Goal: Task Accomplishment & Management: Manage account settings

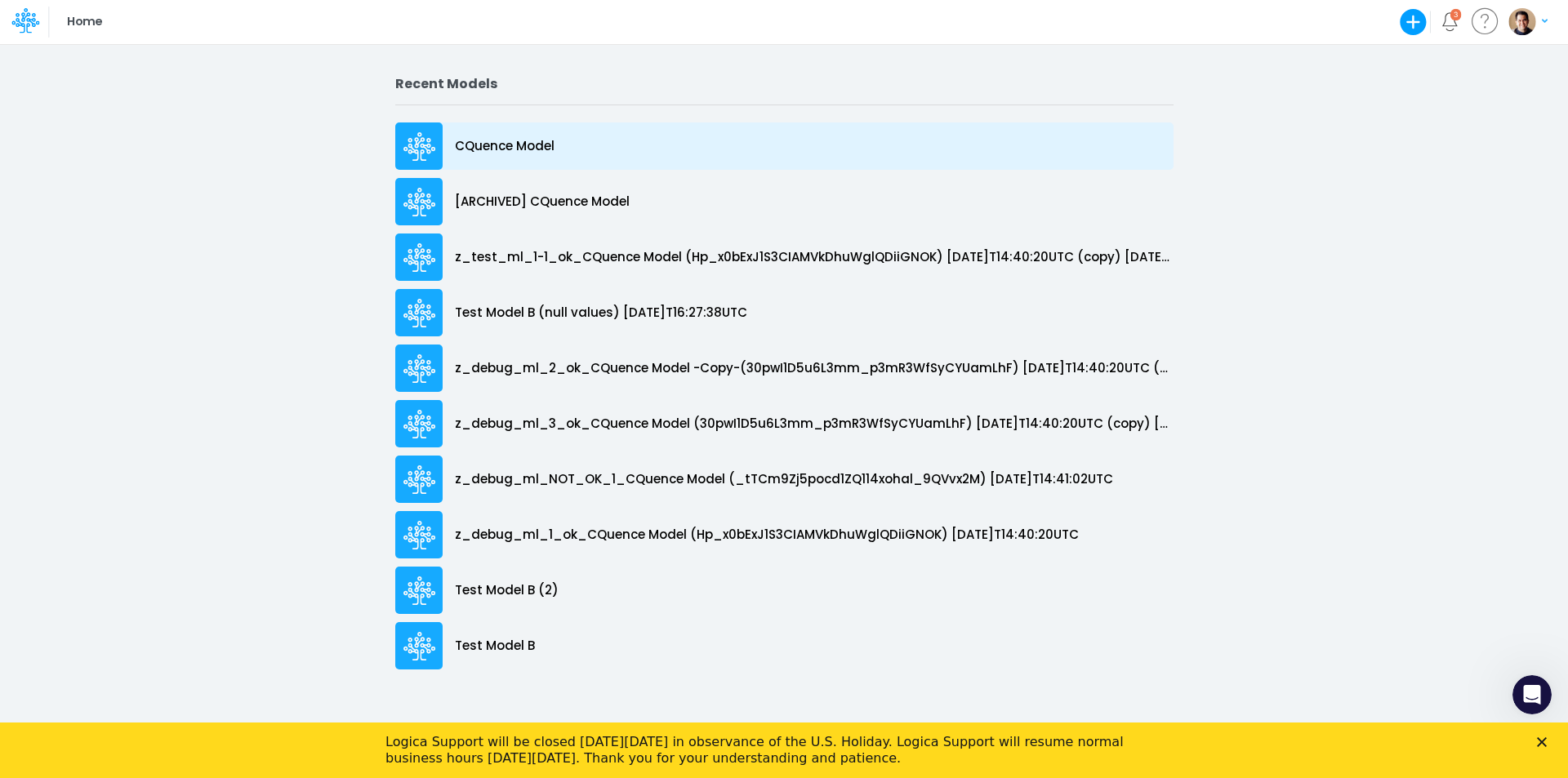
click at [481, 142] on p "CQuence Model" at bounding box center [504, 146] width 100 height 19
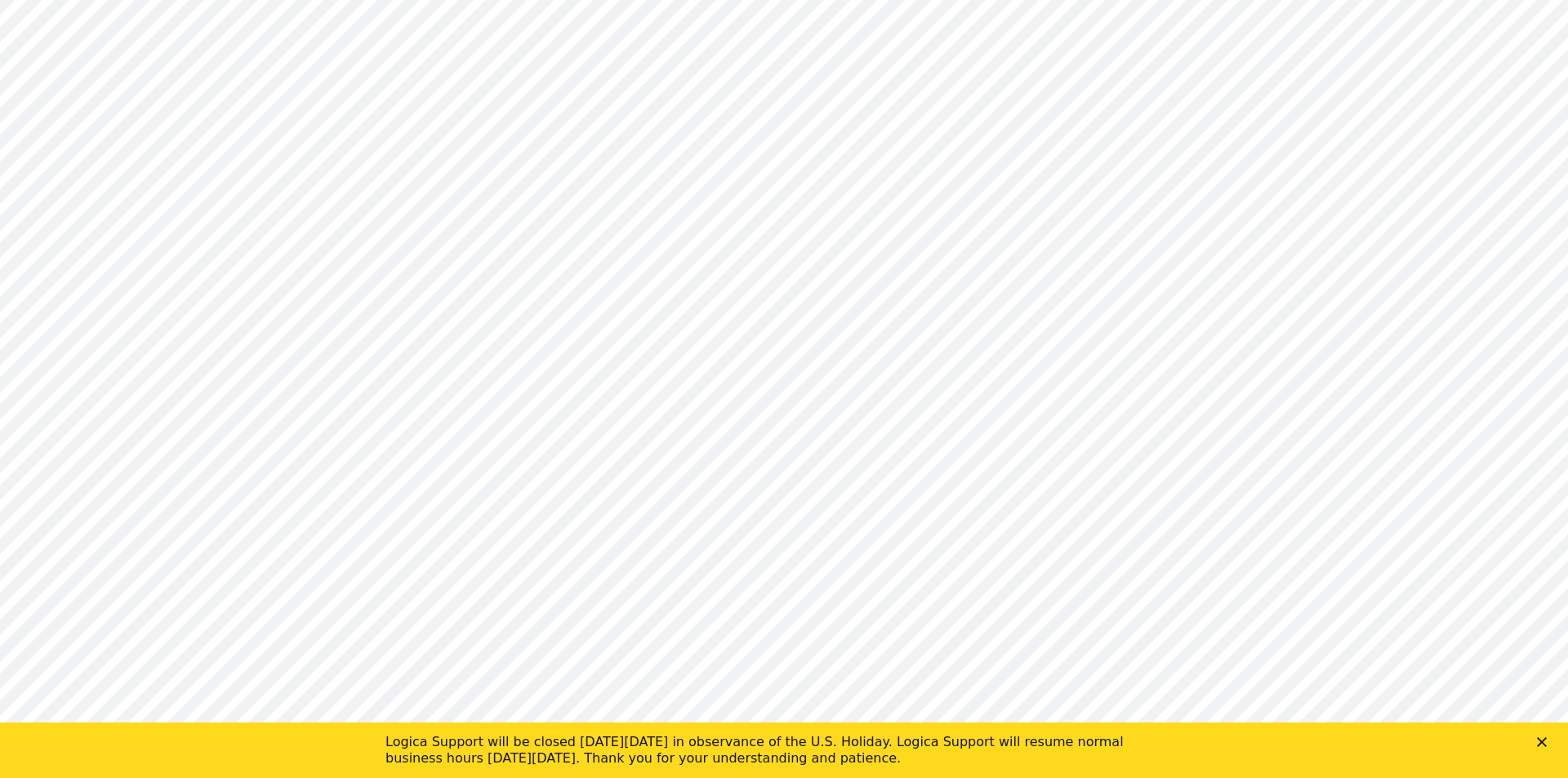
type input "Consolidated All by Month"
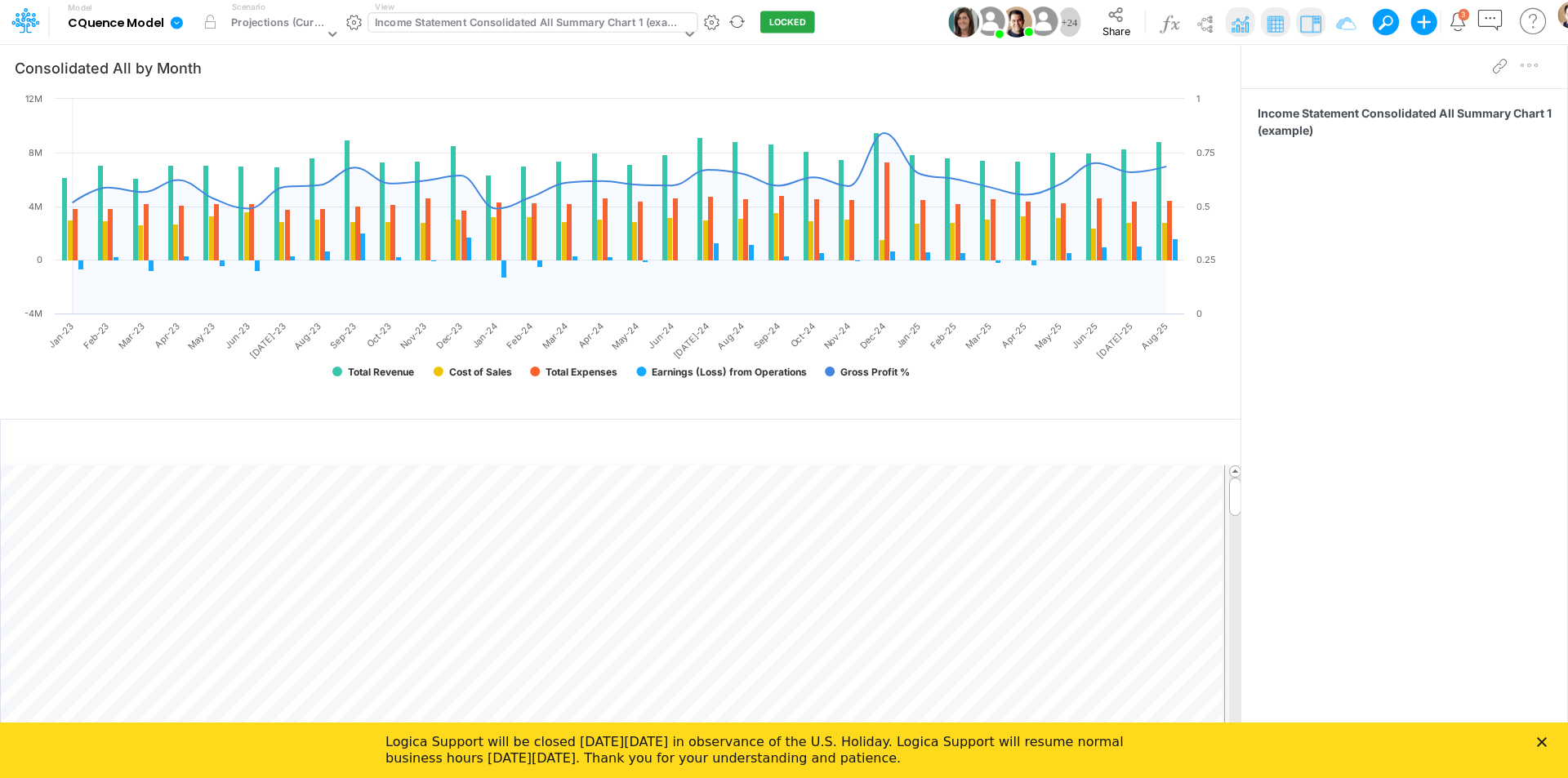
click at [473, 21] on div "Income Statement Consolidated All Summary Chart 1 (example)" at bounding box center [528, 24] width 306 height 19
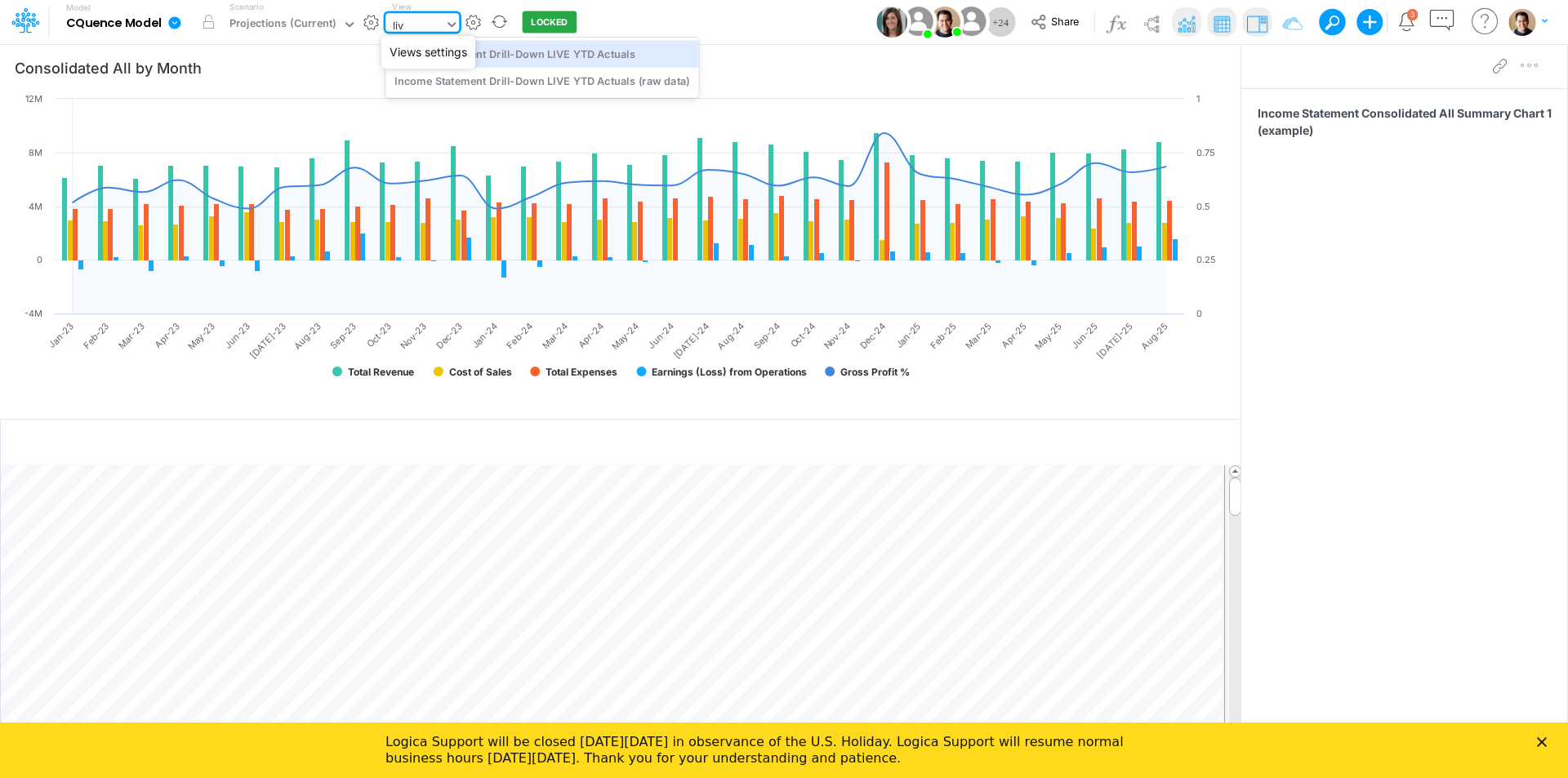
type input "live"
click at [657, 52] on div "Income Statement Drill-Down LIVE YTD Actuals" at bounding box center [542, 52] width 312 height 27
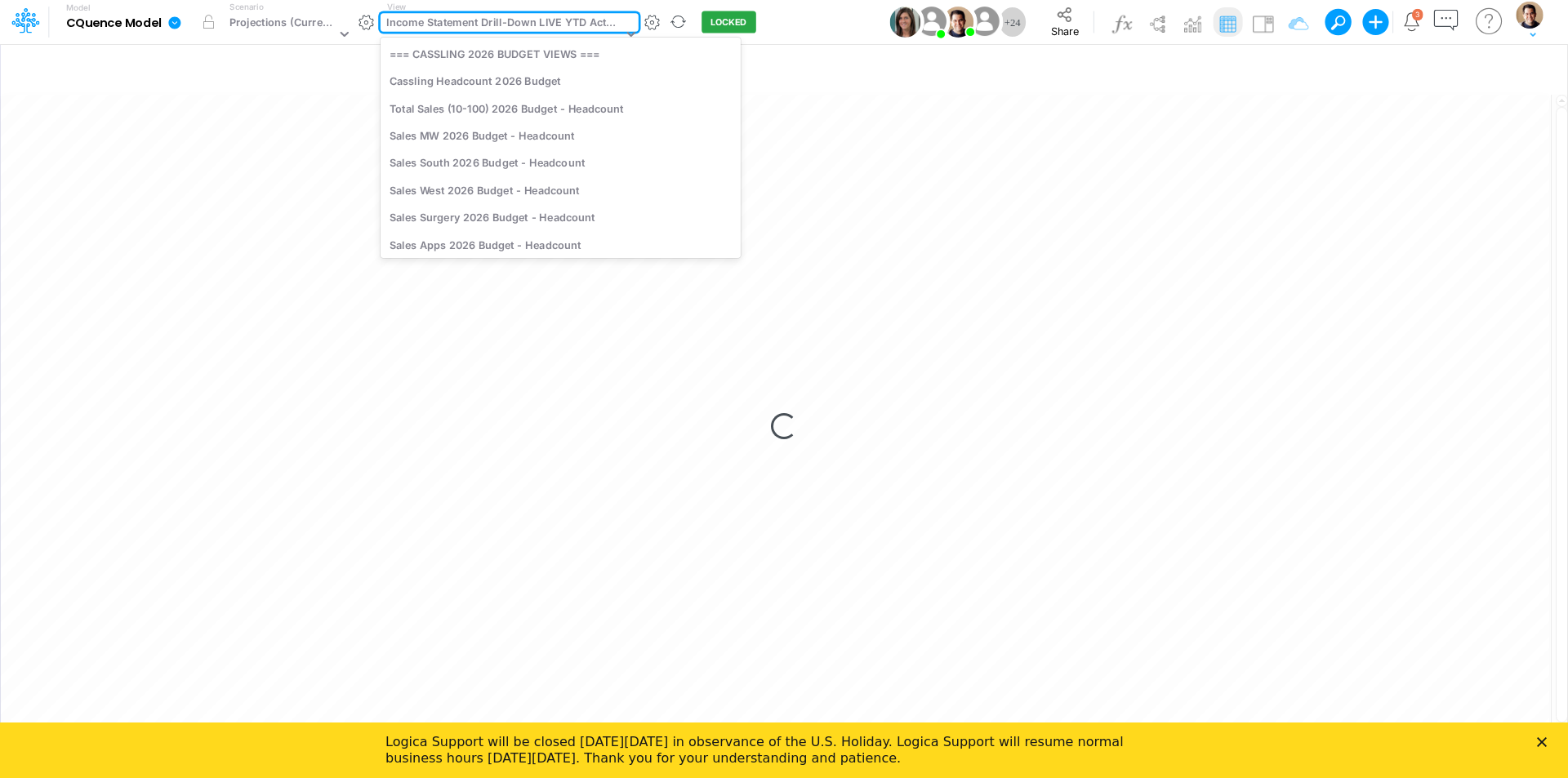
click at [474, 30] on div "Income Statement Drill-Down LIVE YTD Actuals" at bounding box center [504, 24] width 235 height 19
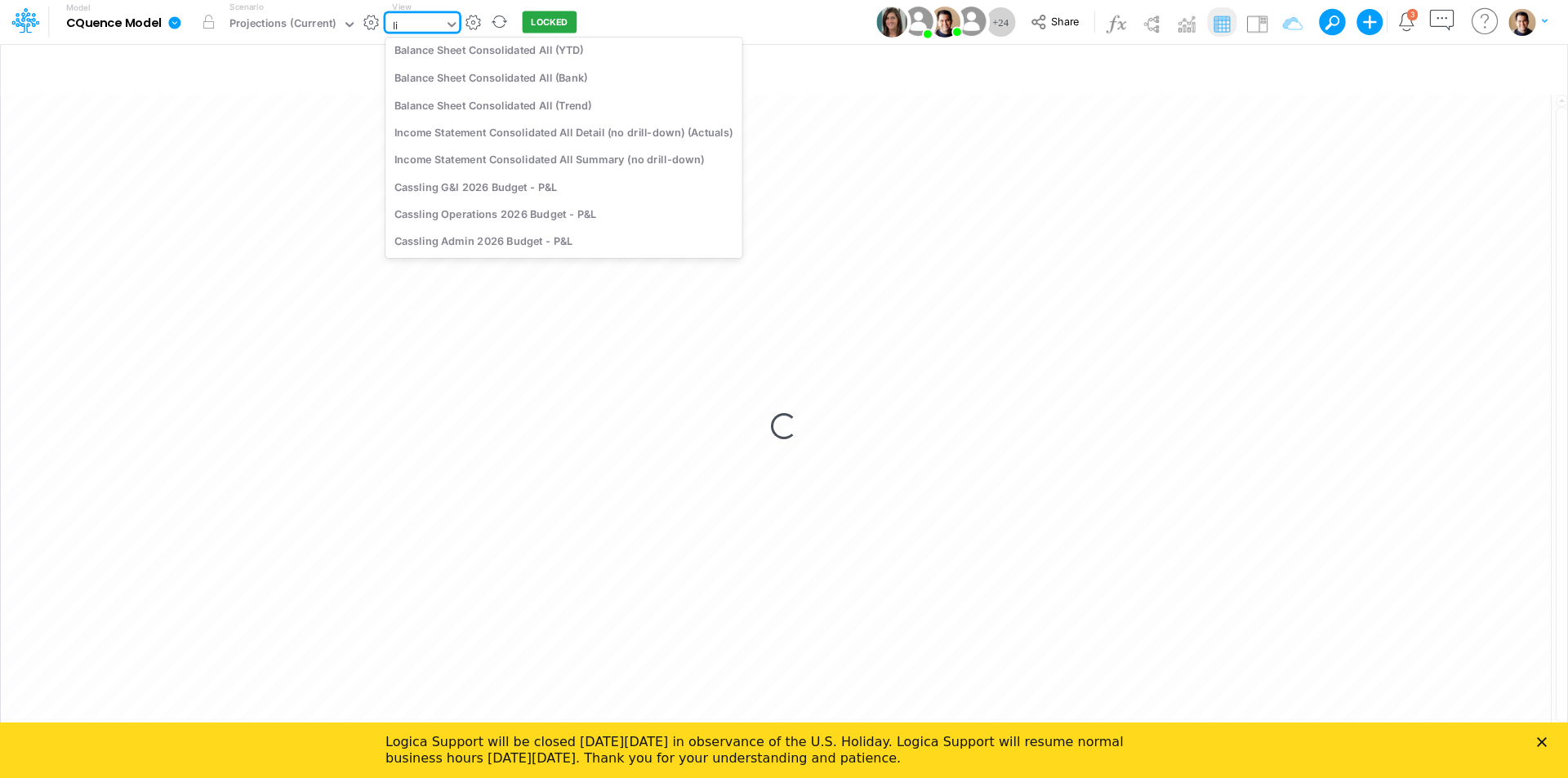
scroll to position [191, 0]
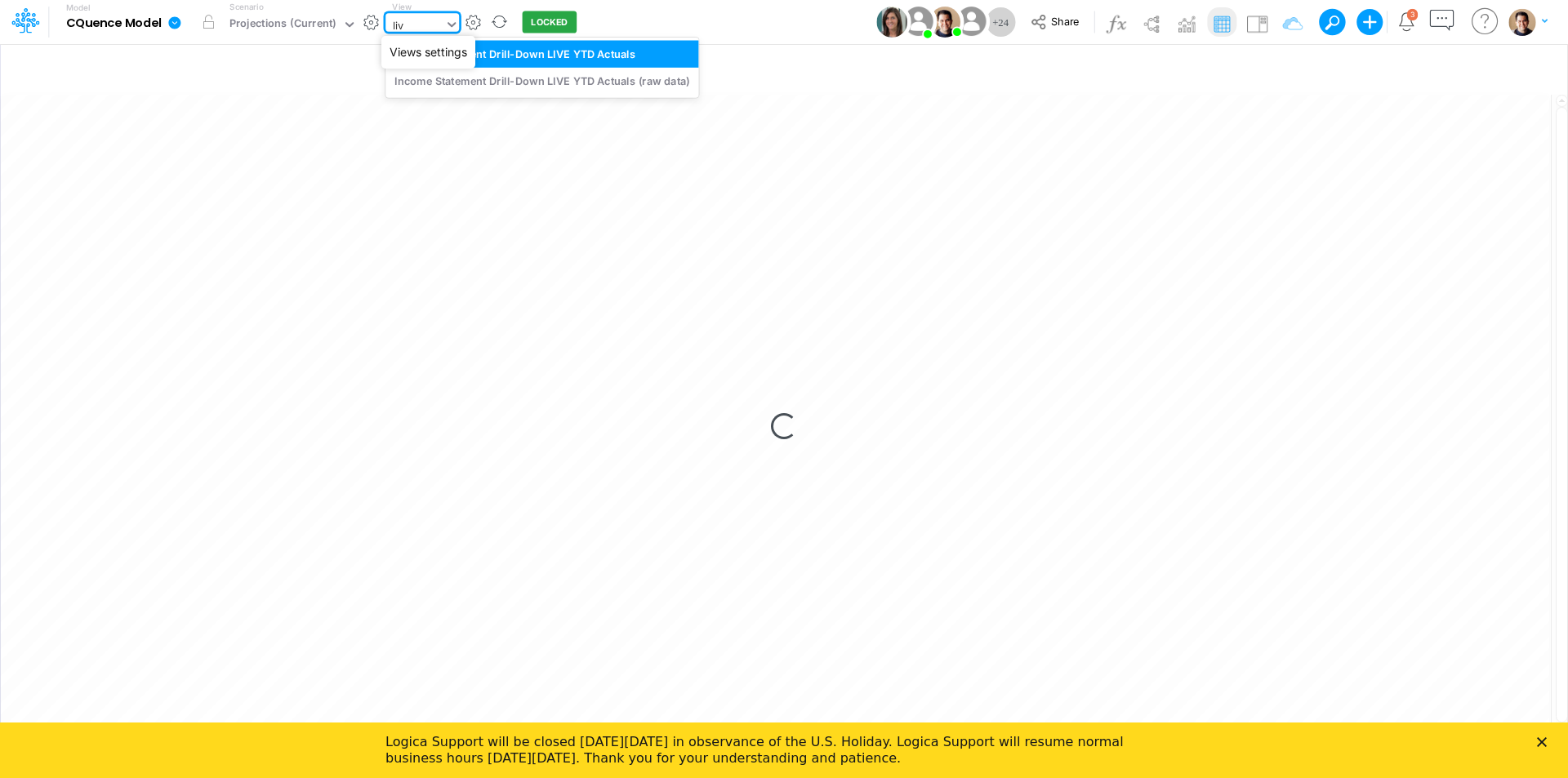
type input "live"
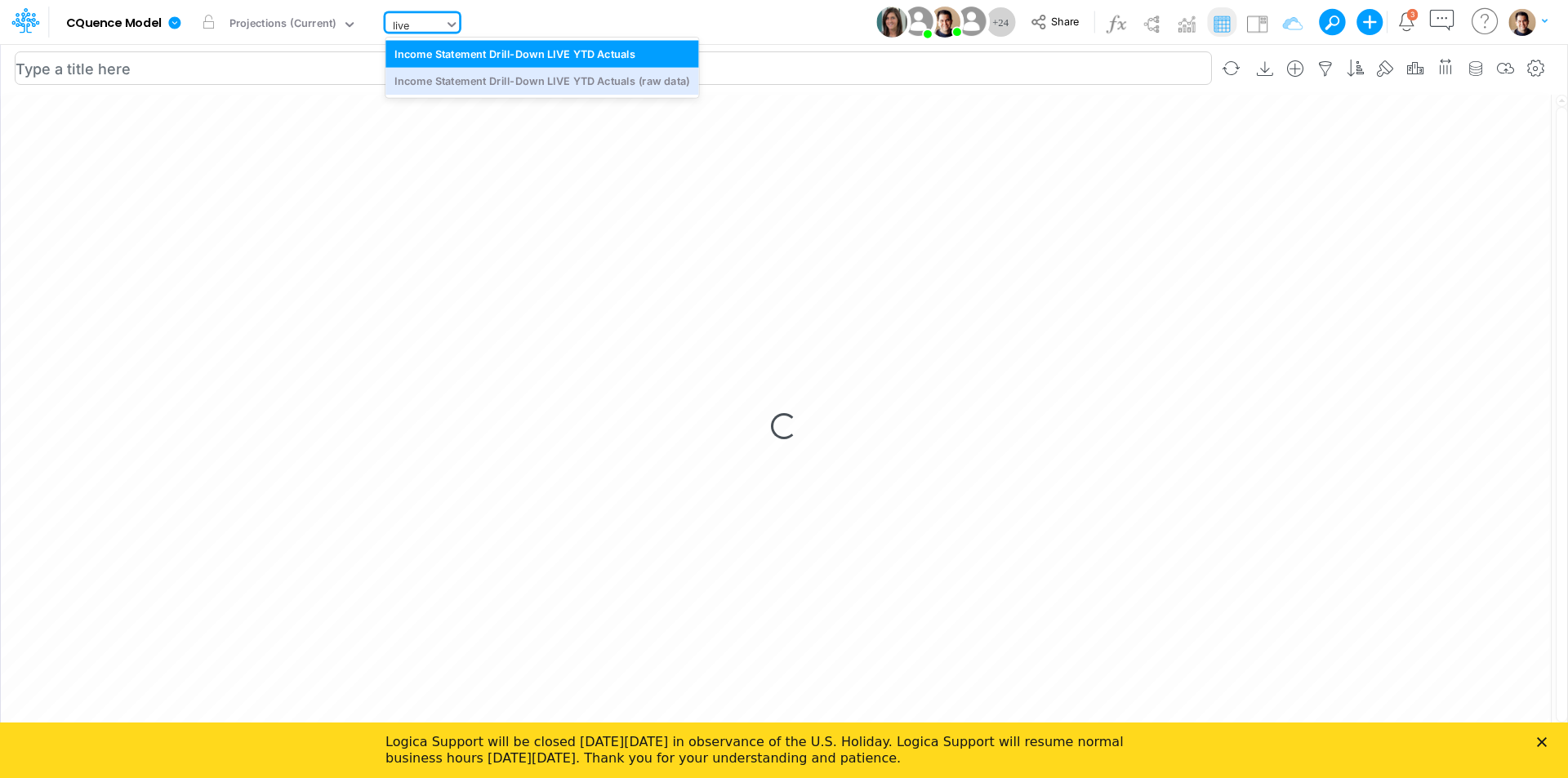
drag, startPoint x: 551, startPoint y: 73, endPoint x: 752, endPoint y: 82, distance: 201.2
click at [551, 73] on div "Income Statement Drill-Down LIVE YTD Actuals (raw data)" at bounding box center [542, 81] width 312 height 27
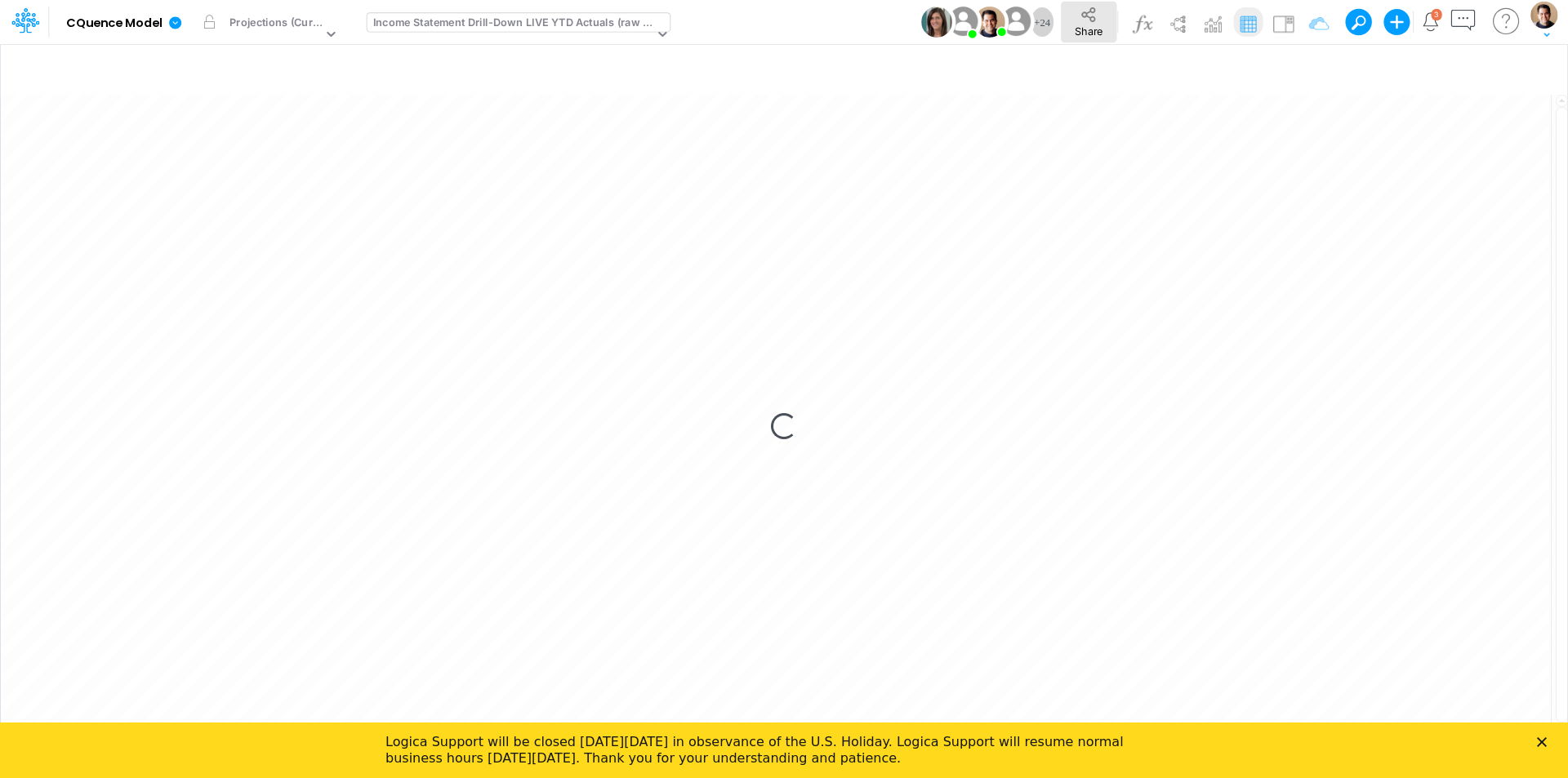
click at [1066, 17] on button "Share" at bounding box center [1089, 22] width 55 height 41
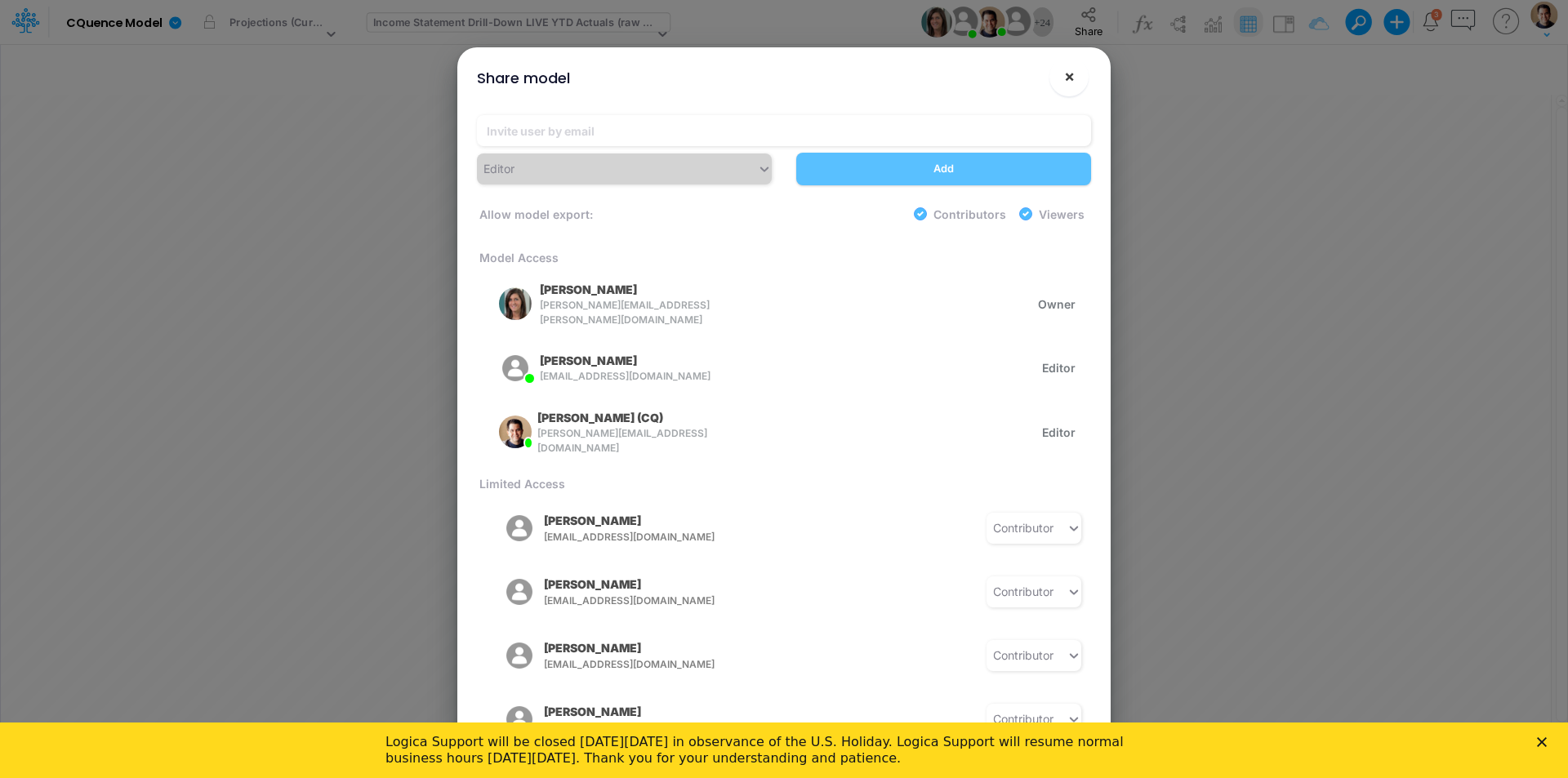
click at [1067, 73] on span "×" at bounding box center [1069, 76] width 11 height 20
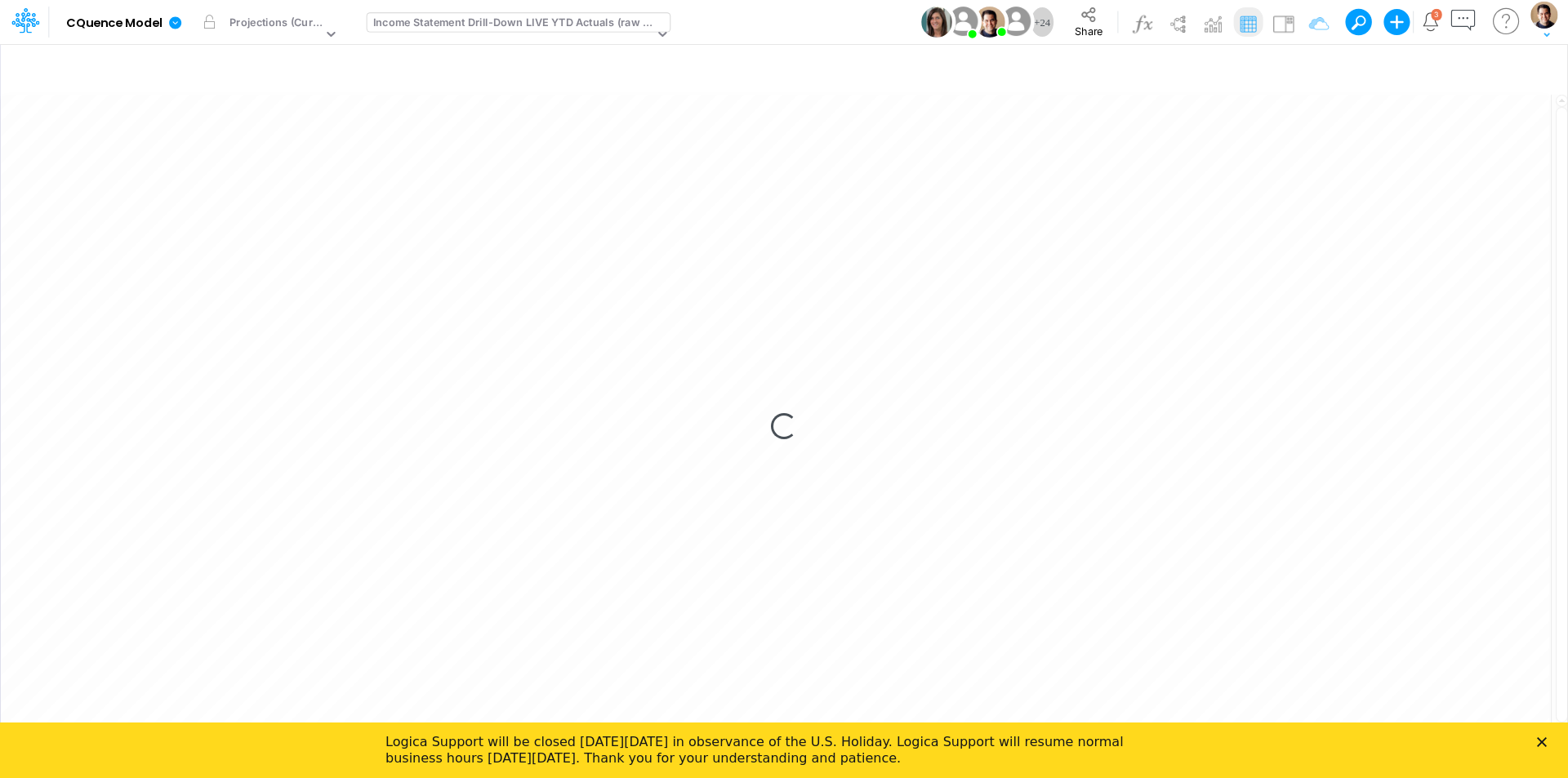
click at [1541, 743] on polygon "Close" at bounding box center [1541, 742] width 10 height 10
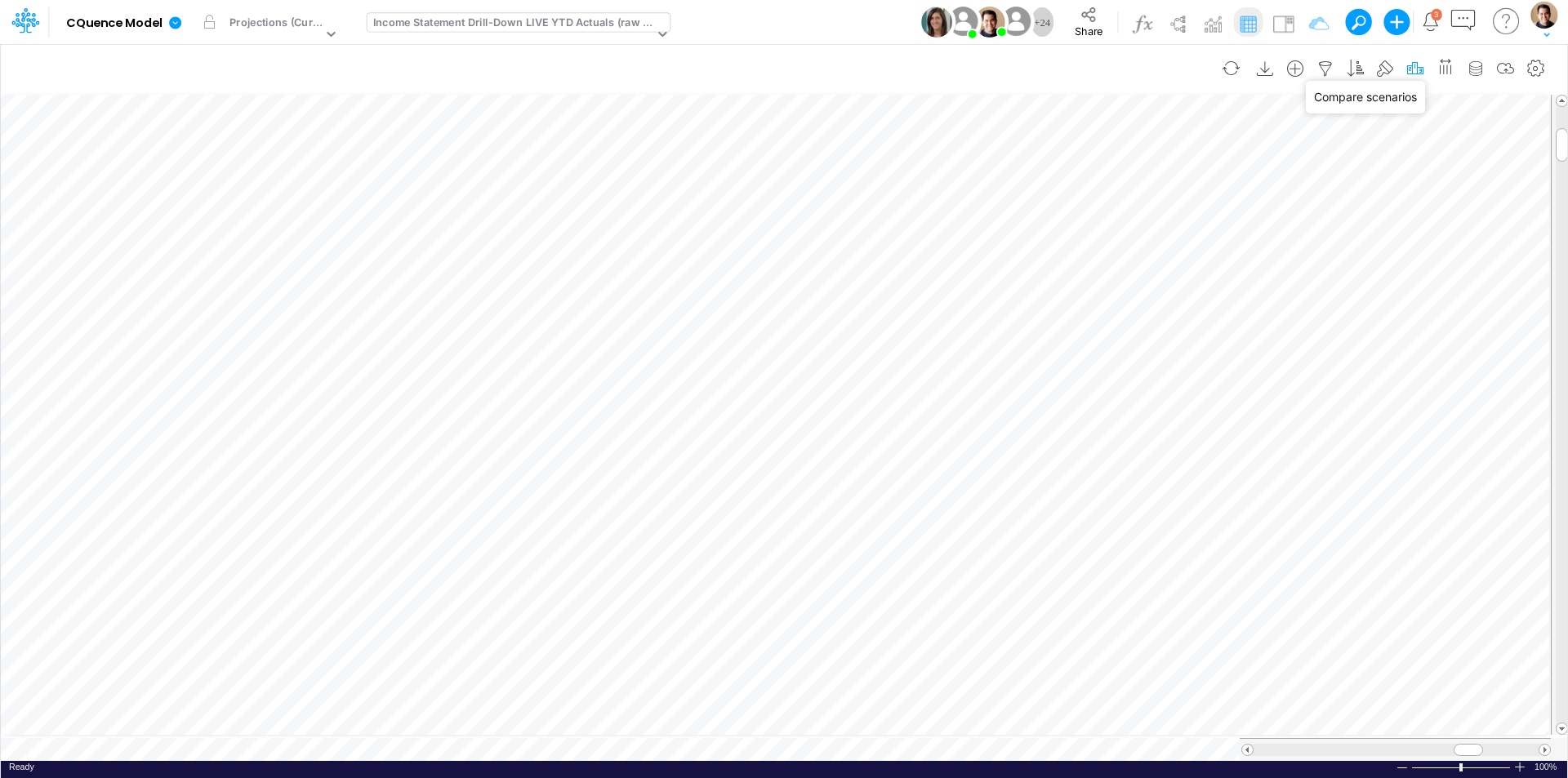
click at [1415, 68] on icon "button" at bounding box center [1415, 68] width 25 height 17
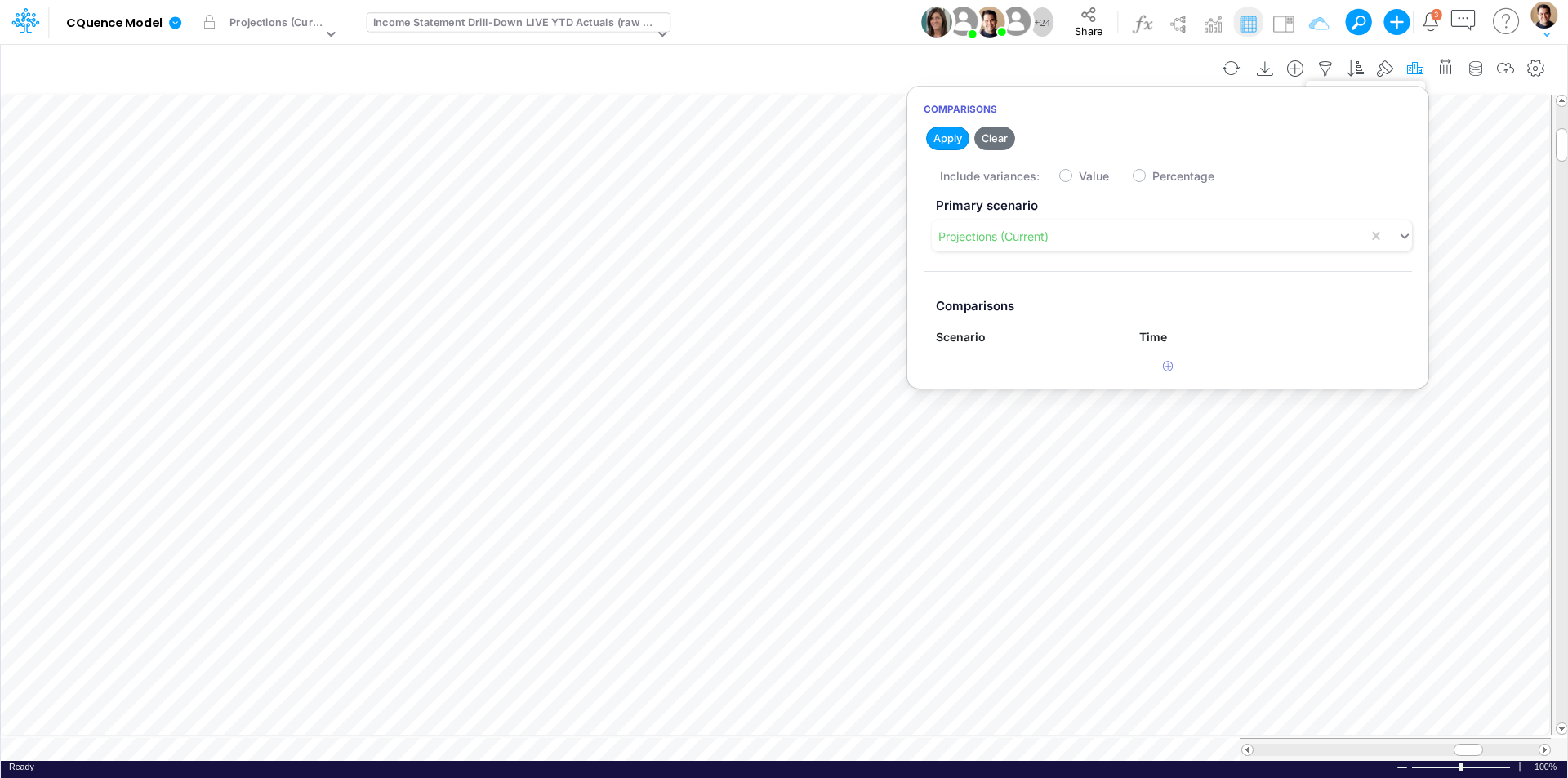
click at [1415, 68] on icon "button" at bounding box center [1415, 68] width 25 height 17
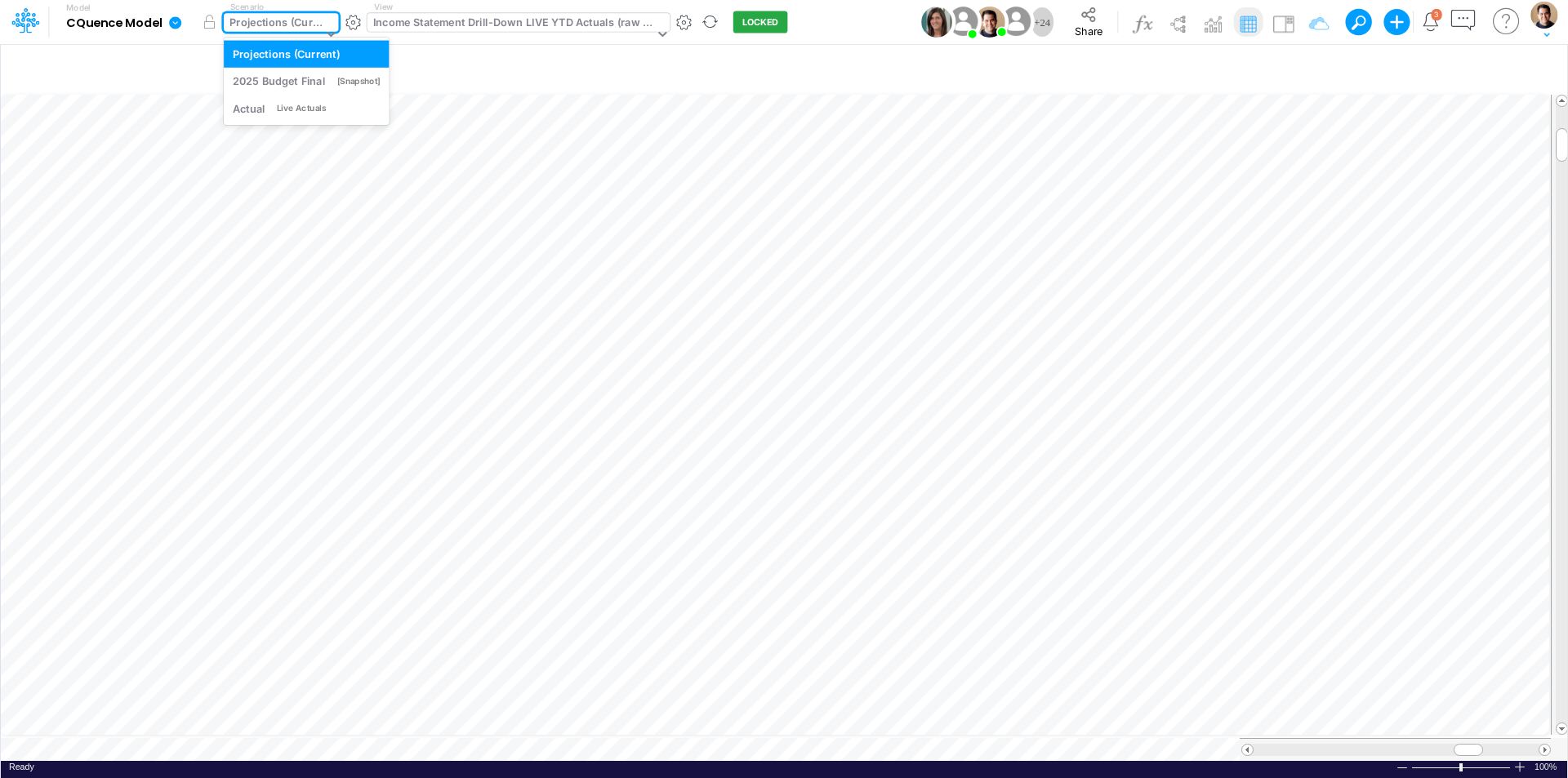
click at [284, 17] on div "Projections (Current)" at bounding box center [275, 24] width 92 height 19
click at [284, 19] on div "Projections (Current)" at bounding box center [275, 24] width 92 height 19
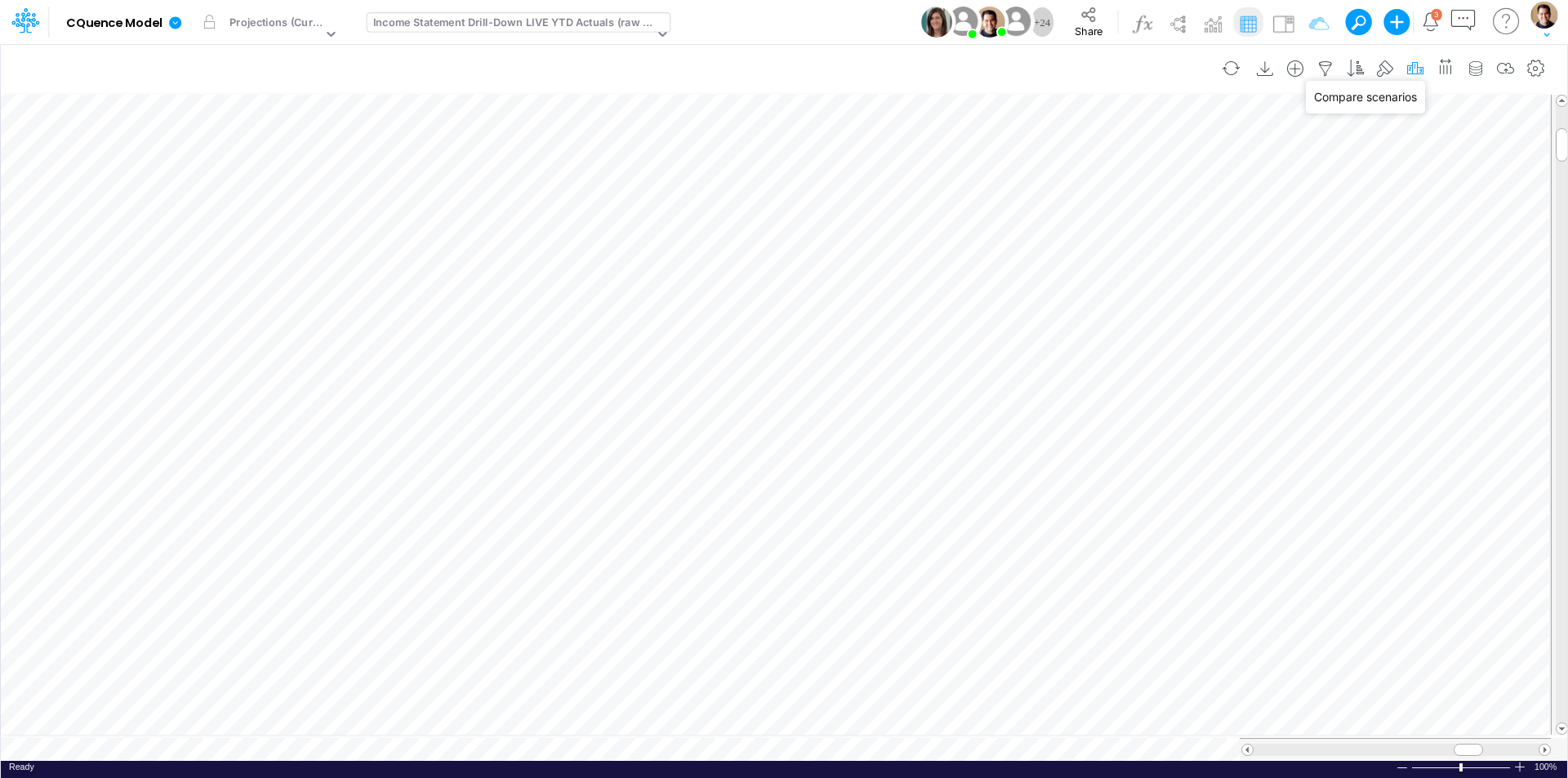
click at [1417, 66] on icon "button" at bounding box center [1415, 68] width 25 height 17
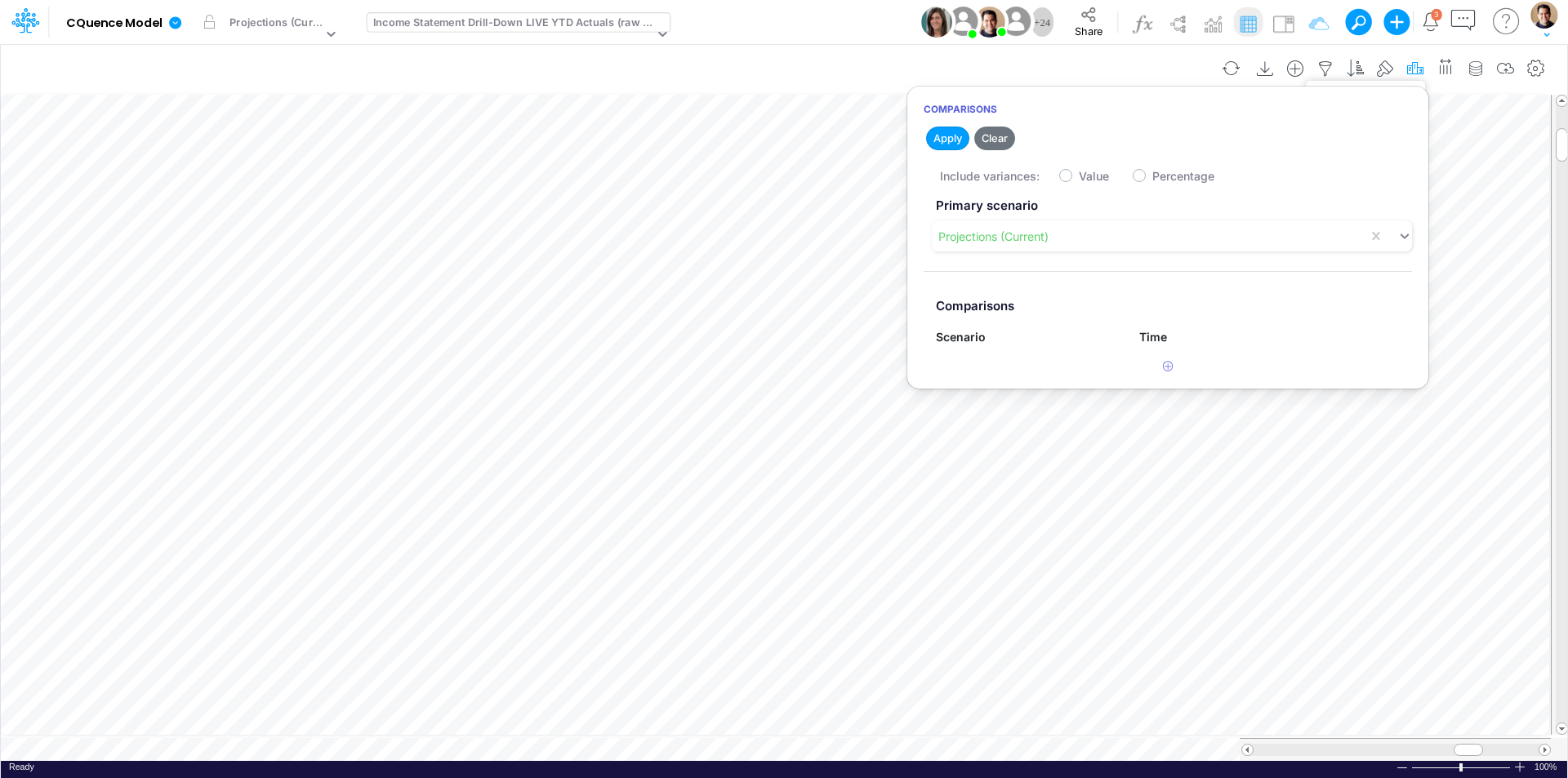
click at [1418, 67] on icon "button" at bounding box center [1415, 68] width 25 height 17
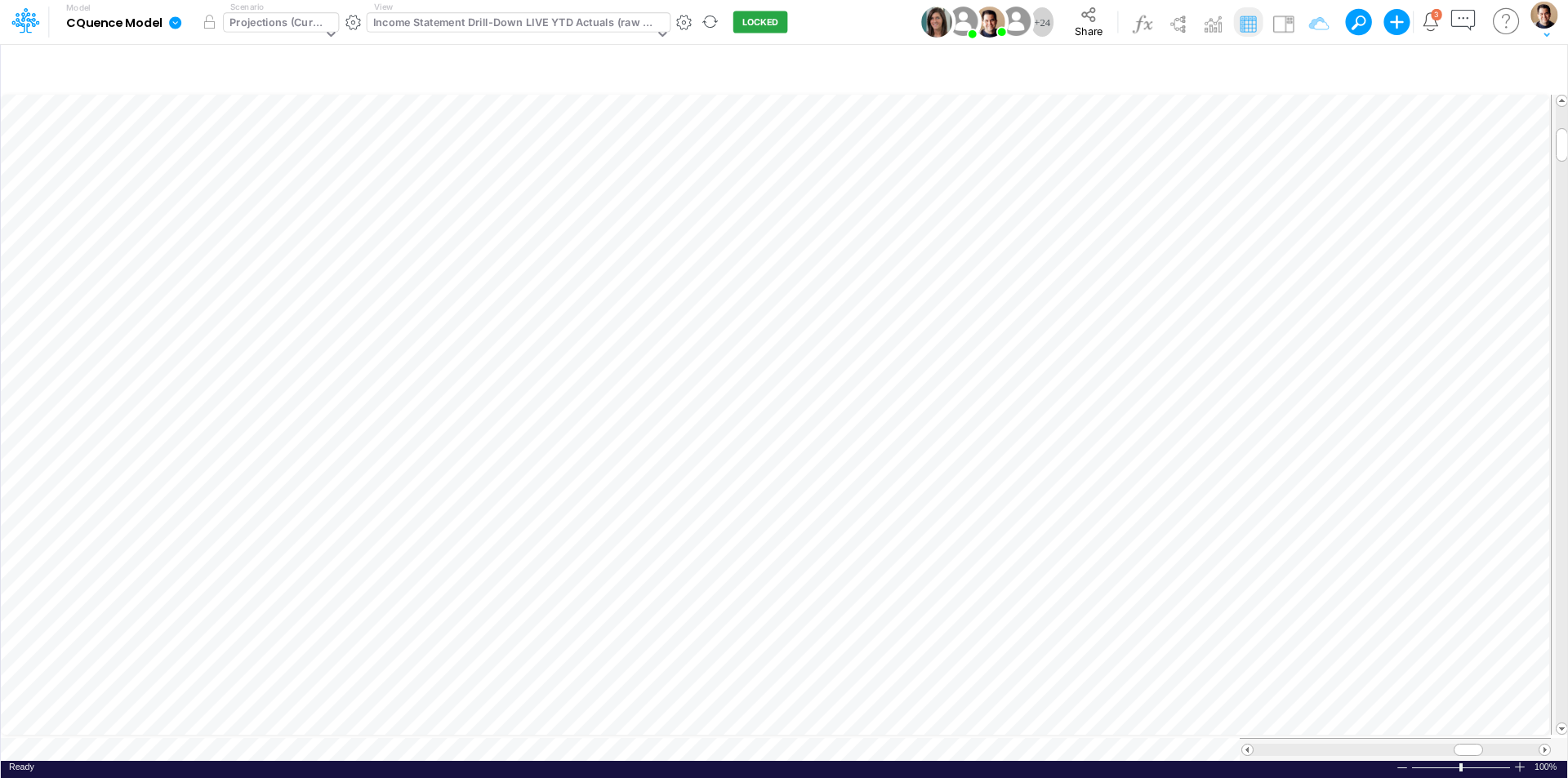
click at [269, 22] on div "Projections (Current)" at bounding box center [275, 24] width 92 height 19
click at [272, 26] on div "Projections (Current)" at bounding box center [275, 24] width 92 height 19
click at [277, 30] on div "Projections (Current)" at bounding box center [275, 24] width 92 height 19
click at [293, 26] on div "Projections (Current)" at bounding box center [275, 24] width 92 height 19
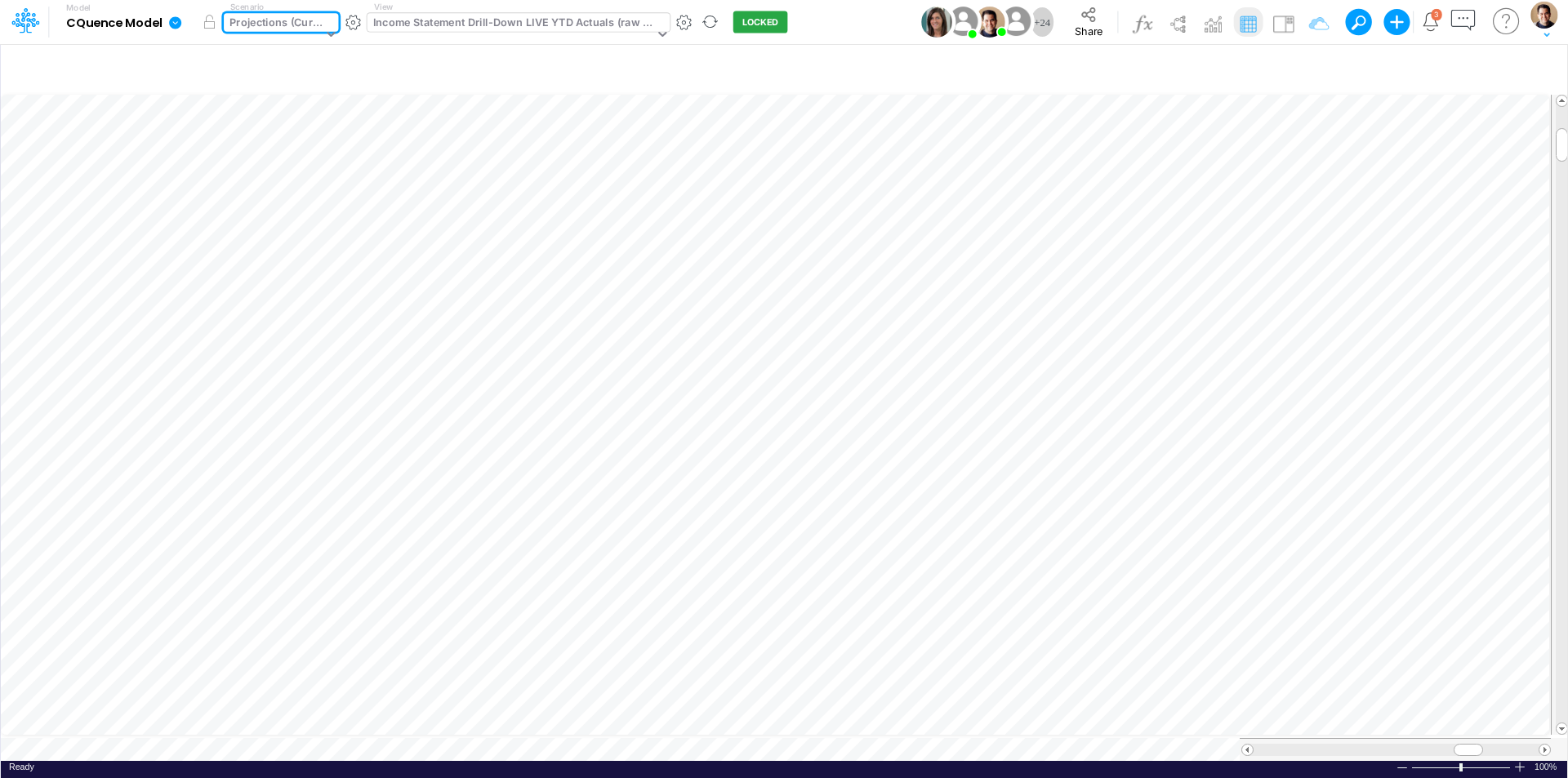
click at [289, 20] on div "Projections (Current)" at bounding box center [275, 24] width 92 height 19
click at [816, 237] on icon "button" at bounding box center [816, 241] width 25 height 17
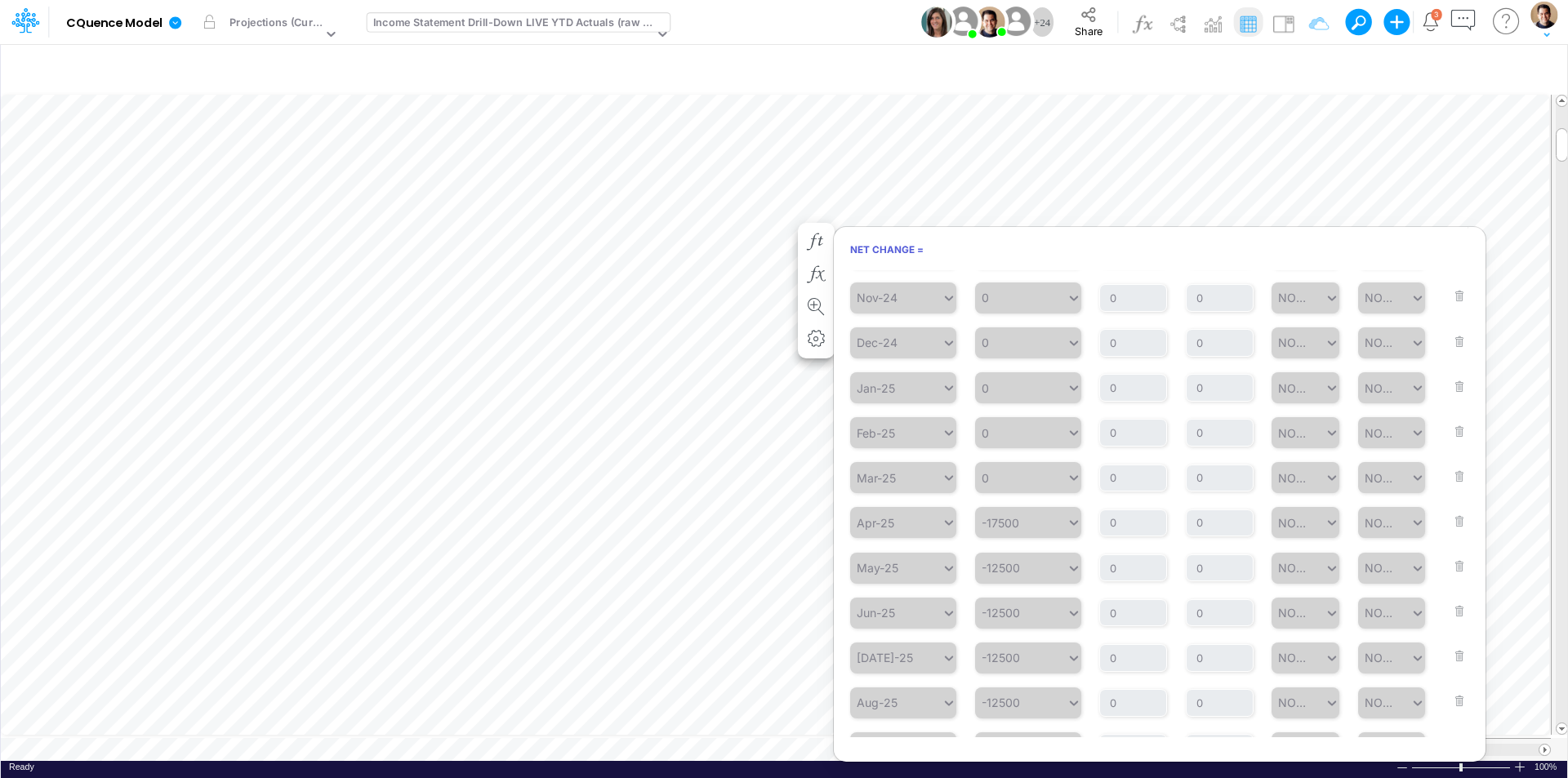
scroll to position [1077, 0]
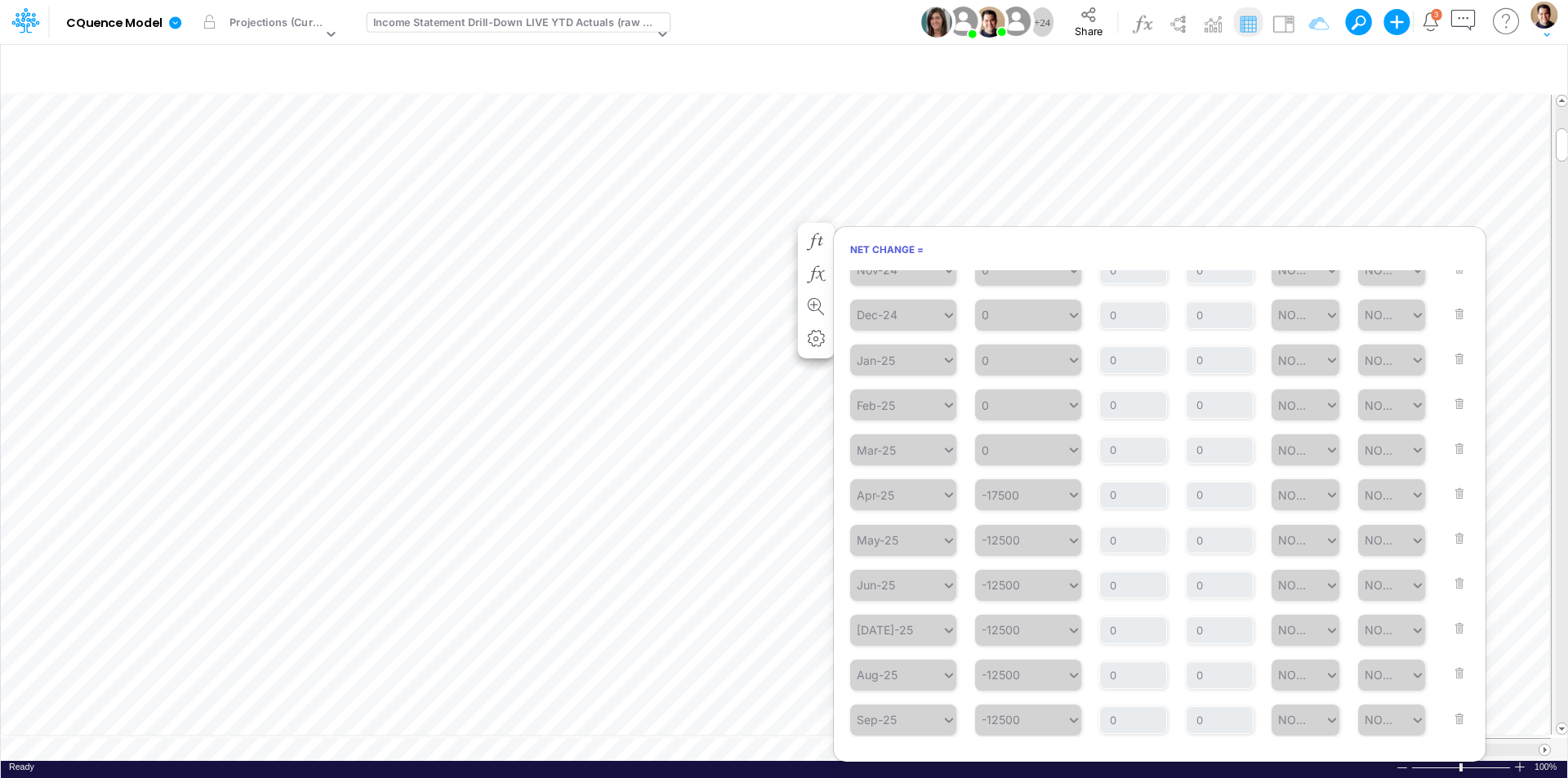
click at [826, 26] on div "Model CQuence Model Edit model settings Duplicate Import QuickBooks QuickBooks …" at bounding box center [790, 22] width 1423 height 44
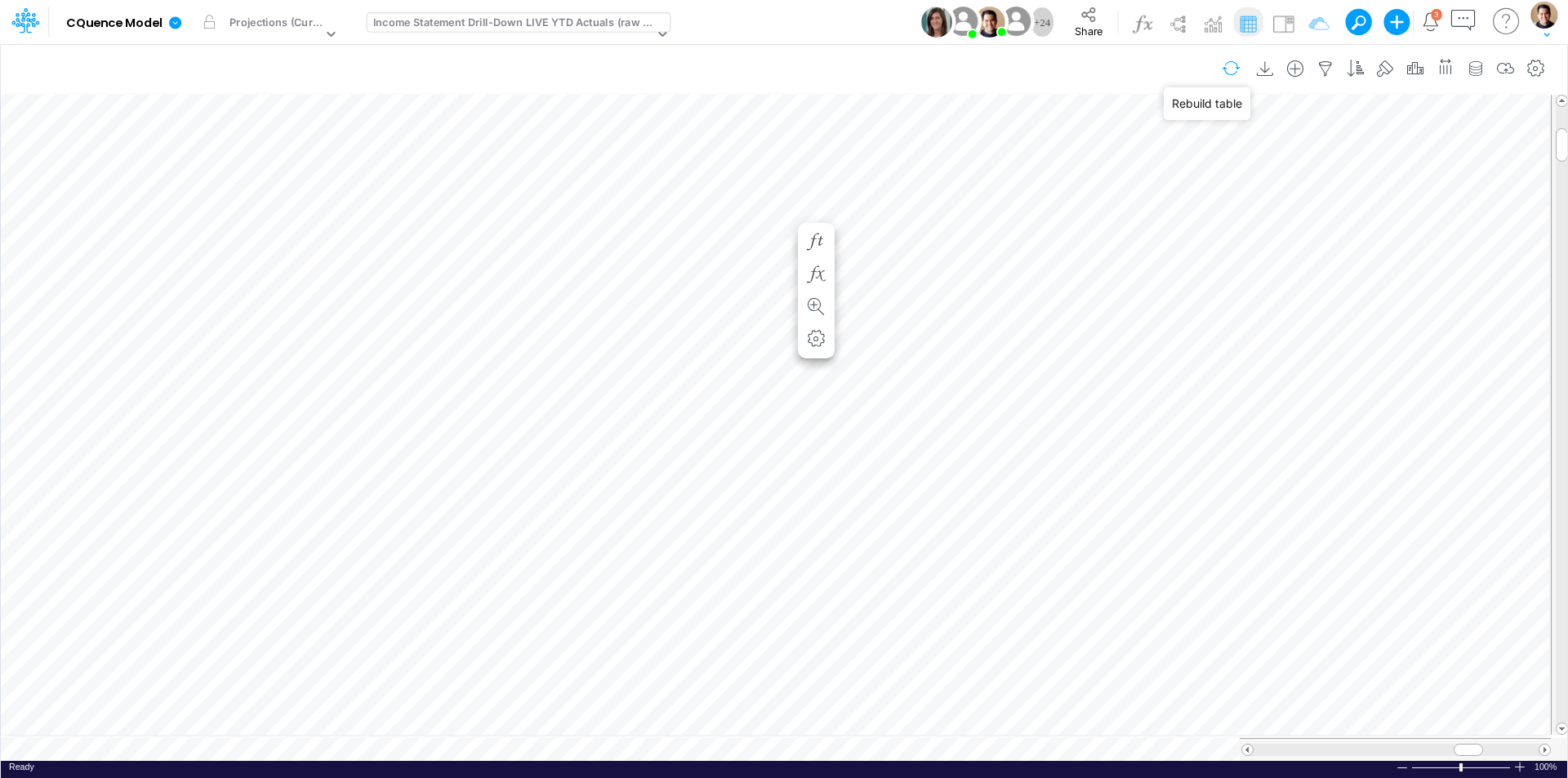
click at [1235, 68] on button "button" at bounding box center [1231, 68] width 39 height 29
click at [353, 19] on button "button" at bounding box center [353, 22] width 17 height 17
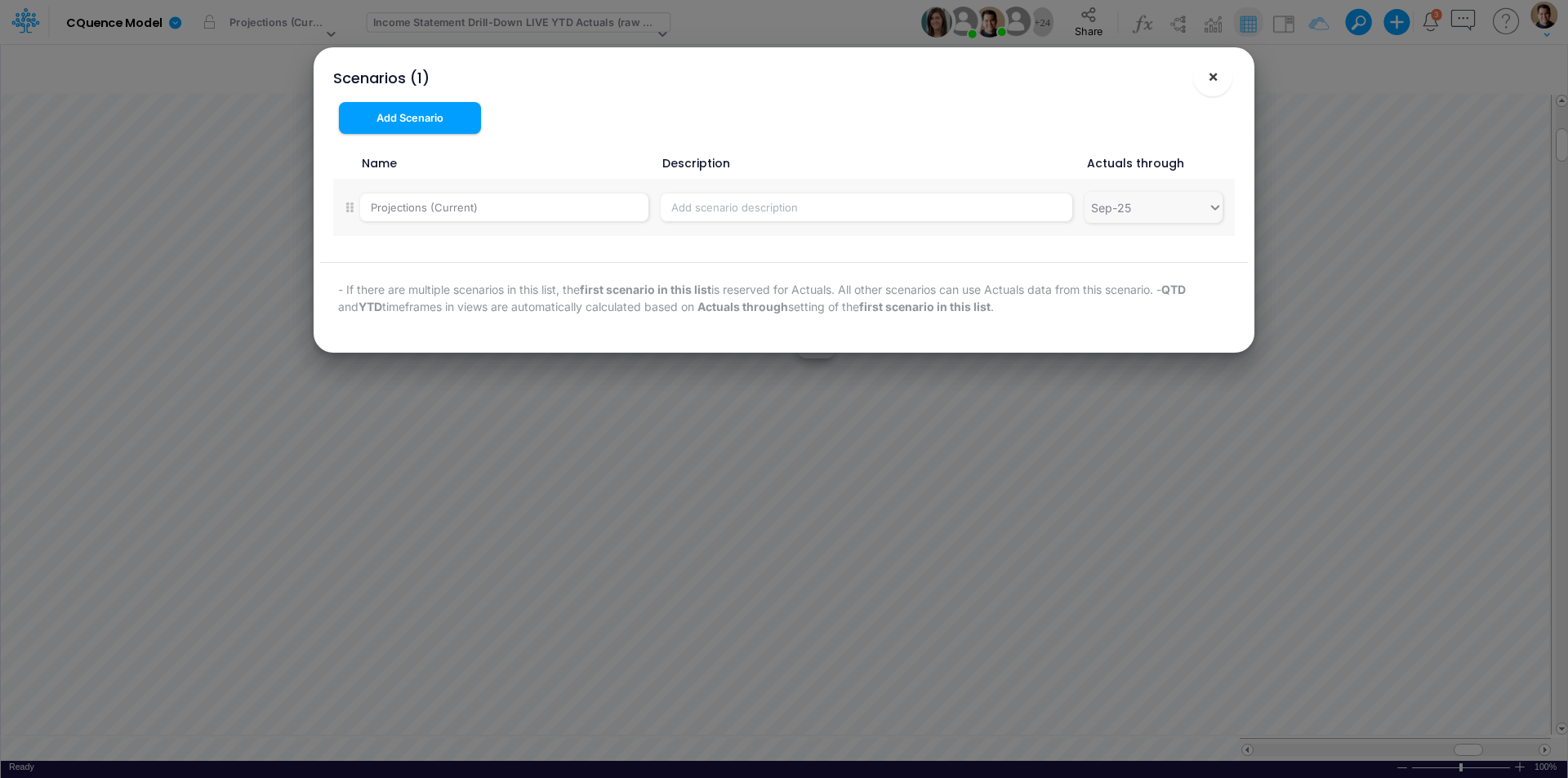
click at [1215, 75] on span "×" at bounding box center [1212, 76] width 11 height 20
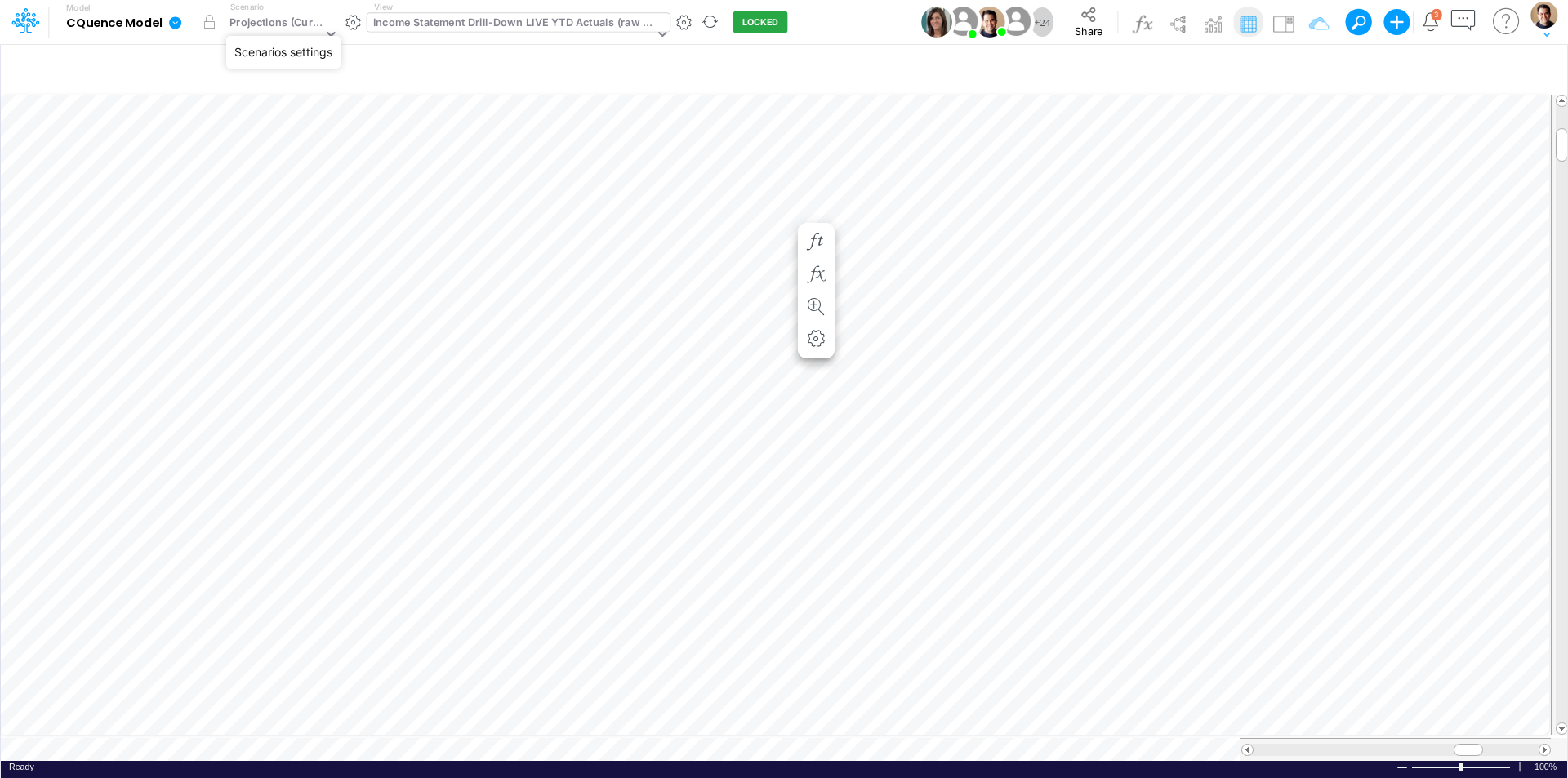
click at [354, 25] on button "button" at bounding box center [353, 22] width 17 height 17
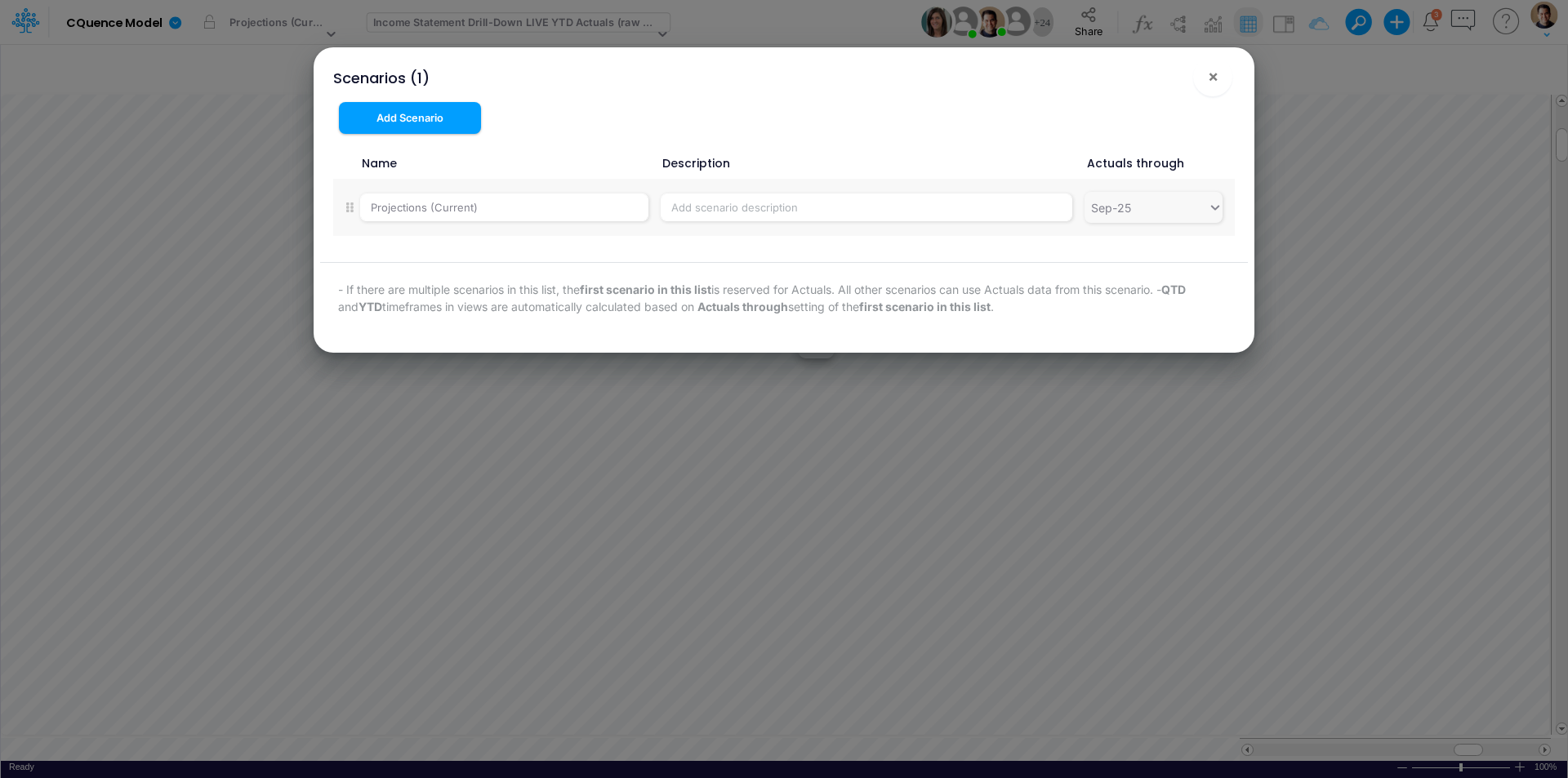
click at [297, 21] on div "Scenarios (1) ! × Add Scenario Name Description Actuals through Projections (Cu…" at bounding box center [784, 389] width 1568 height 778
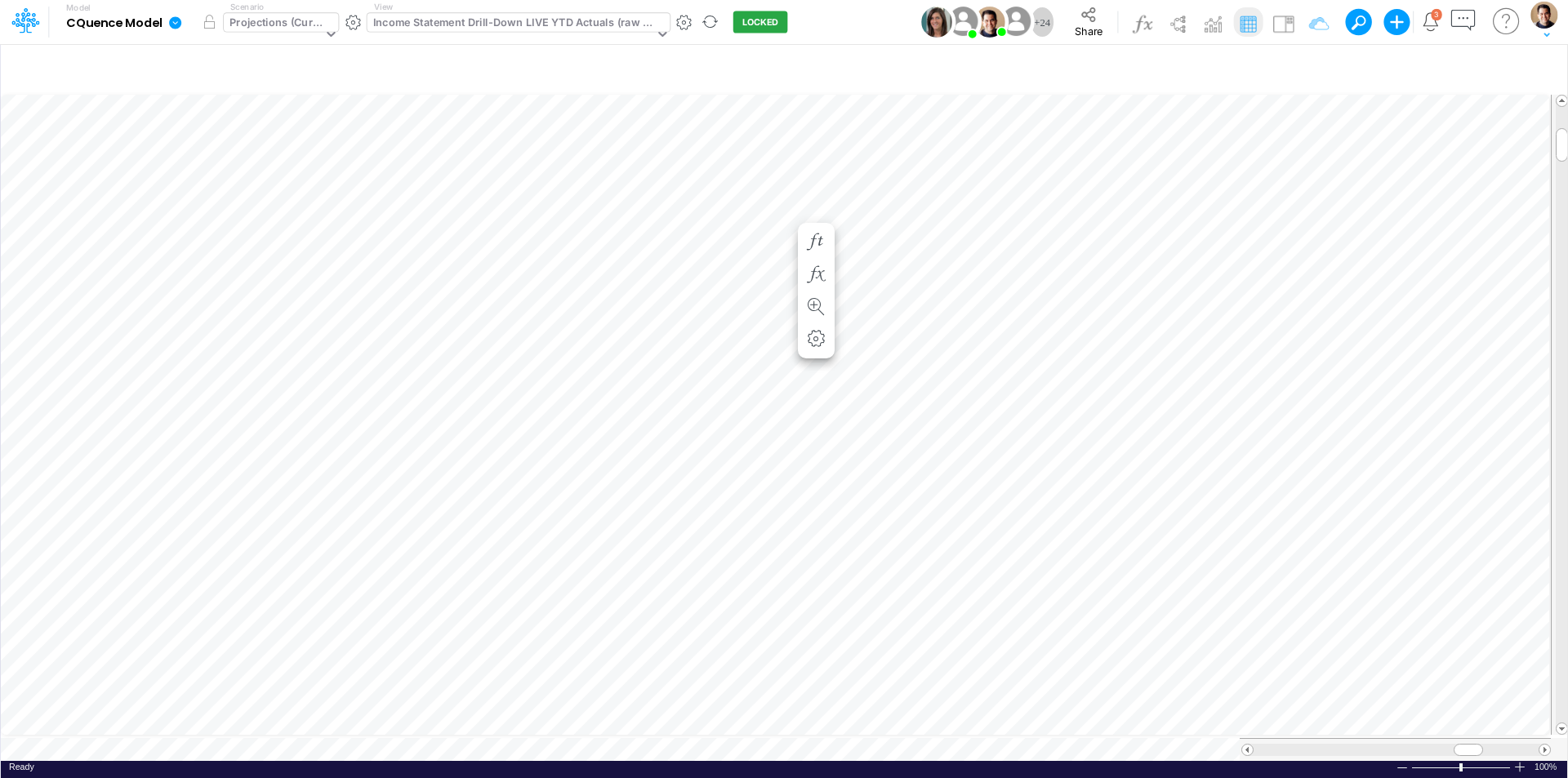
click at [278, 23] on div "Projections (Current)" at bounding box center [275, 24] width 92 height 19
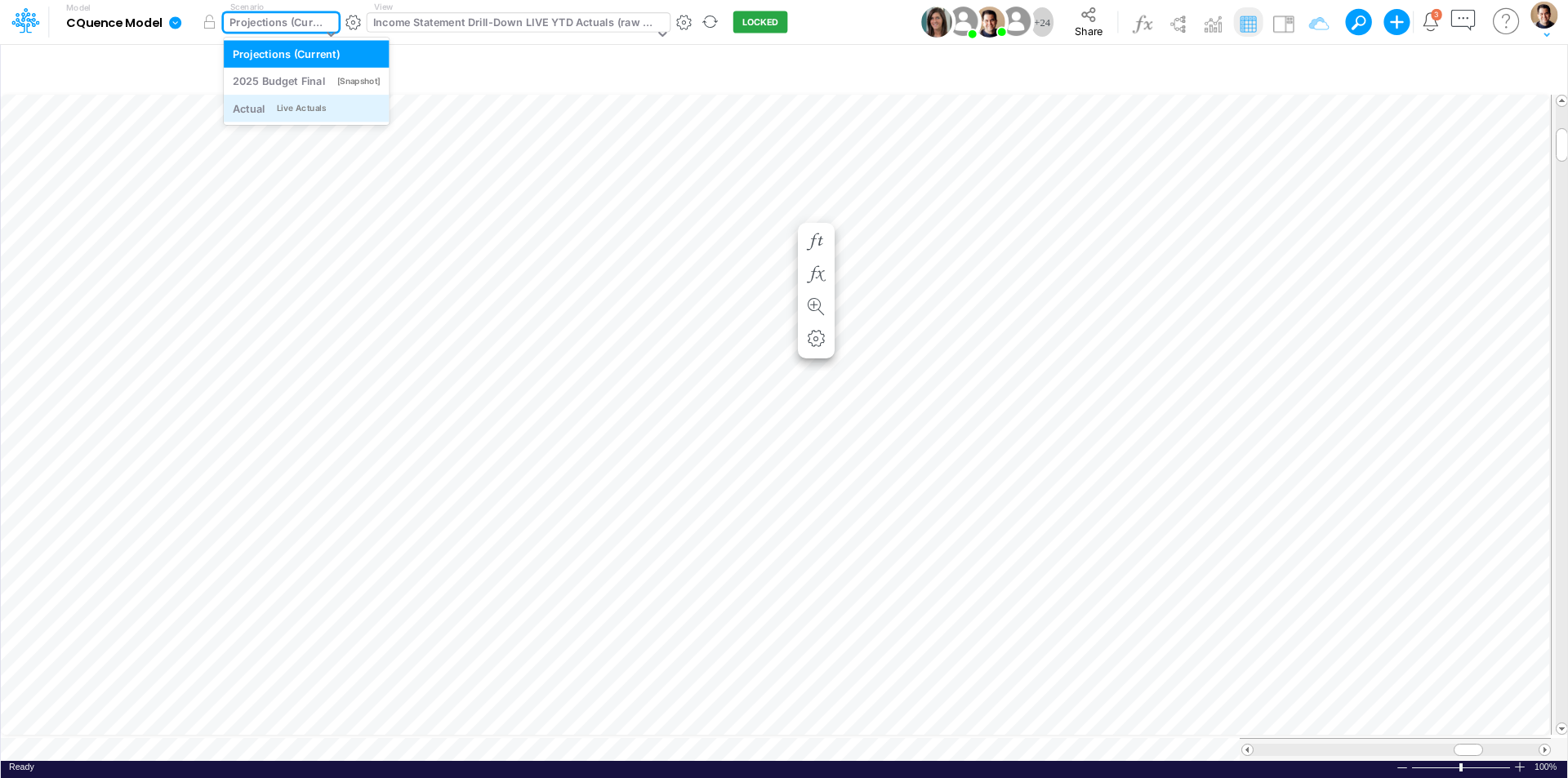
click at [283, 109] on div "Live Actuals" at bounding box center [302, 108] width 49 height 12
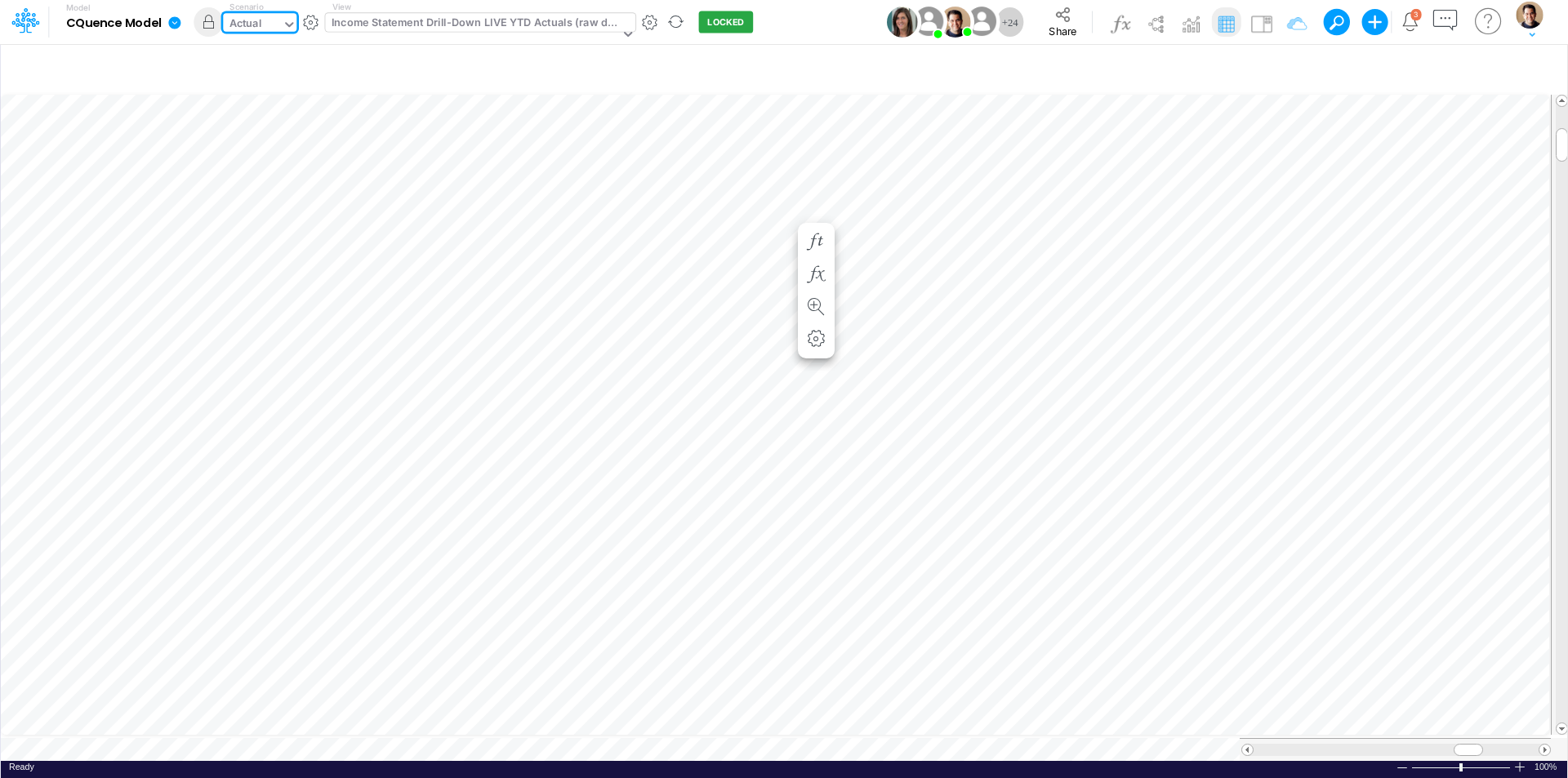
click at [243, 17] on div "Actual" at bounding box center [245, 25] width 33 height 19
click at [289, 24] on icon at bounding box center [289, 24] width 15 height 15
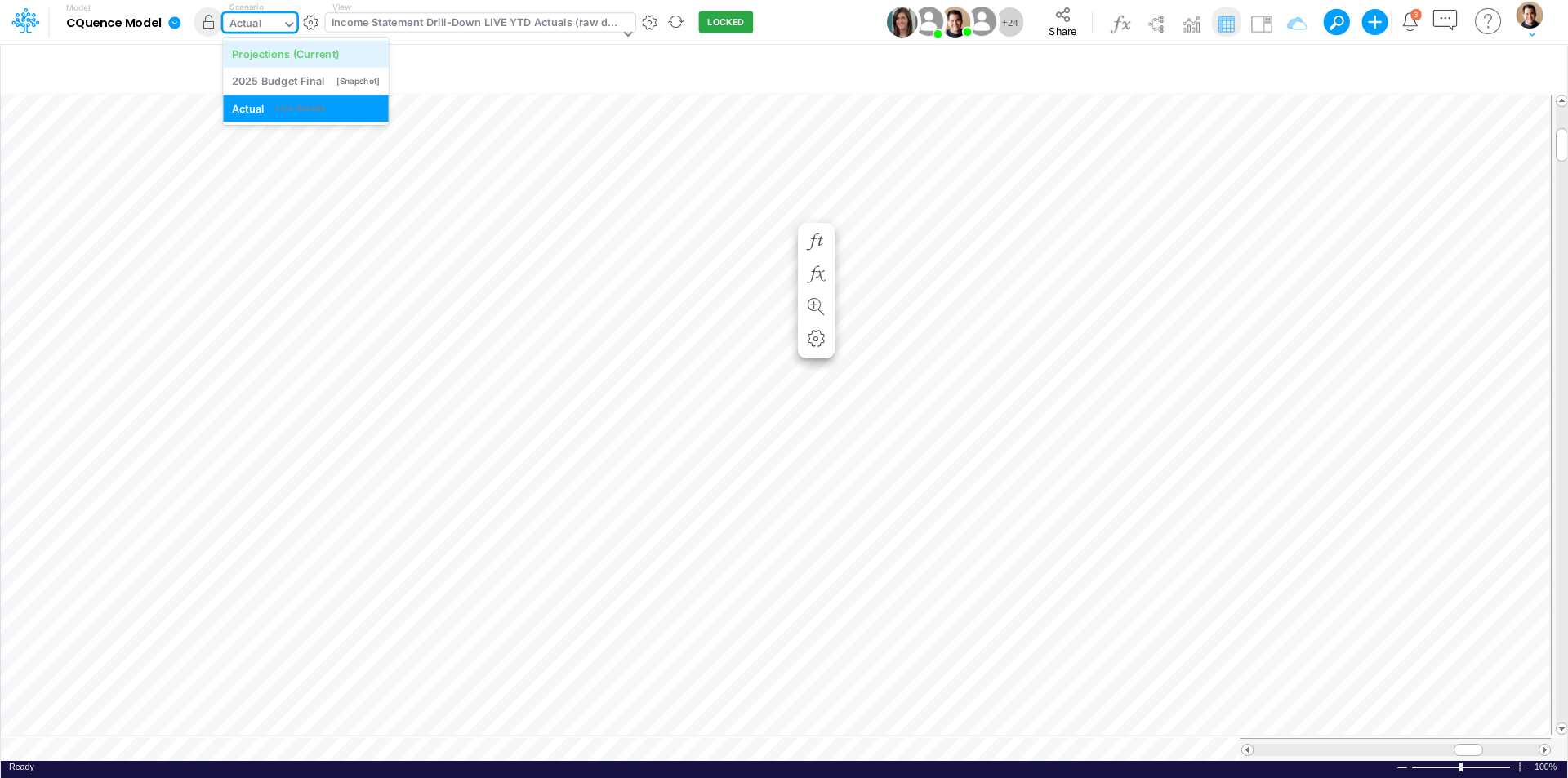
click at [279, 49] on div "Projections (Current)" at bounding box center [286, 53] width 107 height 16
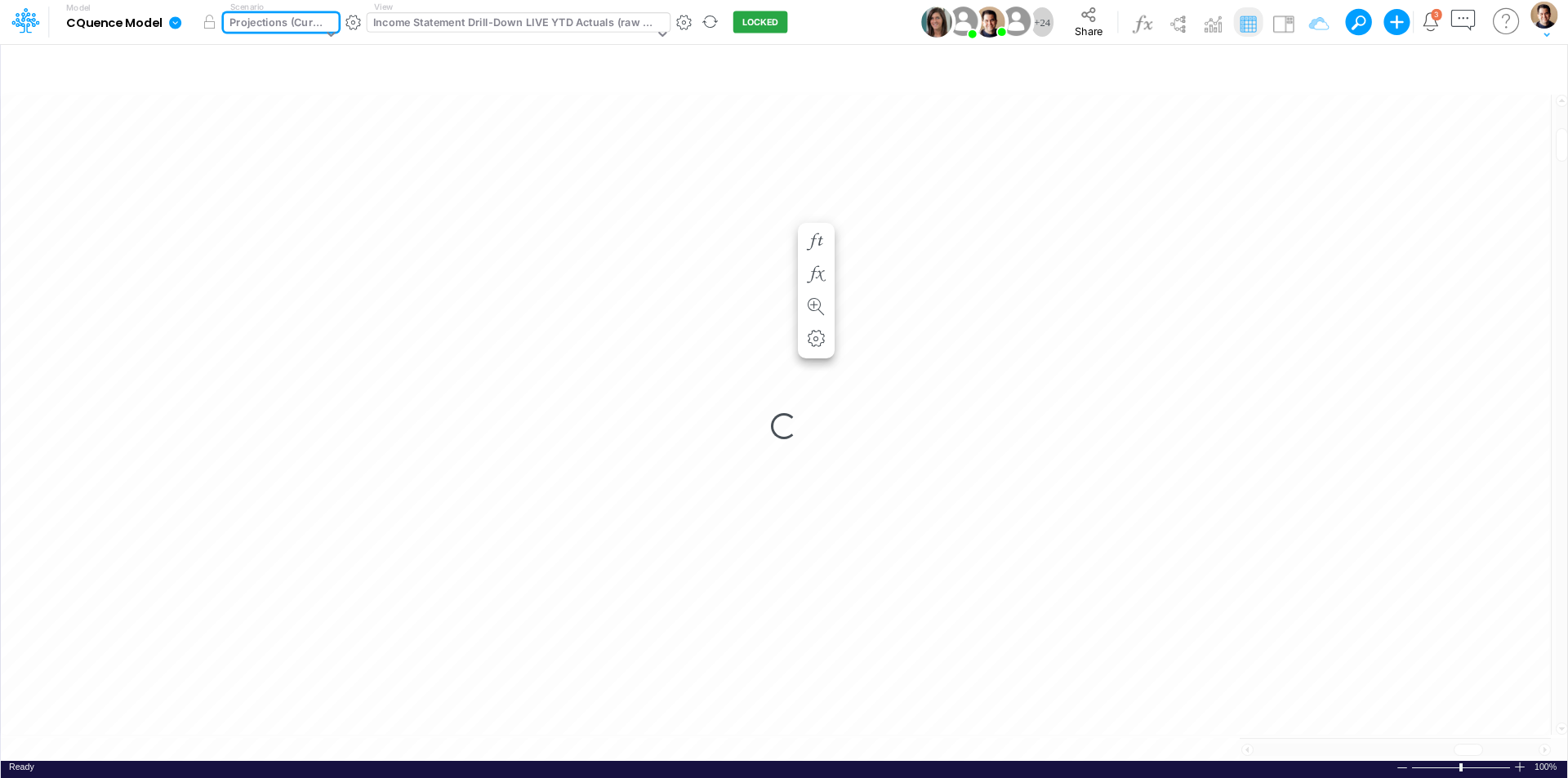
click at [178, 27] on icon at bounding box center [175, 23] width 12 height 12
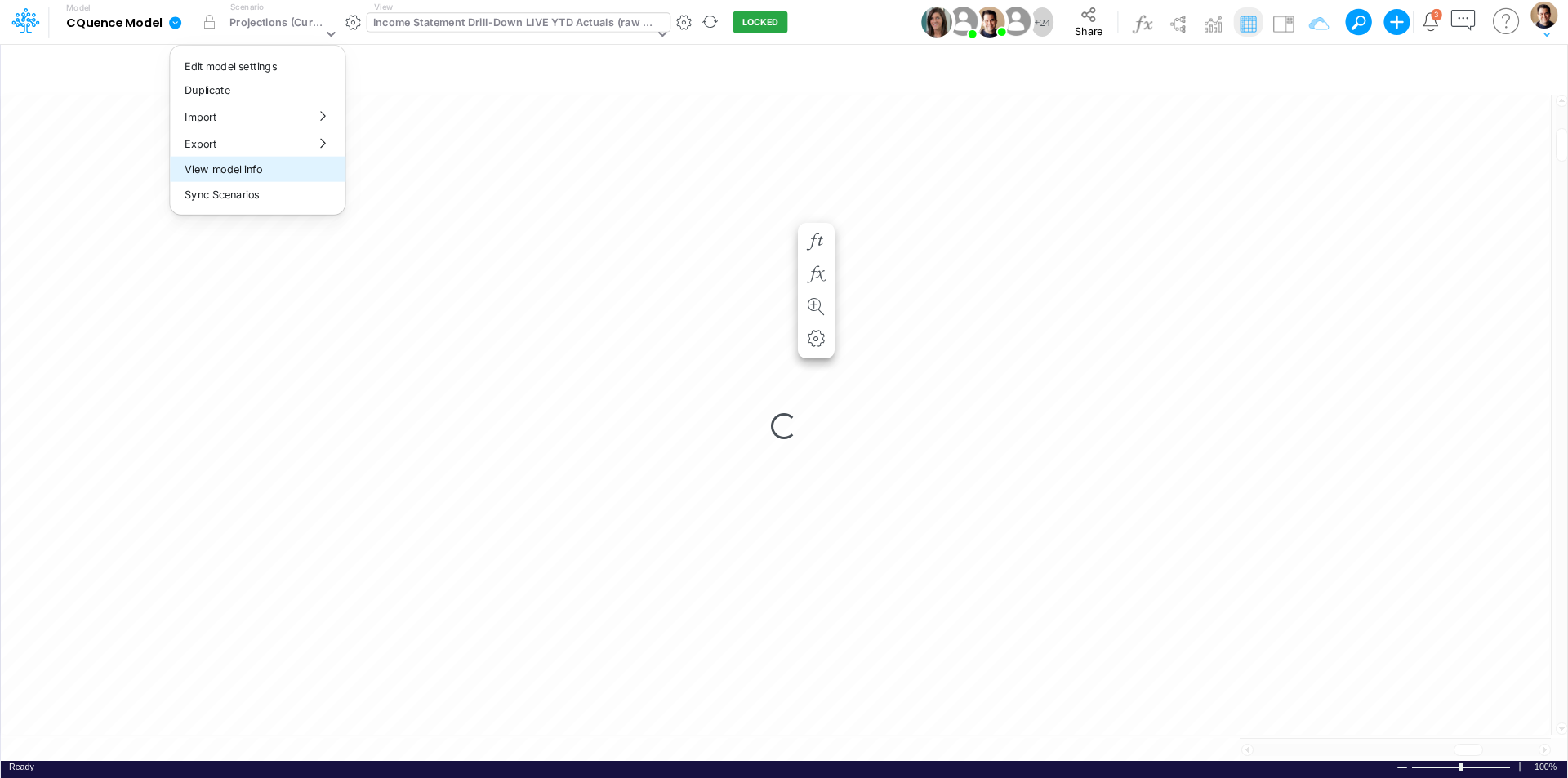
click at [270, 177] on button "View model info" at bounding box center [257, 170] width 175 height 26
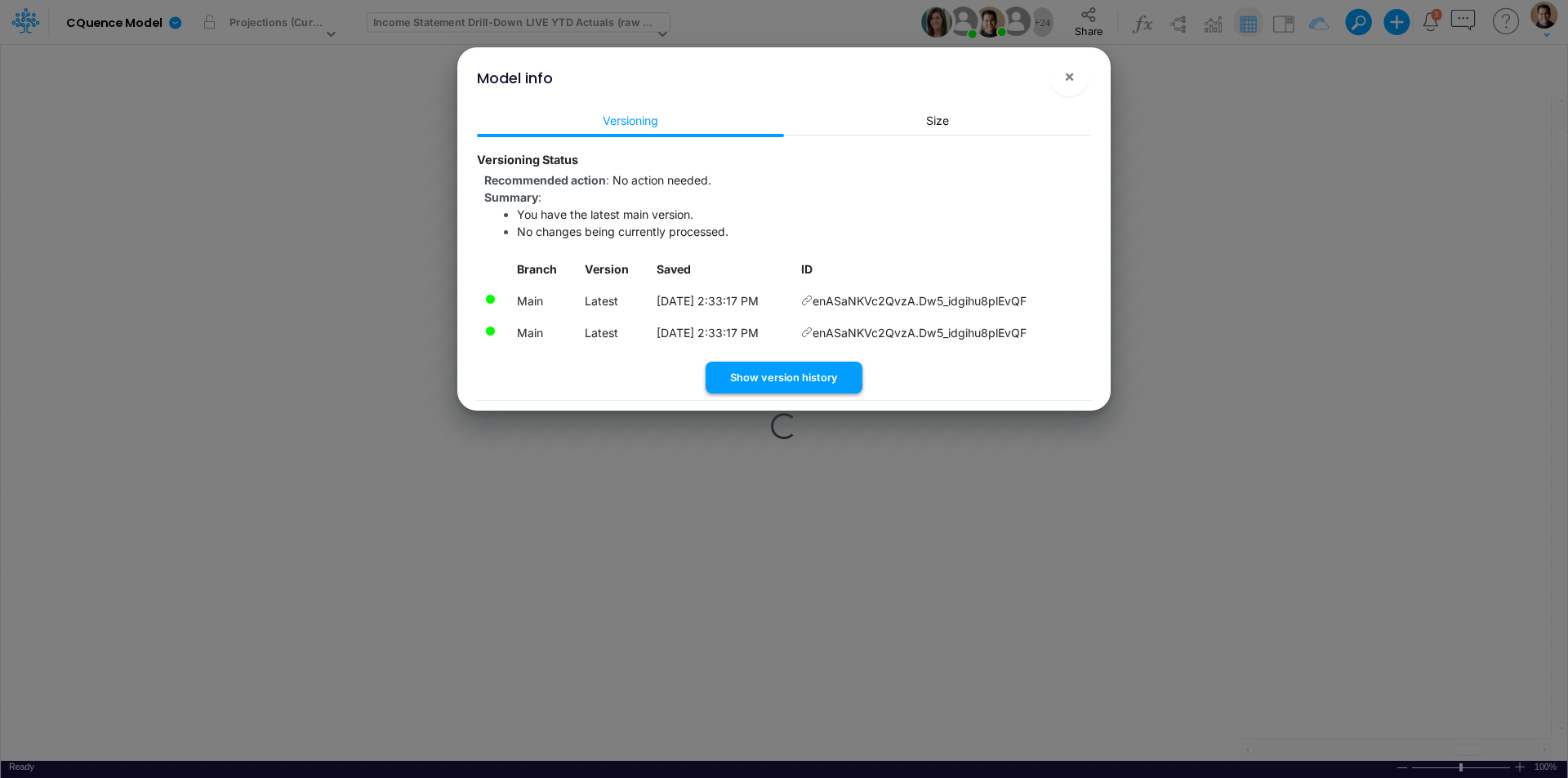
click at [817, 373] on button "Show version history" at bounding box center [784, 378] width 157 height 32
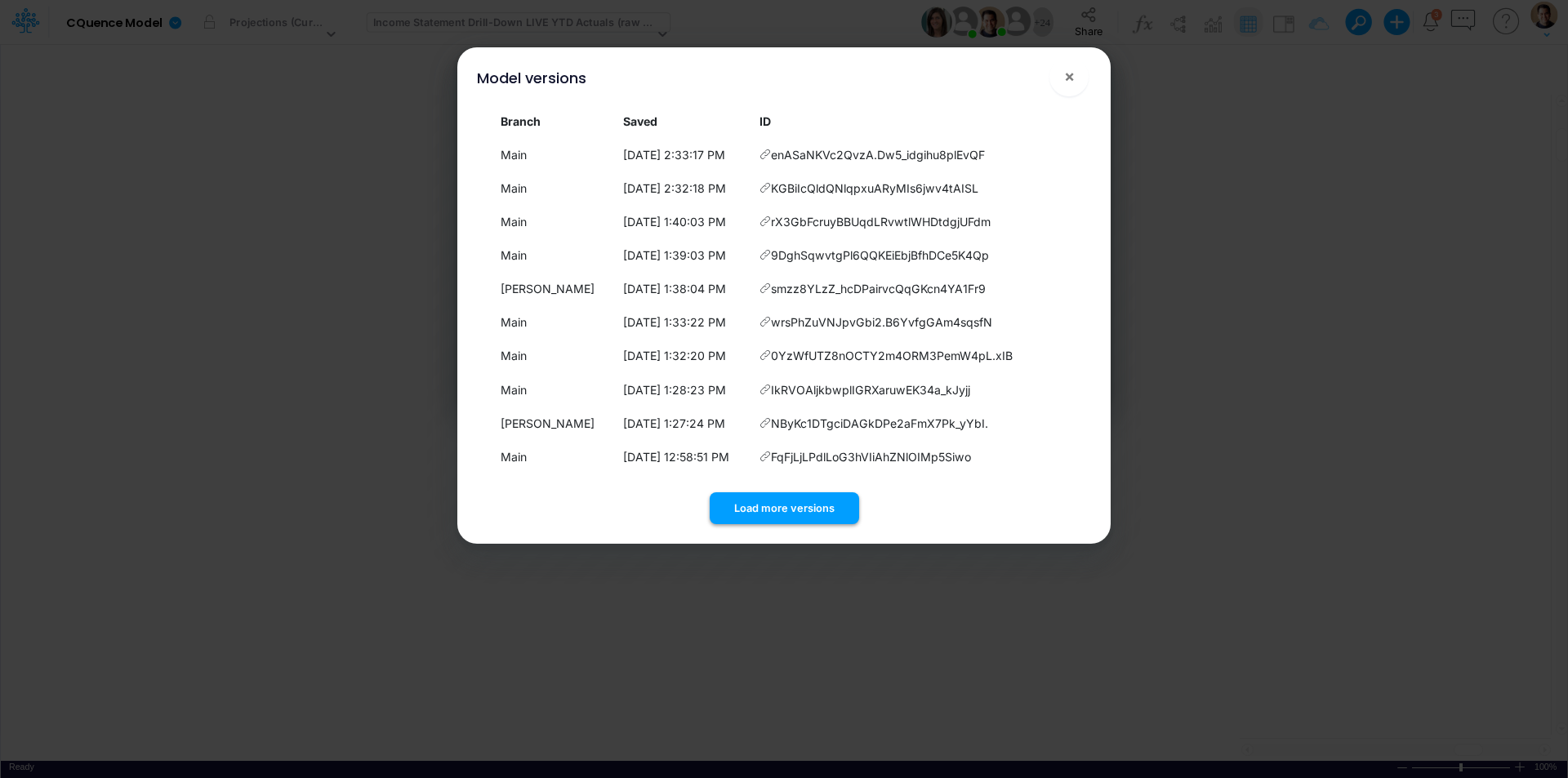
click at [795, 510] on button "Load more versions" at bounding box center [784, 508] width 149 height 32
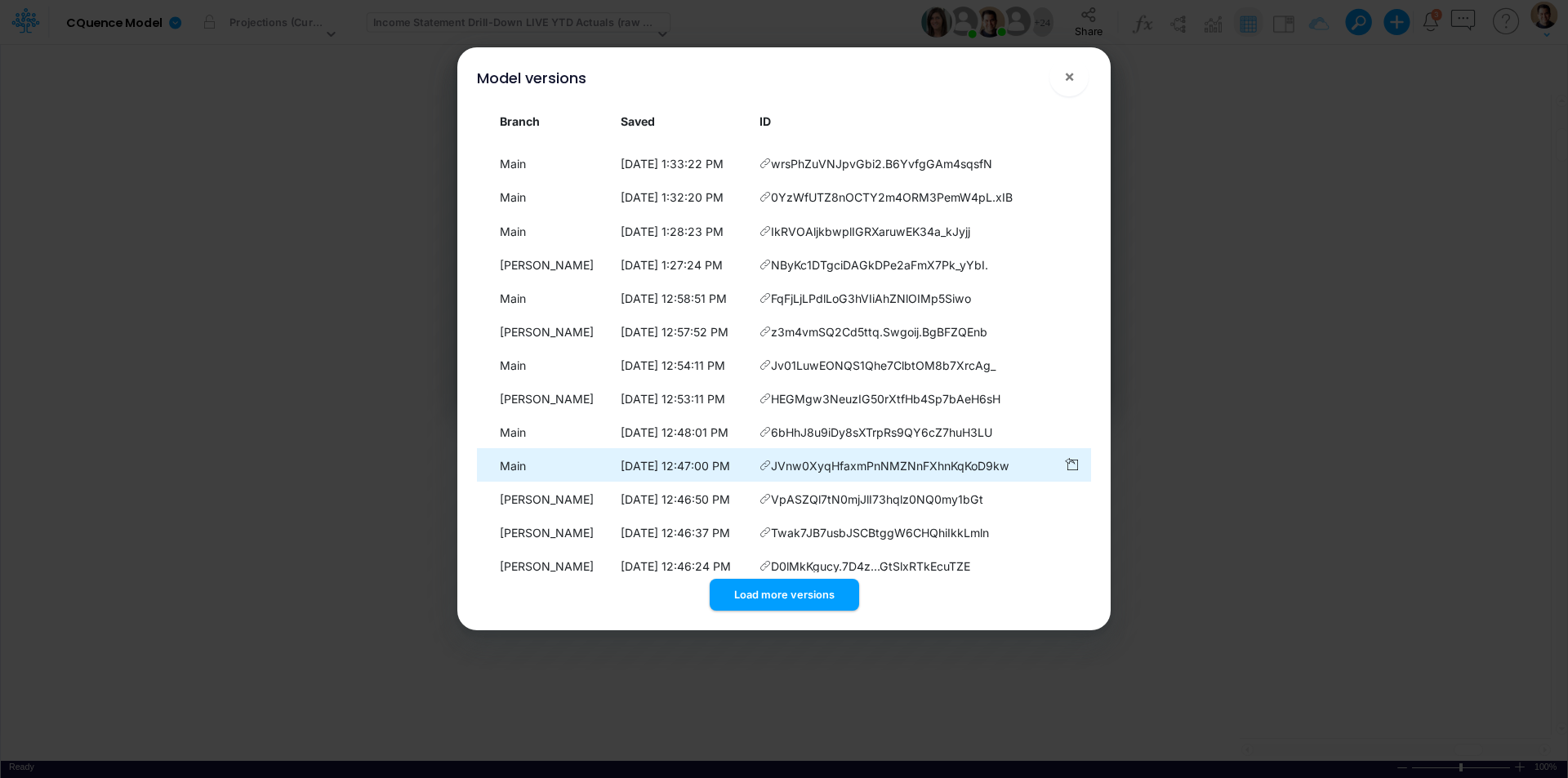
scroll to position [249, 0]
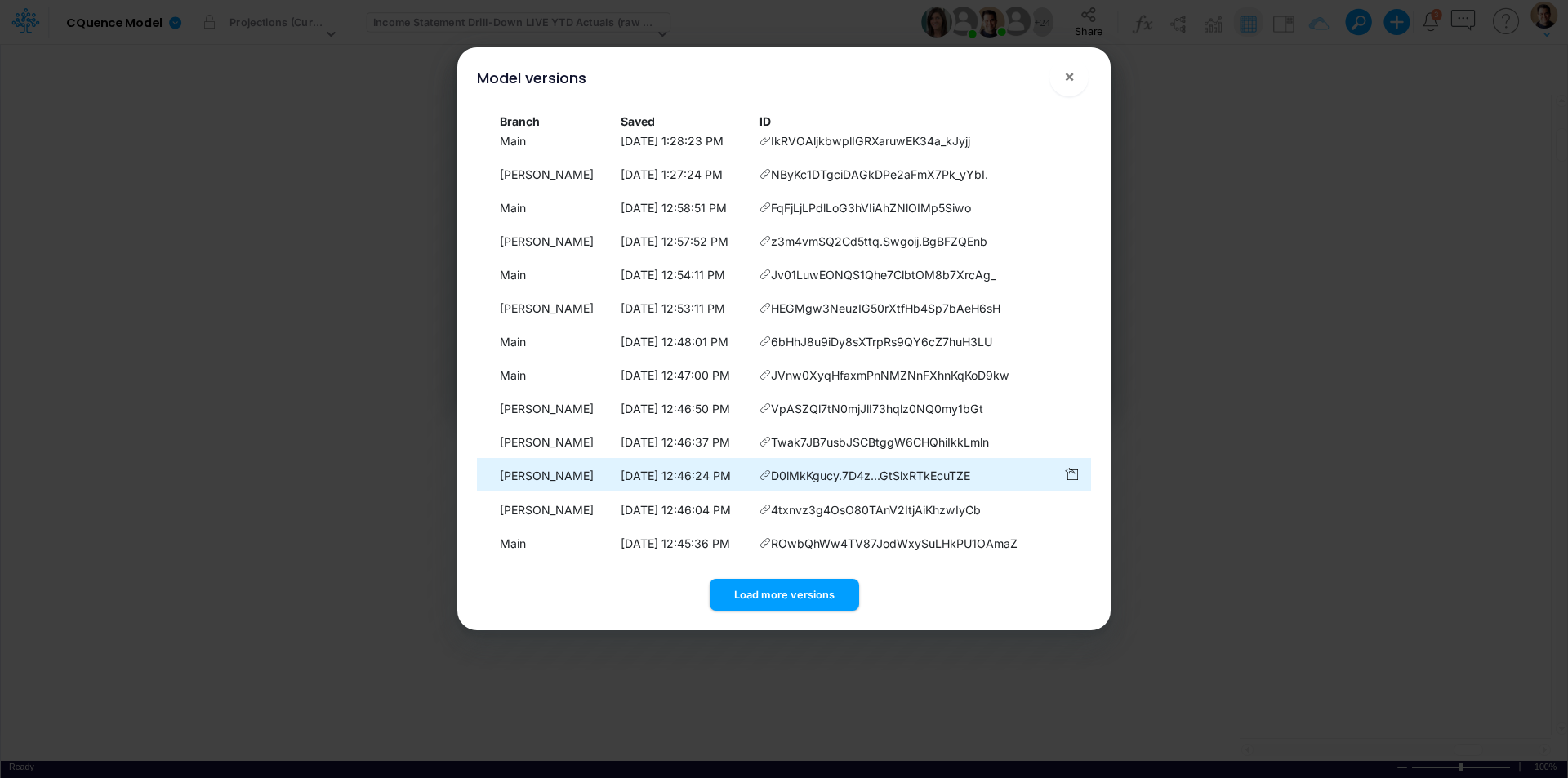
click at [779, 593] on button "Load more versions" at bounding box center [784, 595] width 149 height 32
click at [792, 588] on div "Load more versions" at bounding box center [783, 591] width 614 height 39
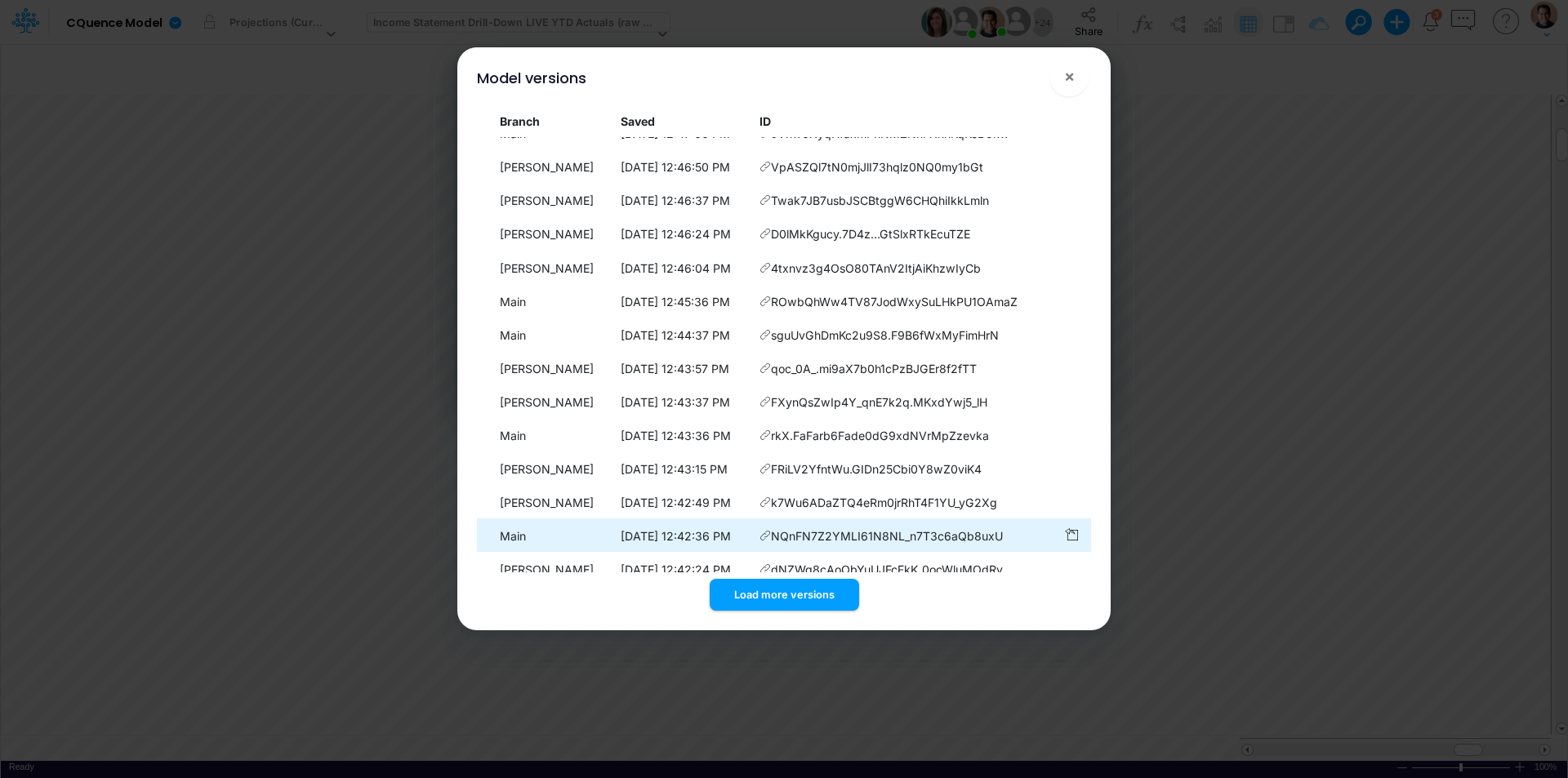
scroll to position [584, 0]
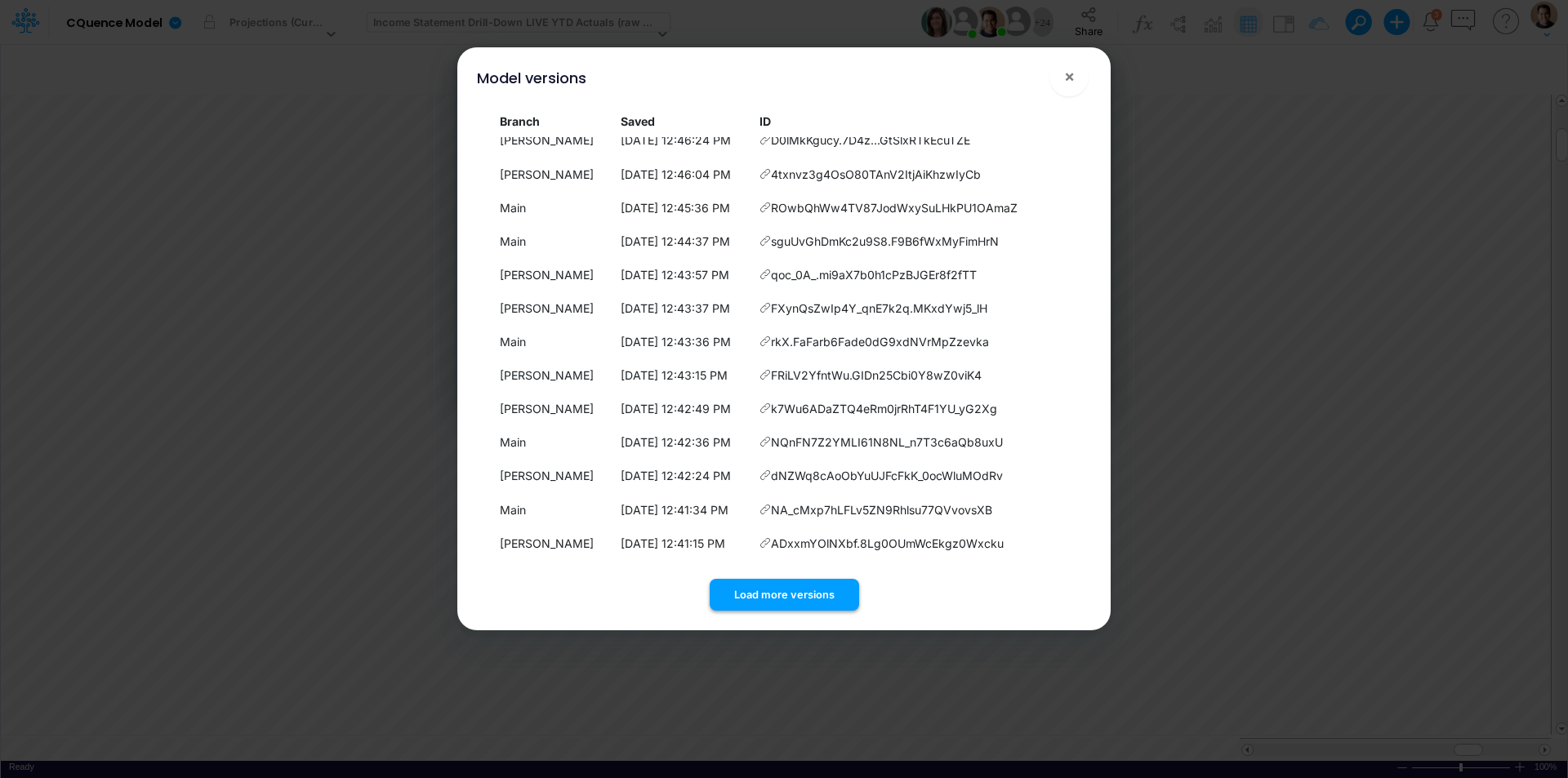
click at [796, 596] on button "Load more versions" at bounding box center [784, 595] width 149 height 32
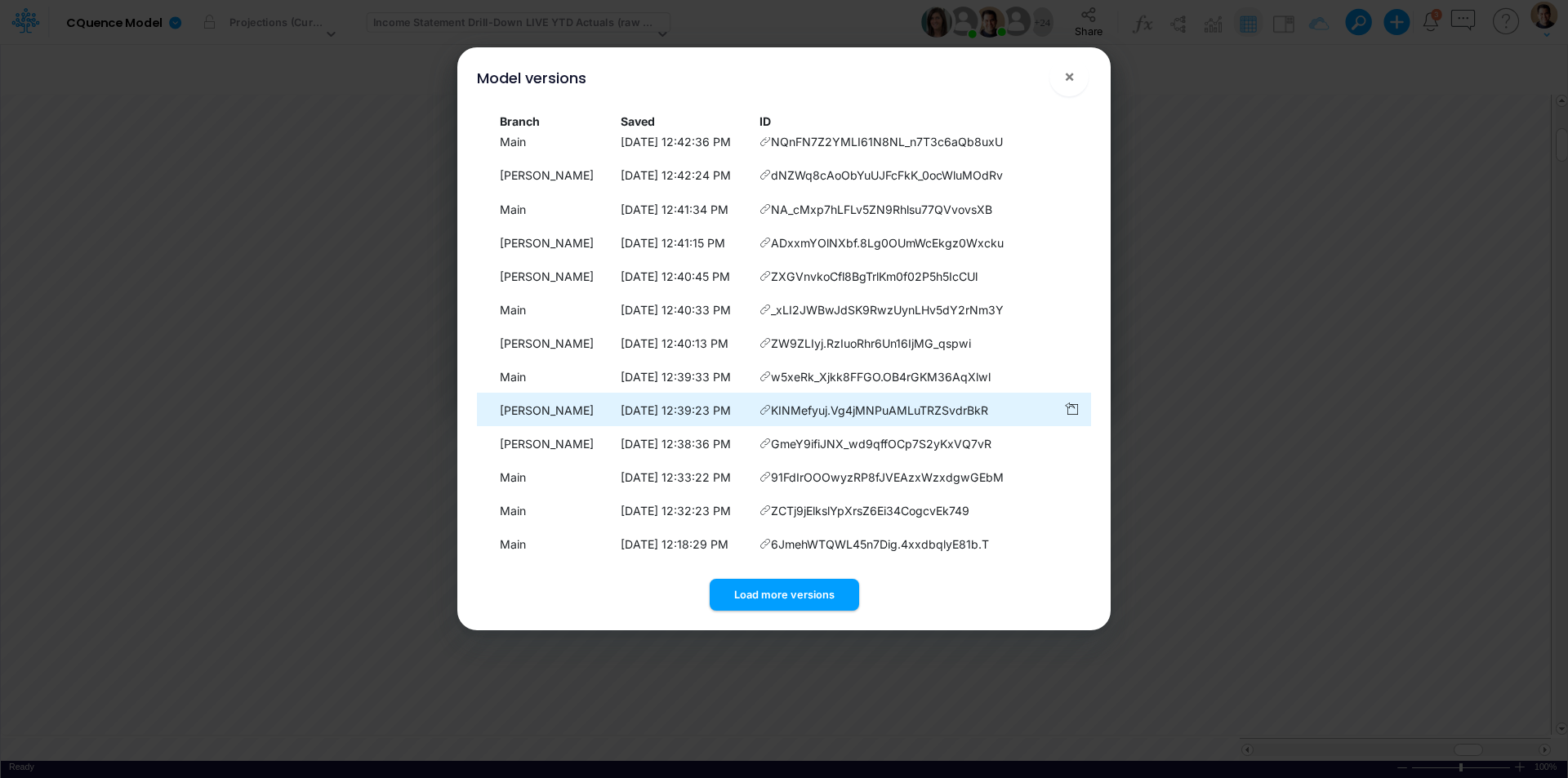
scroll to position [919, 0]
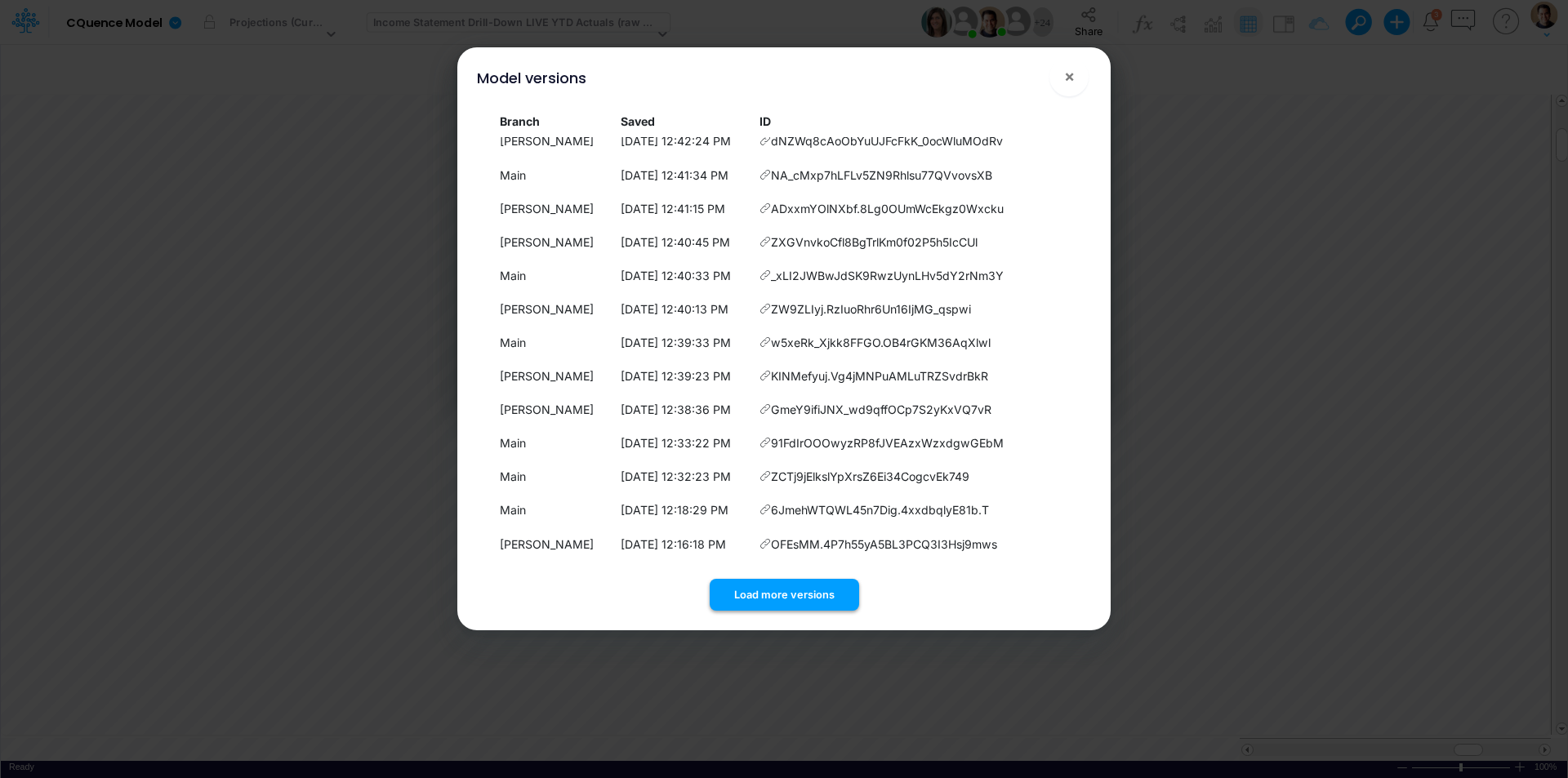
click at [801, 594] on button "Load more versions" at bounding box center [784, 595] width 149 height 32
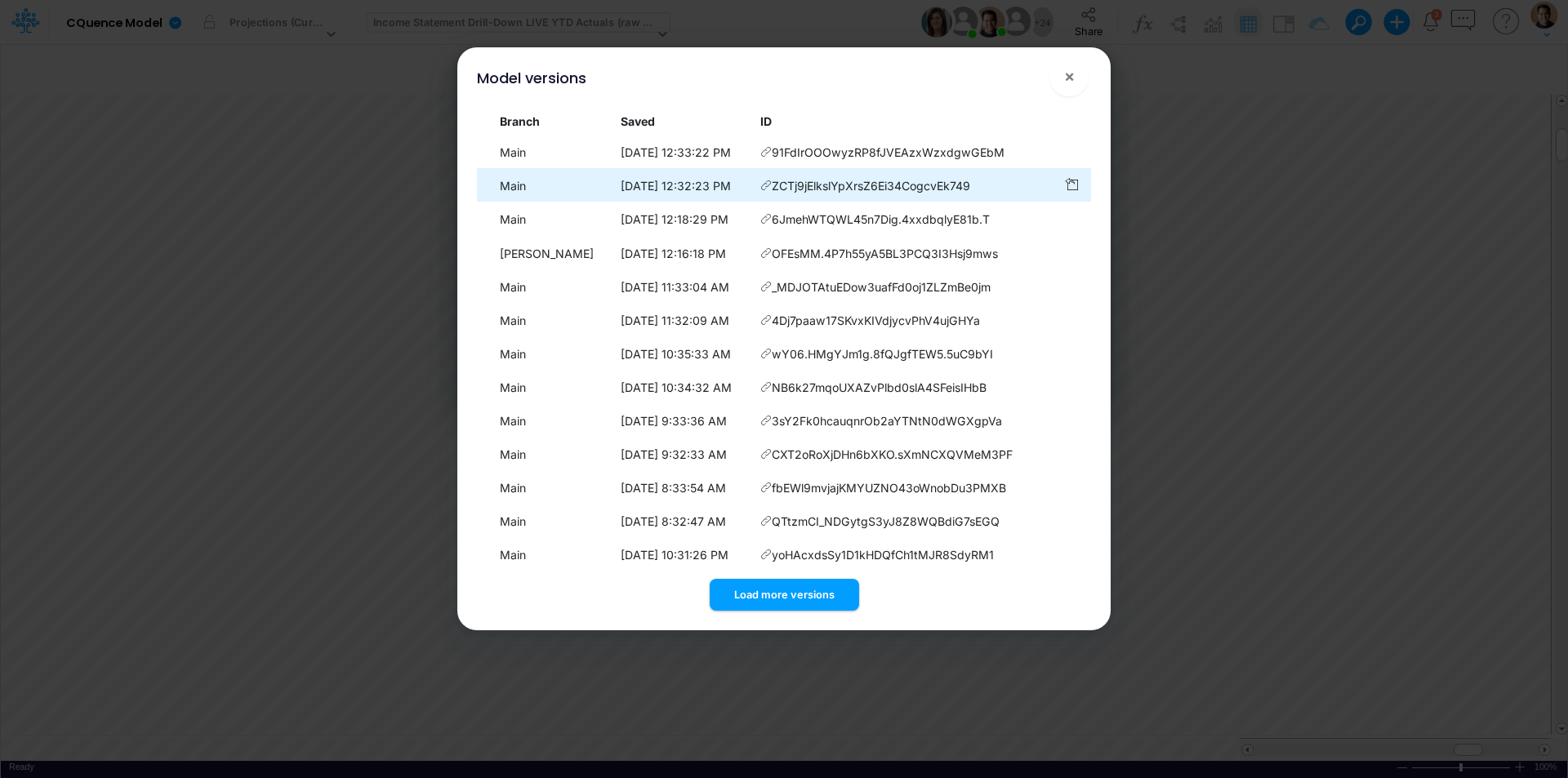
scroll to position [1254, 0]
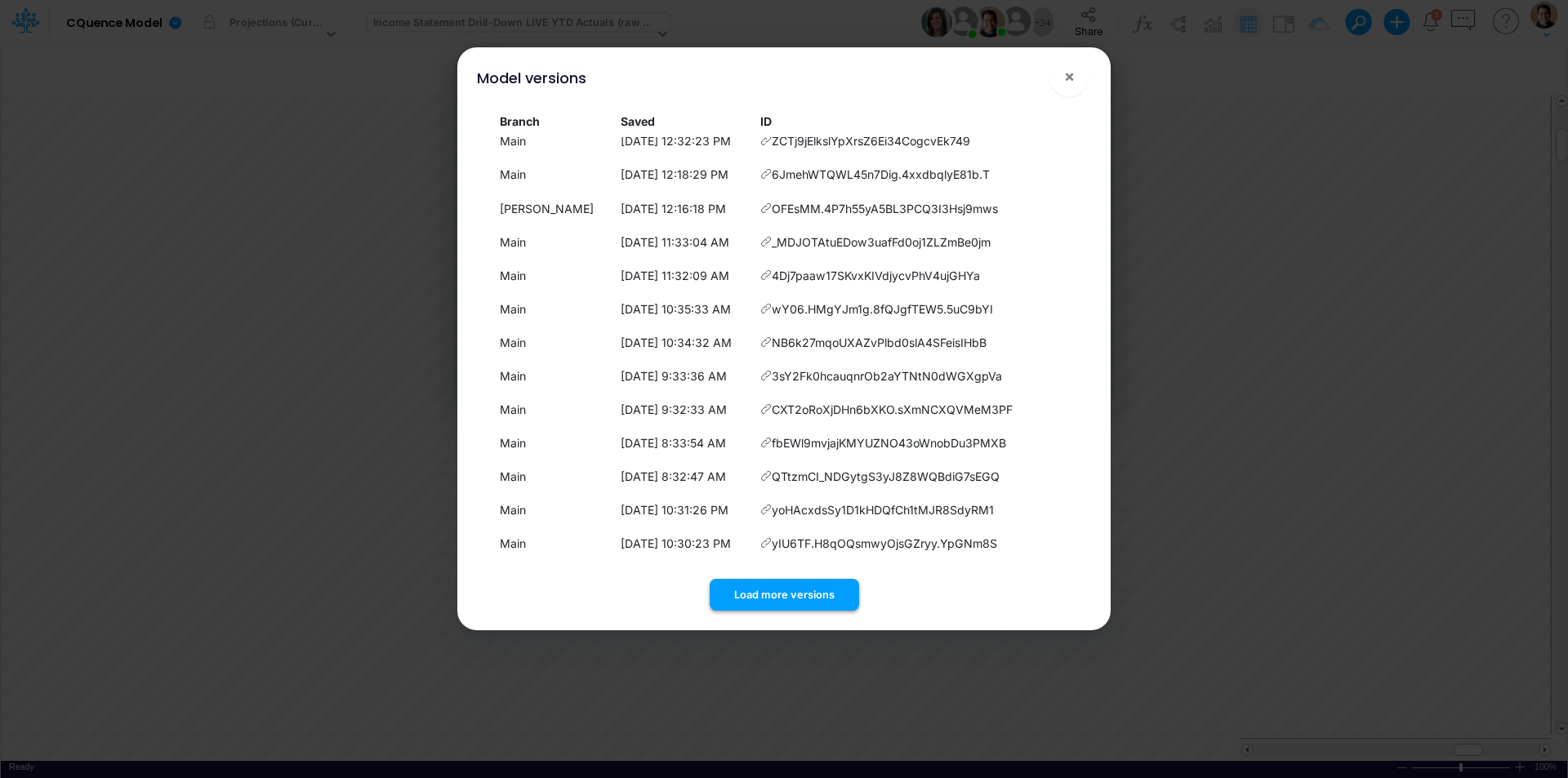
click at [801, 589] on button "Load more versions" at bounding box center [784, 595] width 149 height 32
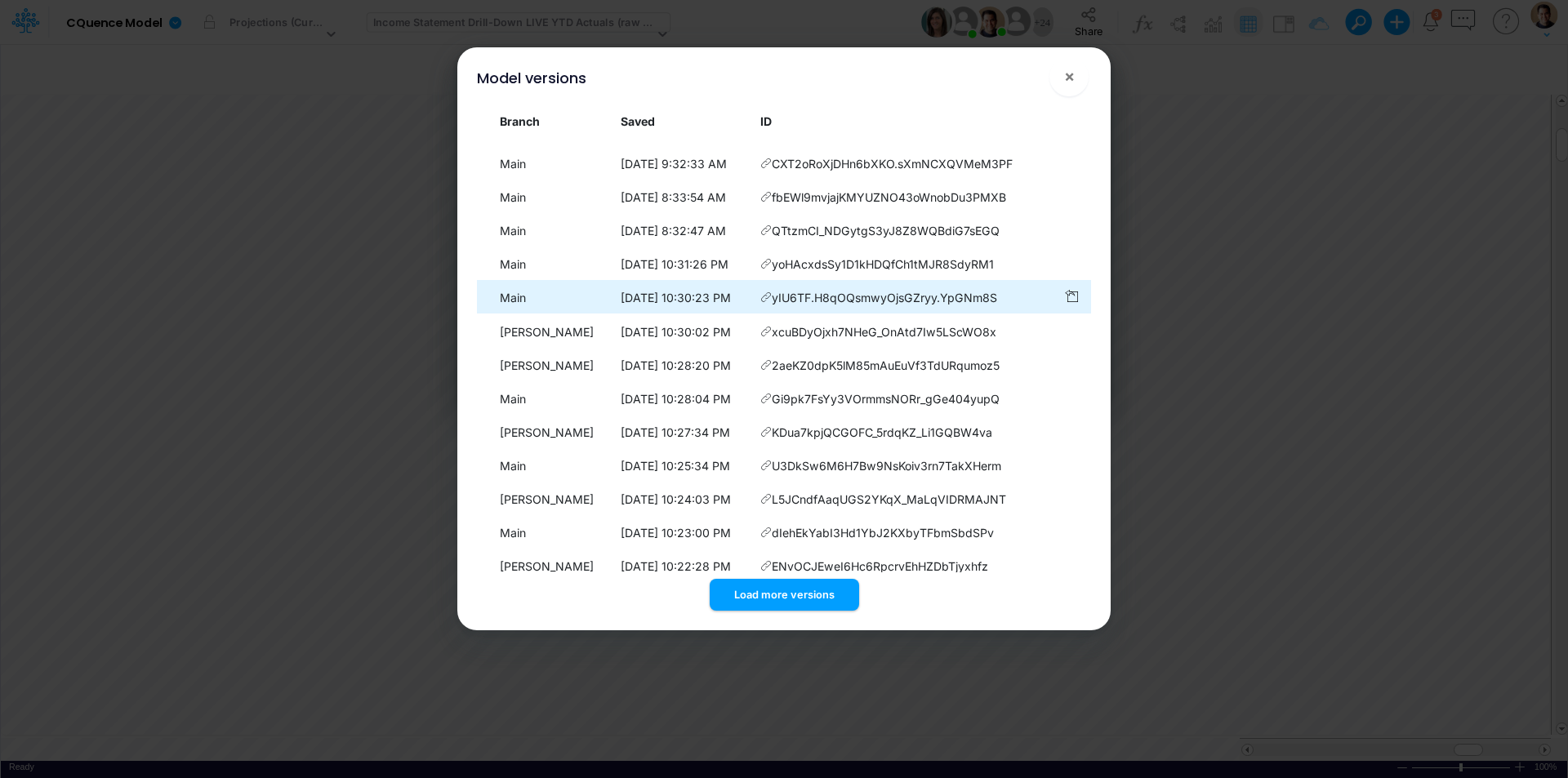
scroll to position [1591, 0]
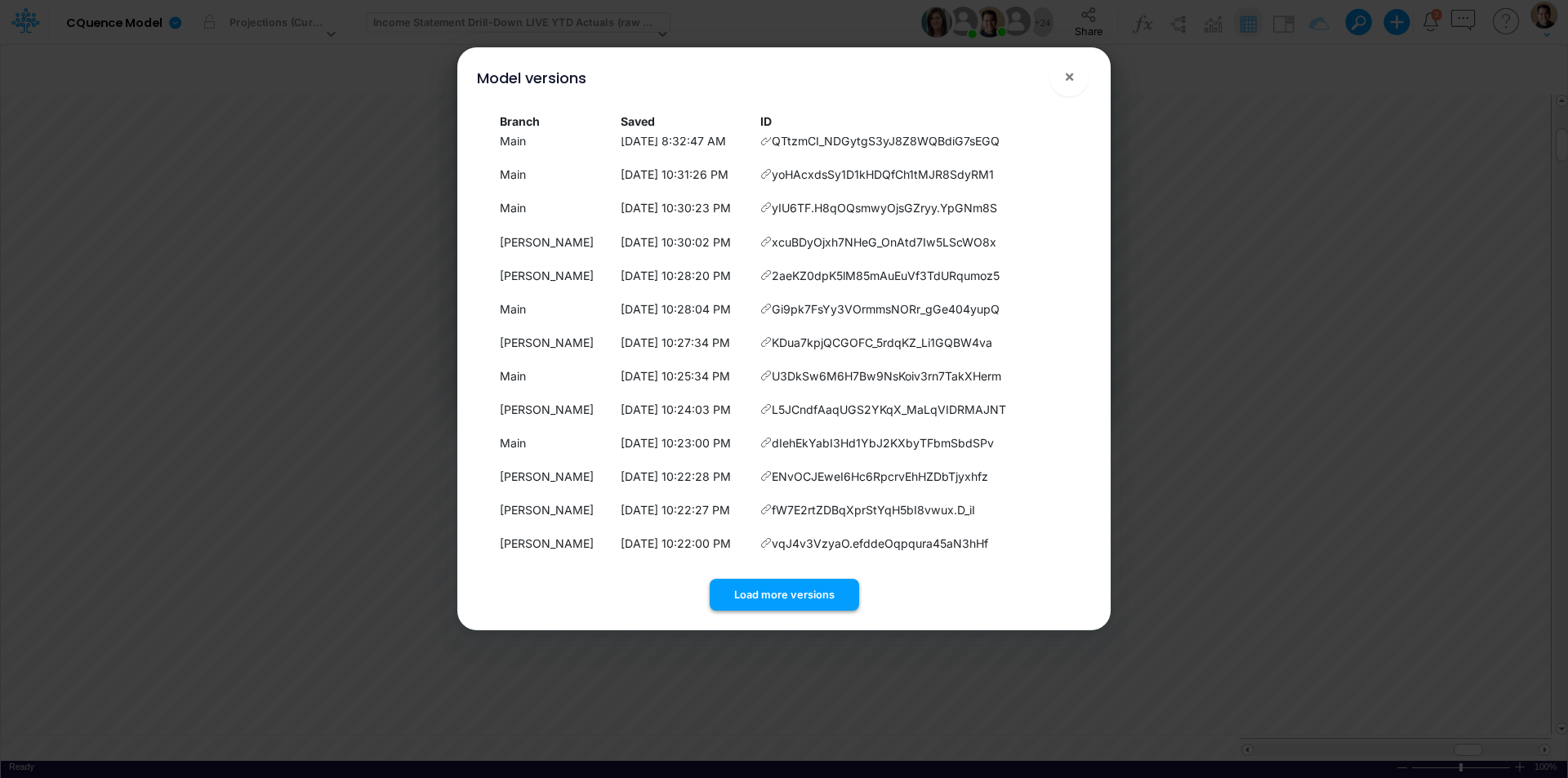
click at [811, 593] on button "Load more versions" at bounding box center [784, 595] width 149 height 32
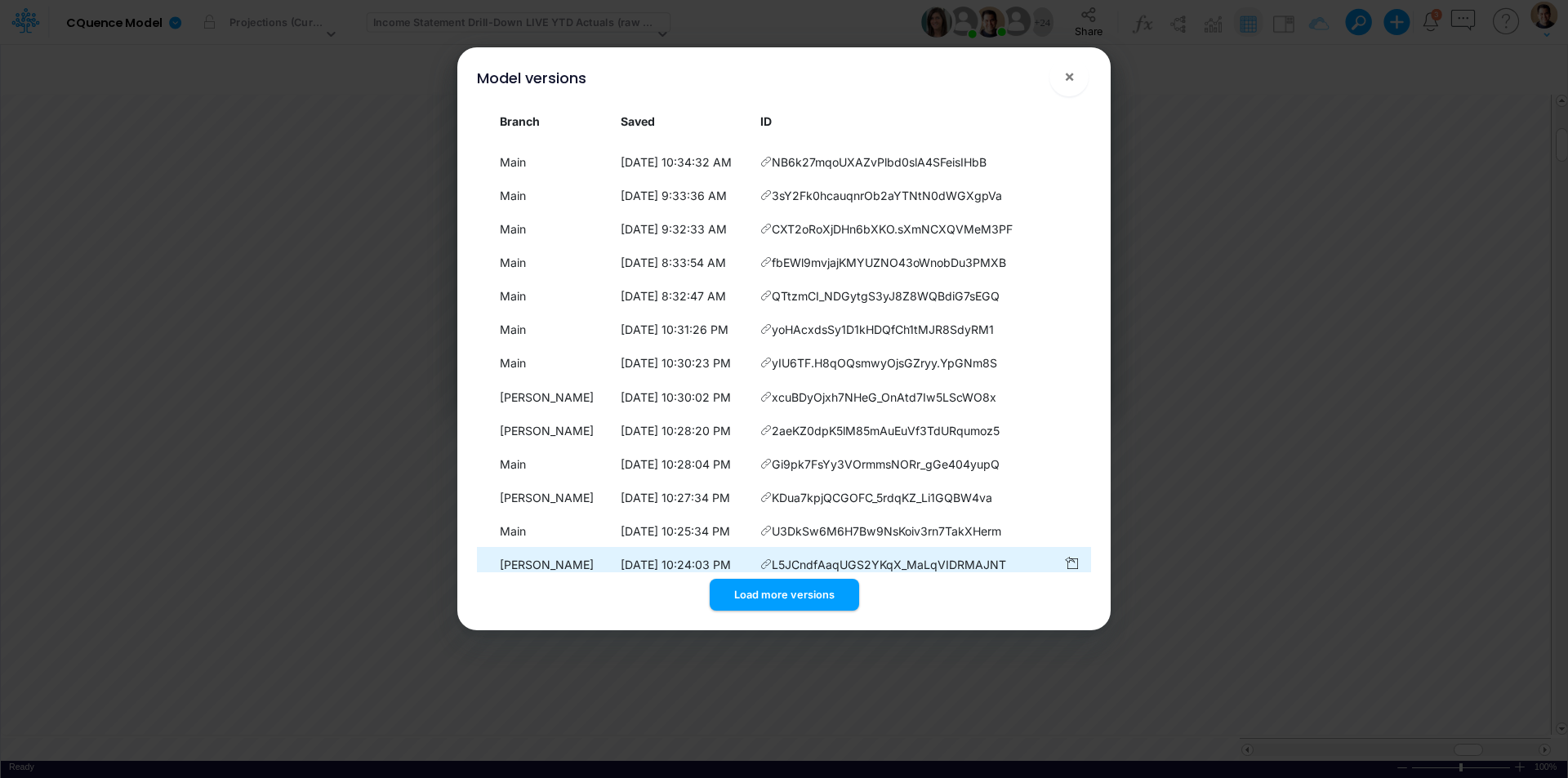
scroll to position [1436, 0]
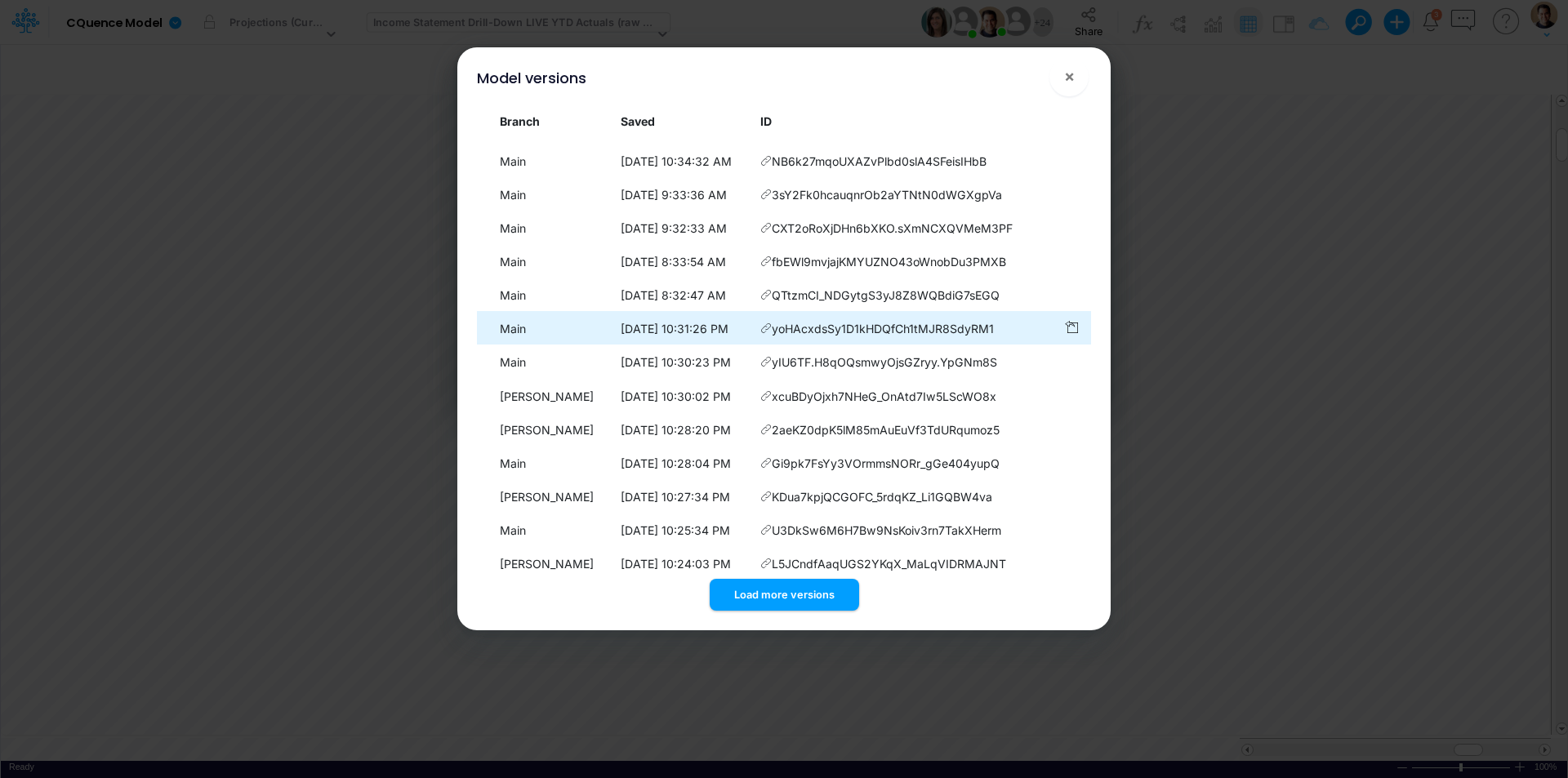
click at [770, 330] on icon at bounding box center [766, 328] width 12 height 12
click at [768, 329] on icon at bounding box center [766, 328] width 12 height 12
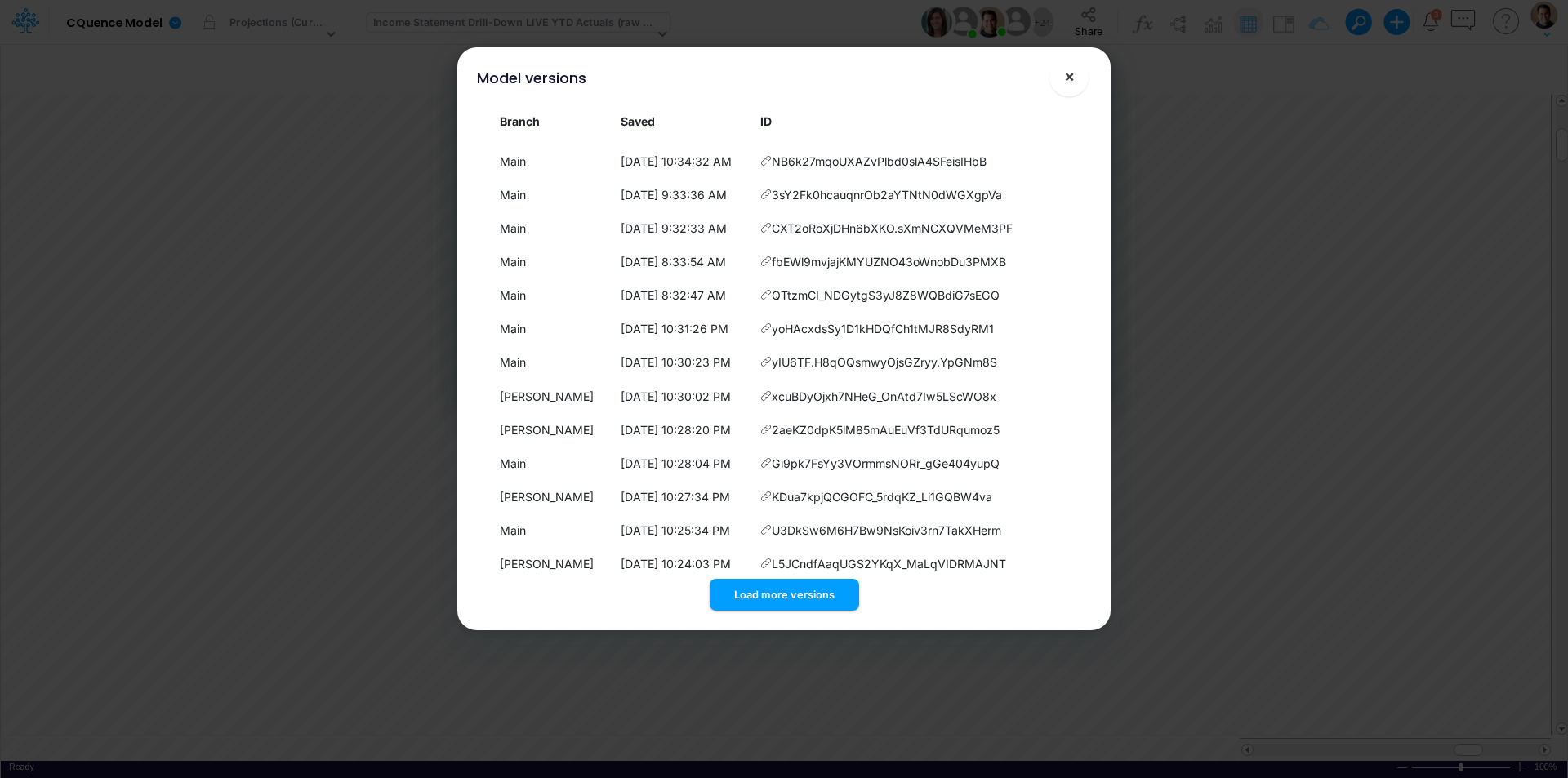
click at [1078, 84] on button "×" at bounding box center [1069, 77] width 40 height 40
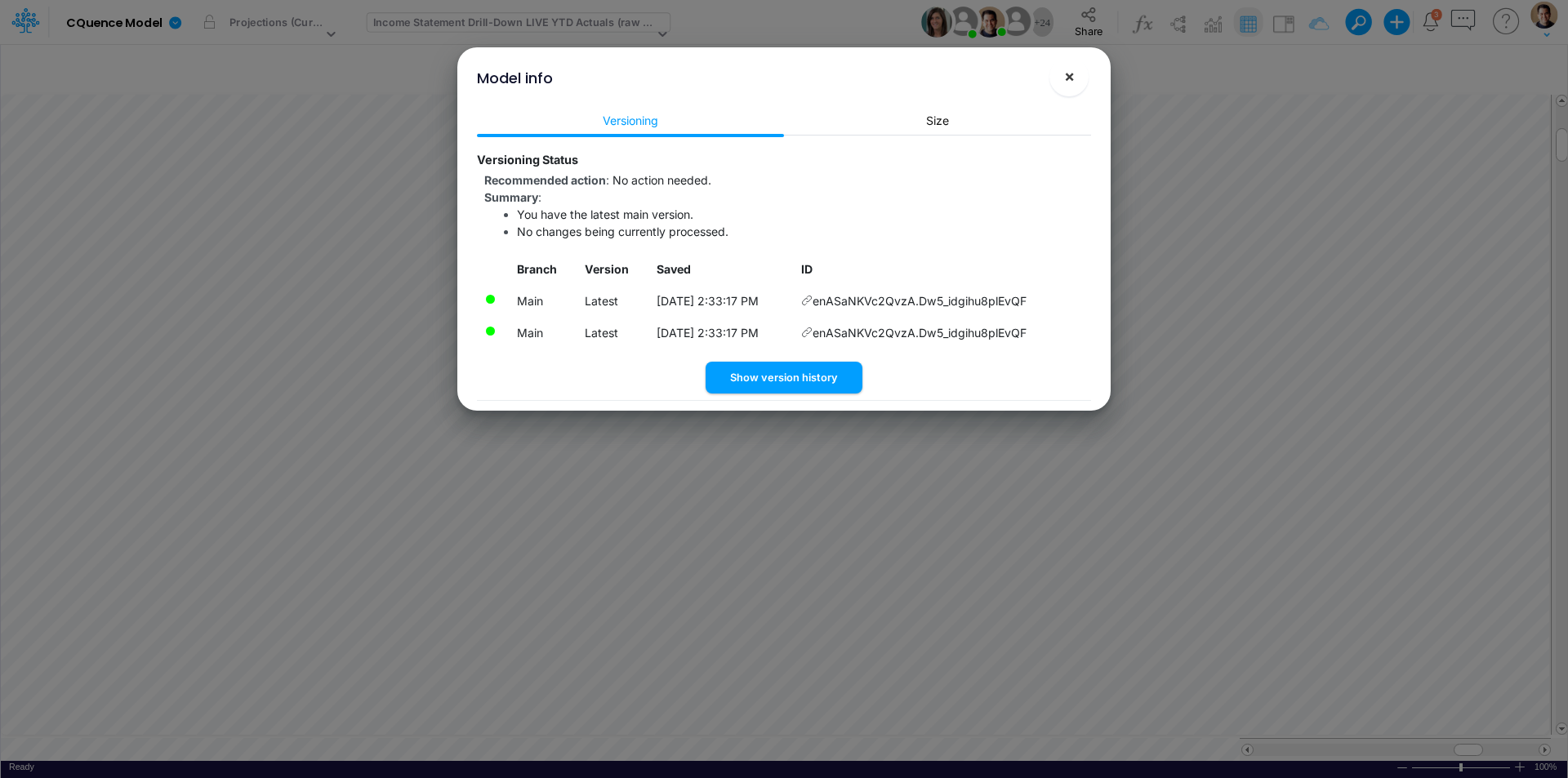
click at [1073, 74] on span "×" at bounding box center [1069, 76] width 11 height 20
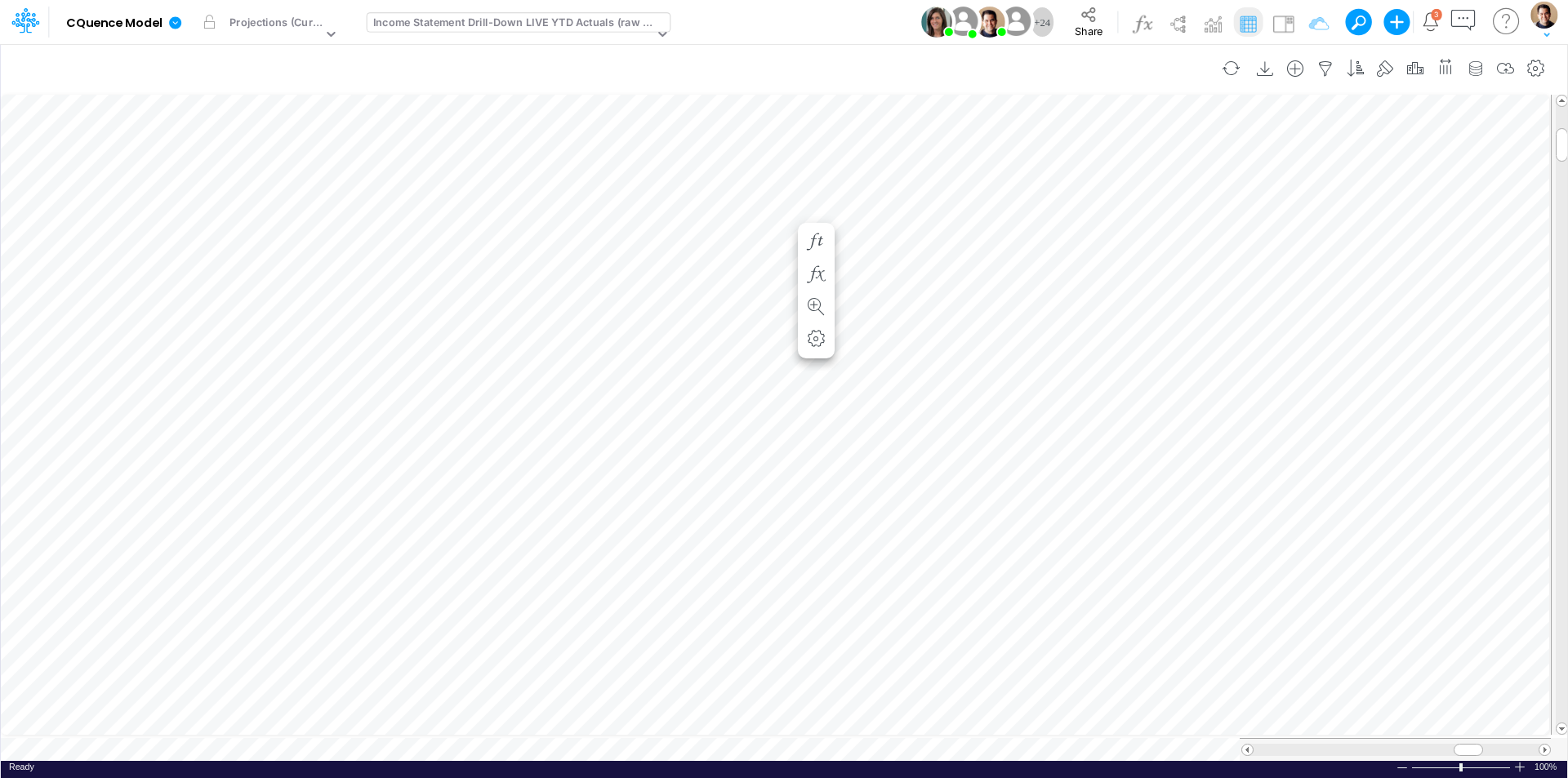
scroll to position [8, 1]
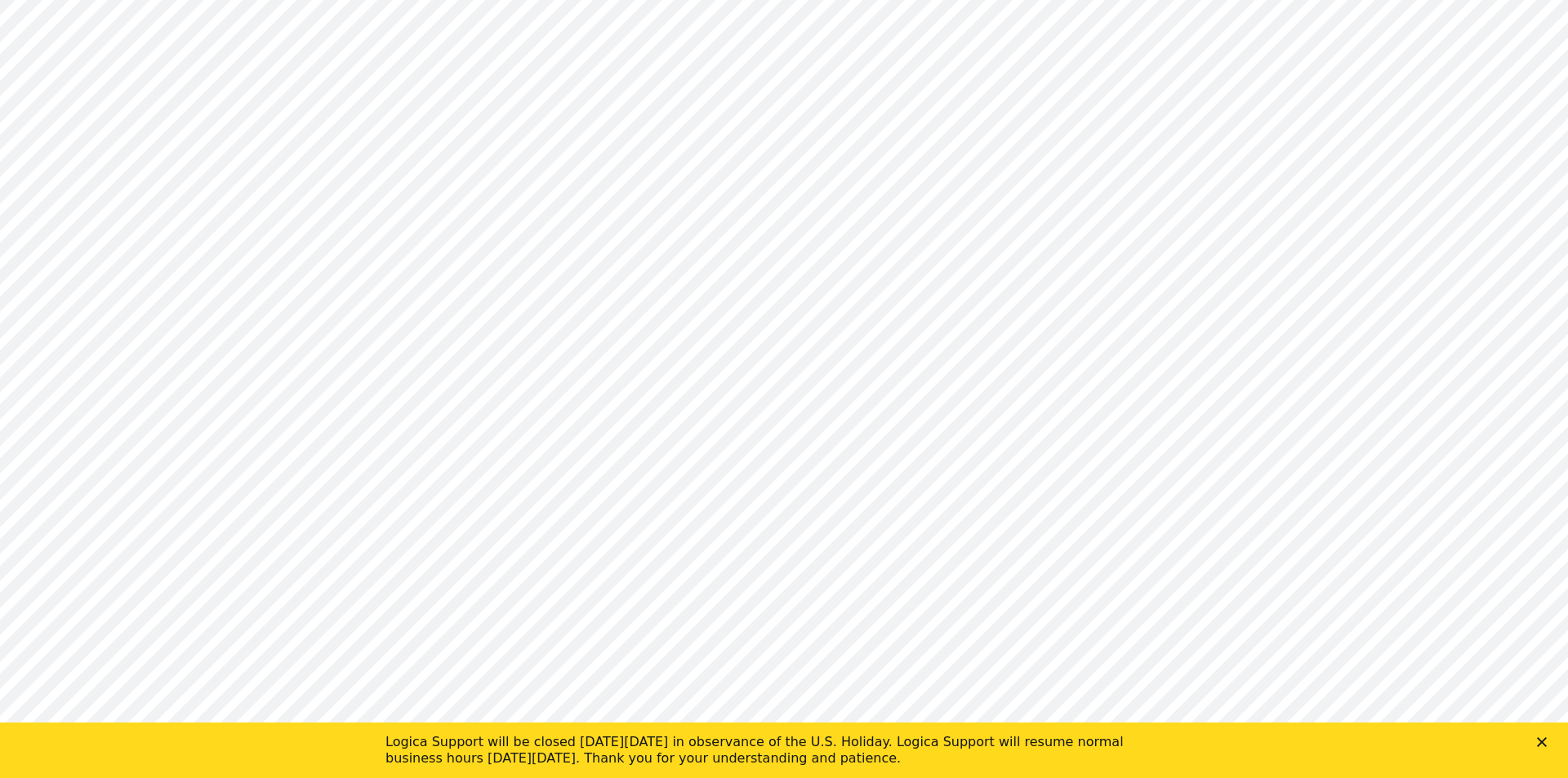
click at [1544, 738] on polygon "Close" at bounding box center [1541, 742] width 10 height 10
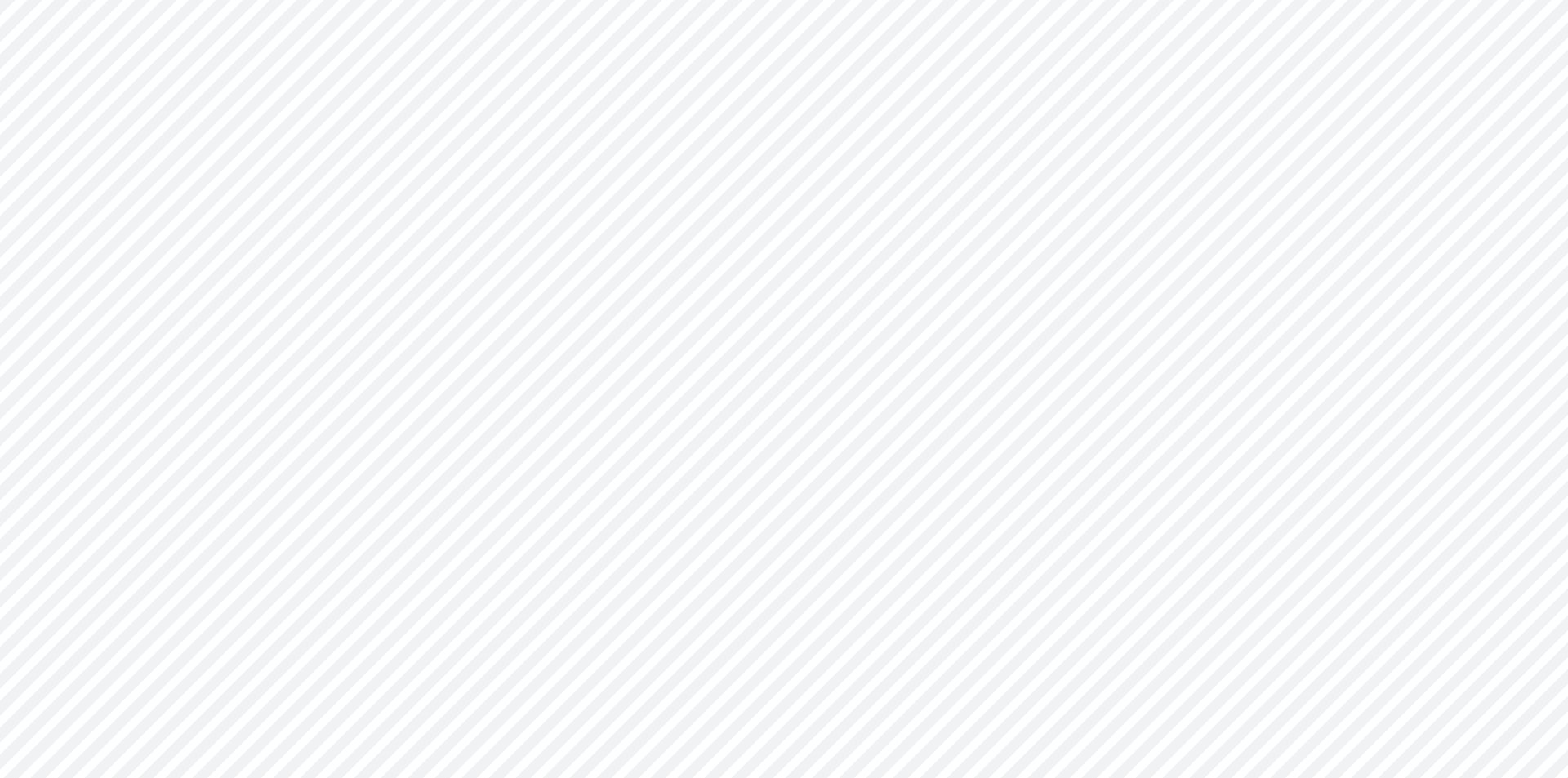
type input "Consolidated All by Month"
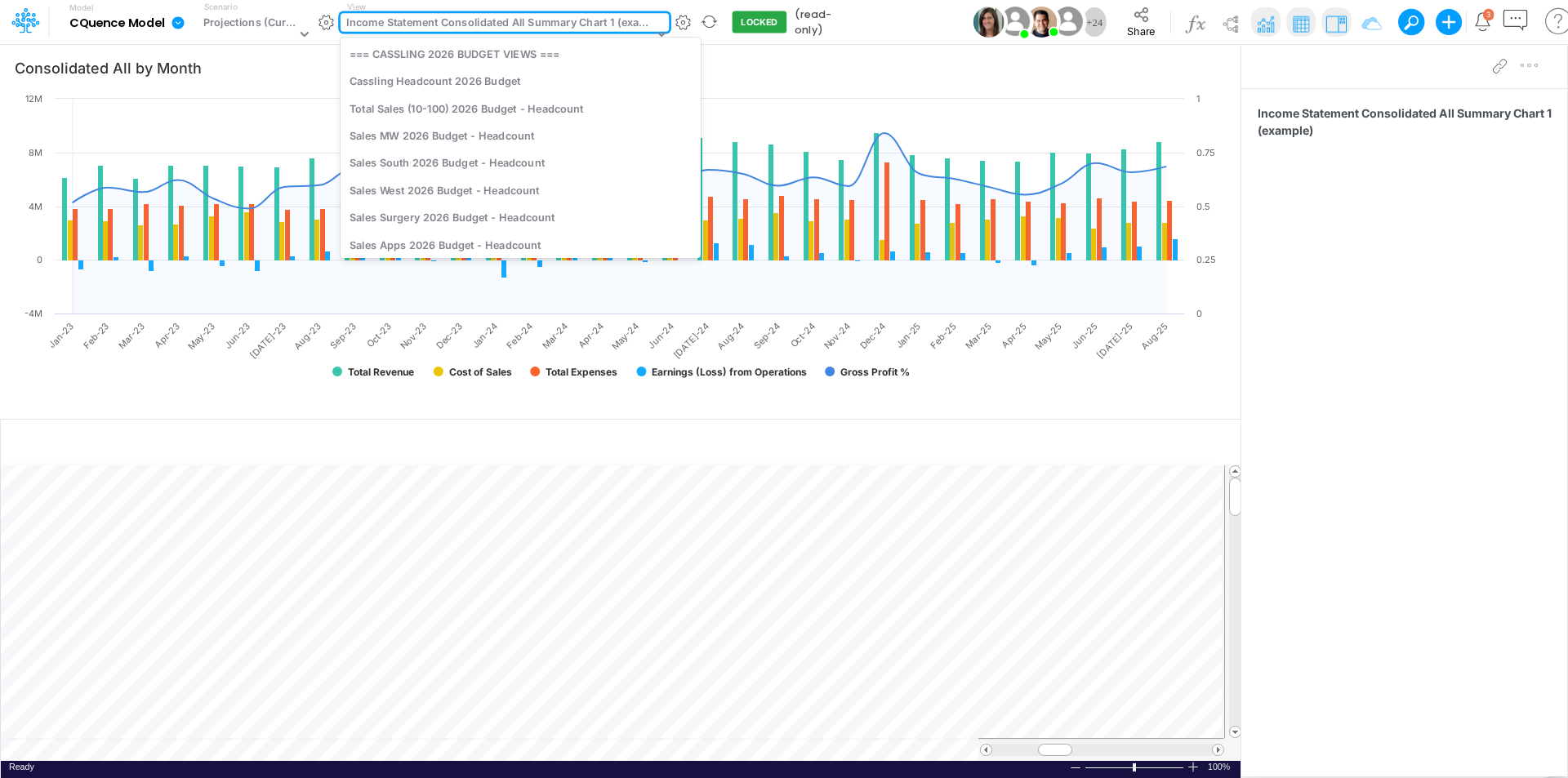
click at [413, 19] on div "Income Statement Consolidated All Summary Chart 1 (example)" at bounding box center [499, 24] width 306 height 19
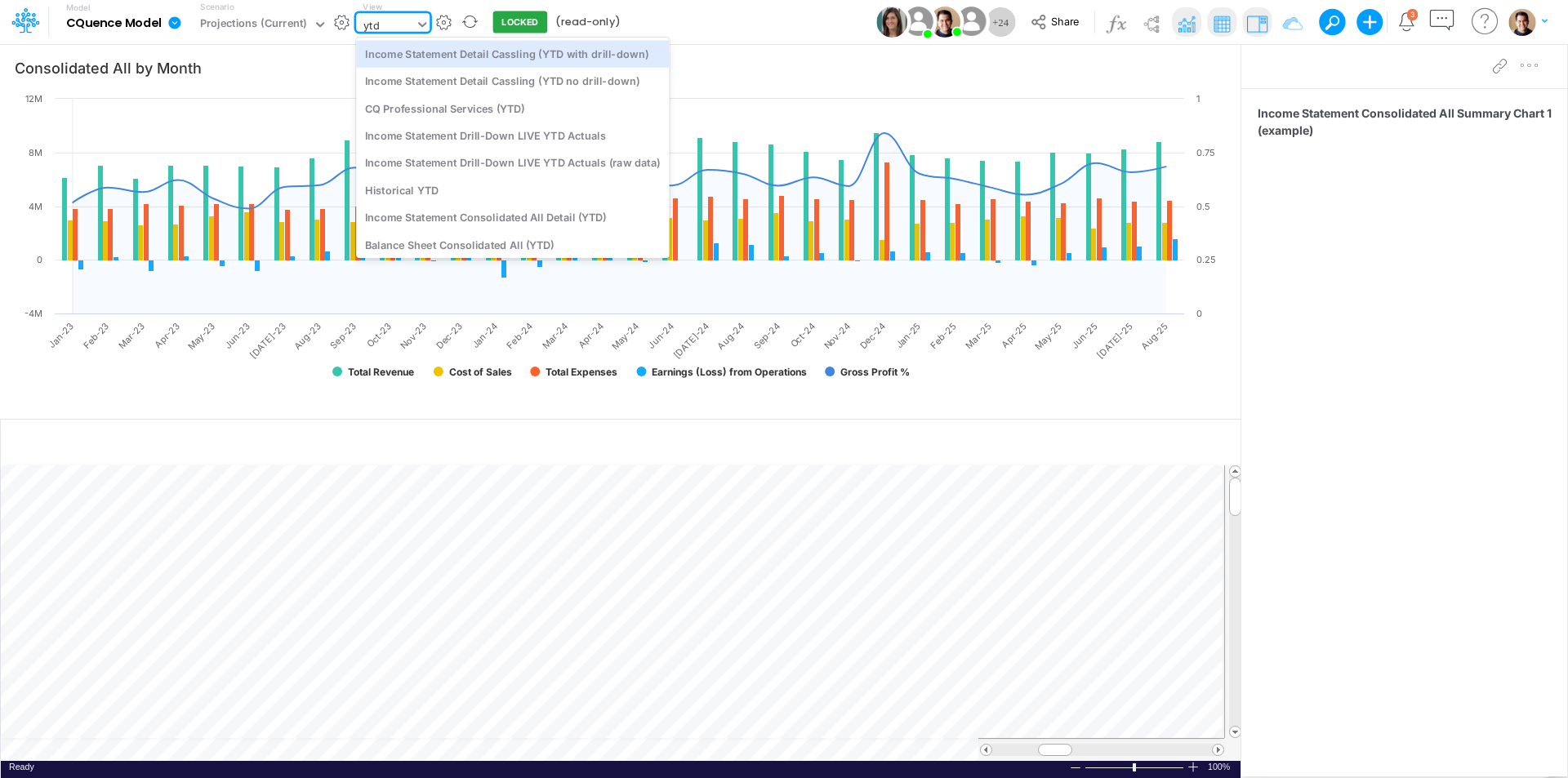
type input "ytd"
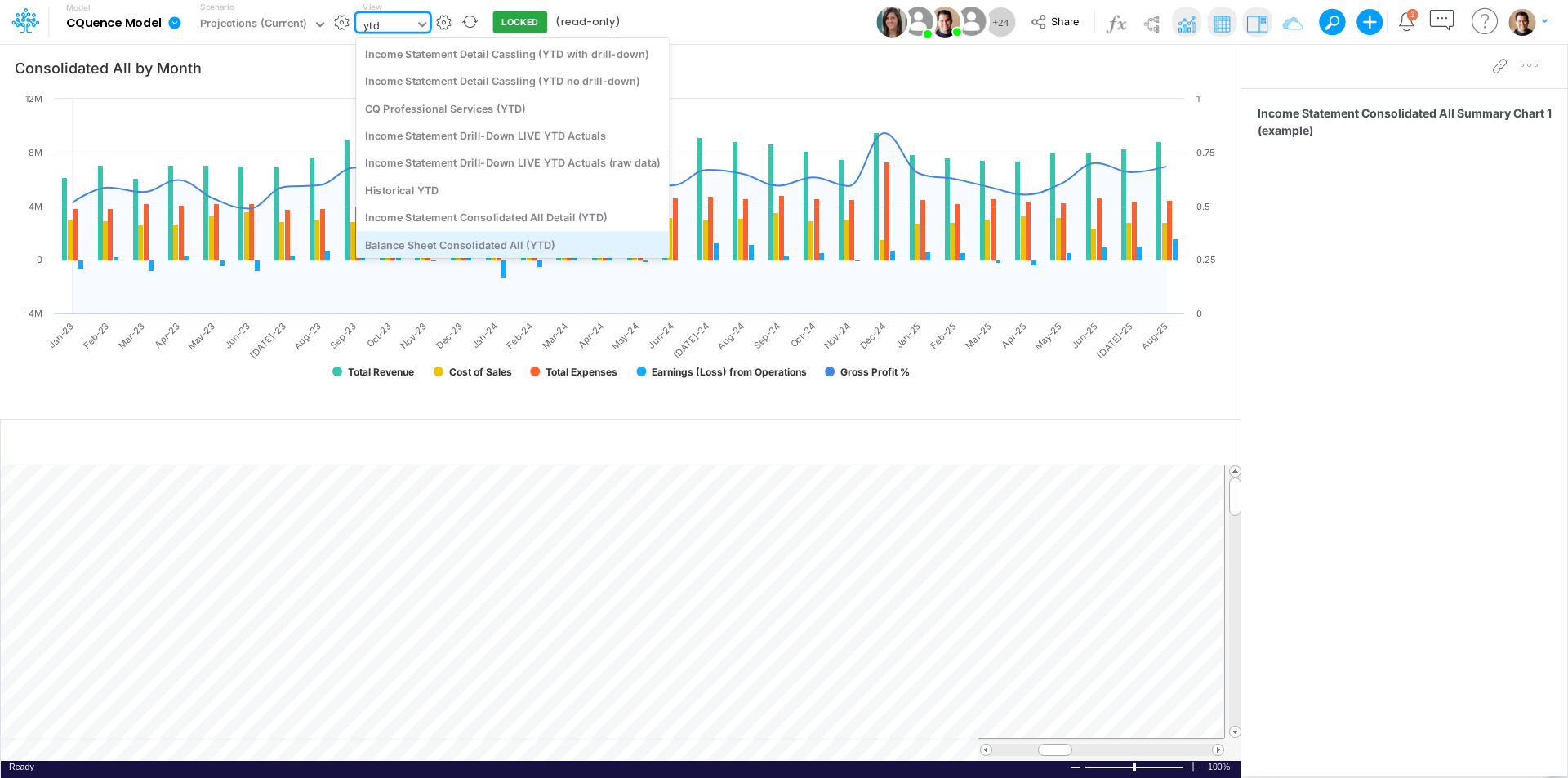
scroll to position [4, 0]
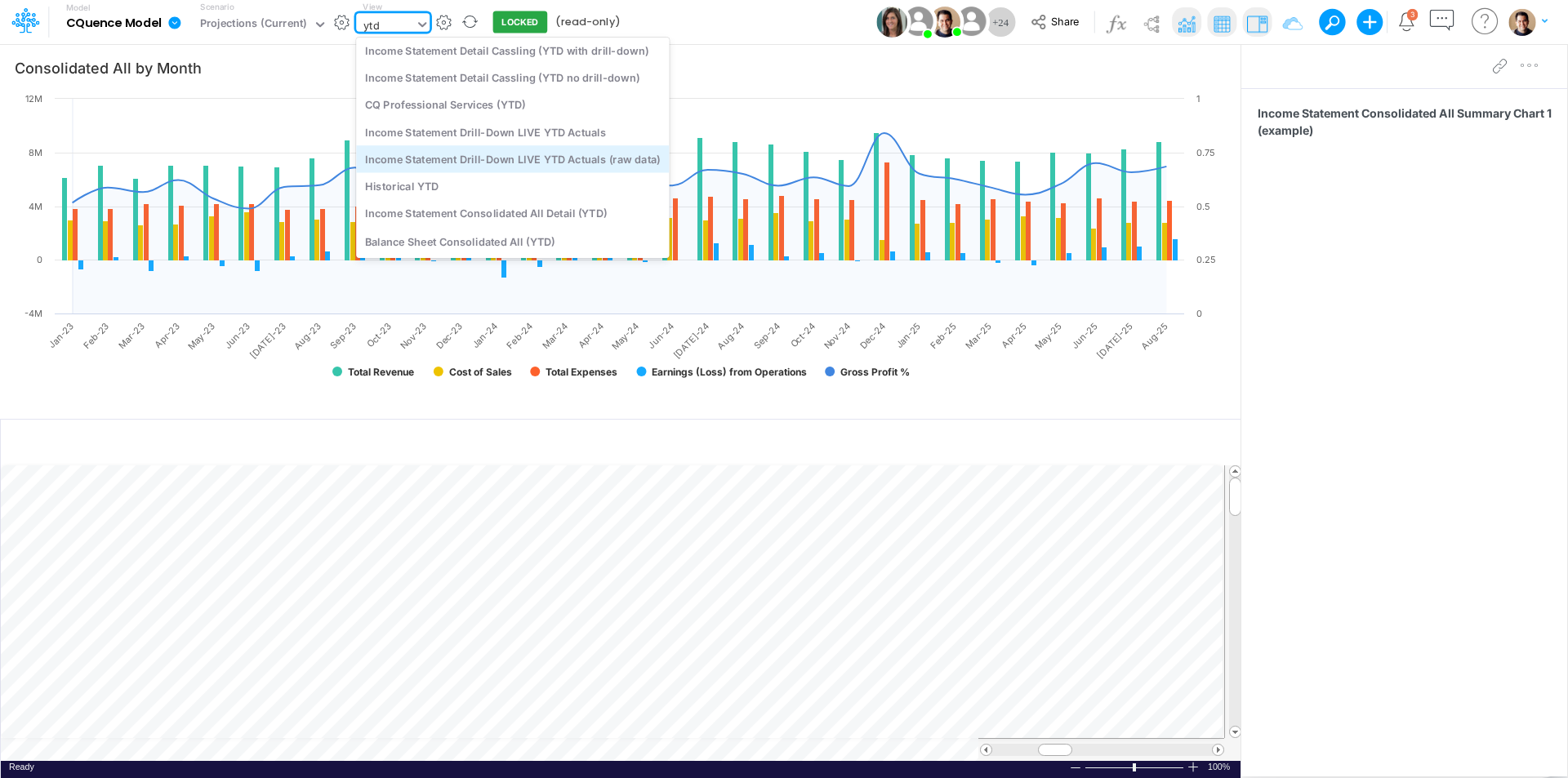
click at [580, 154] on div "Income Statement Drill-Down LIVE YTD Actuals (raw data)" at bounding box center [512, 158] width 312 height 27
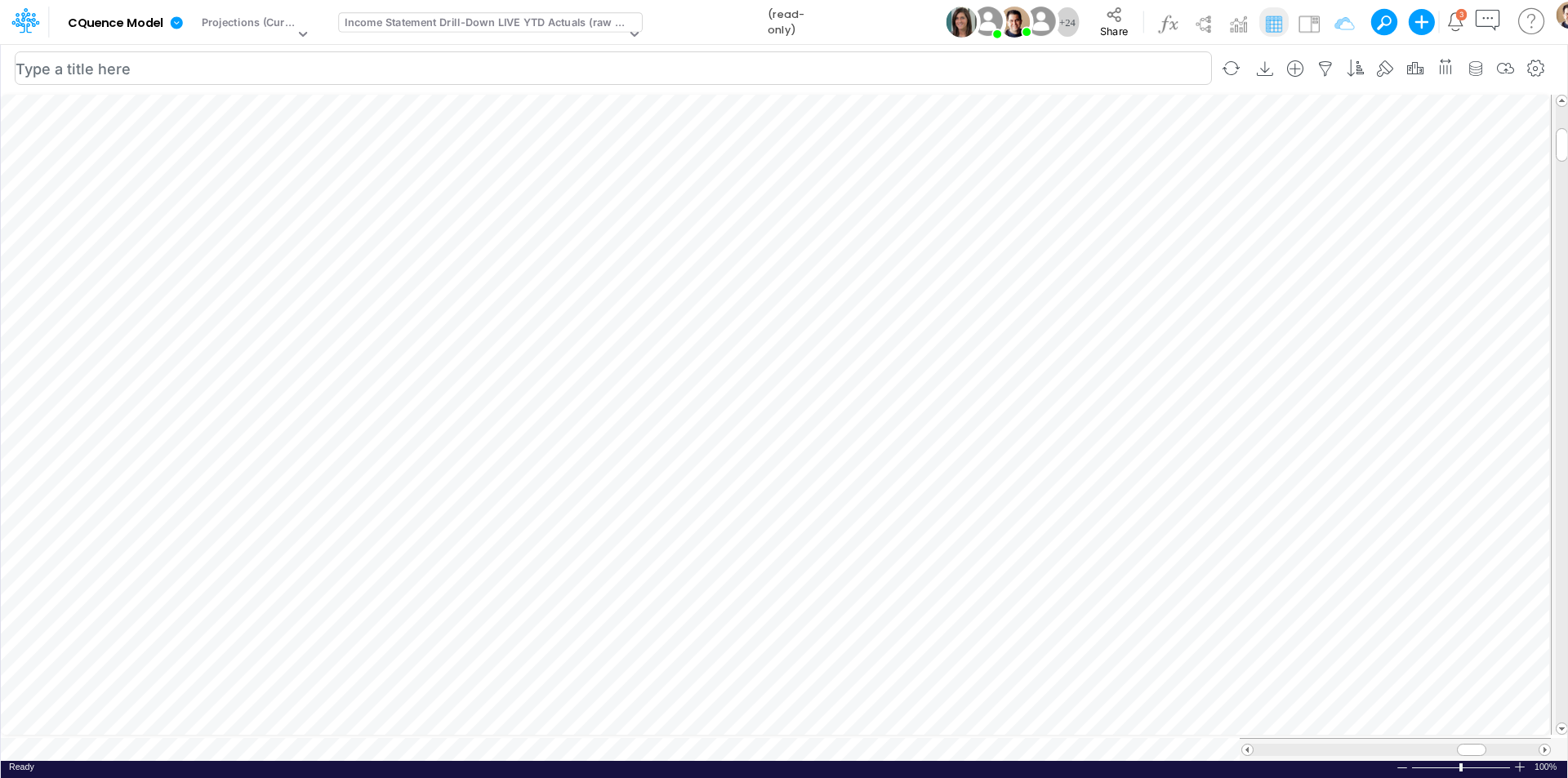
scroll to position [8, 0]
click at [327, 21] on button "button" at bounding box center [324, 22] width 17 height 17
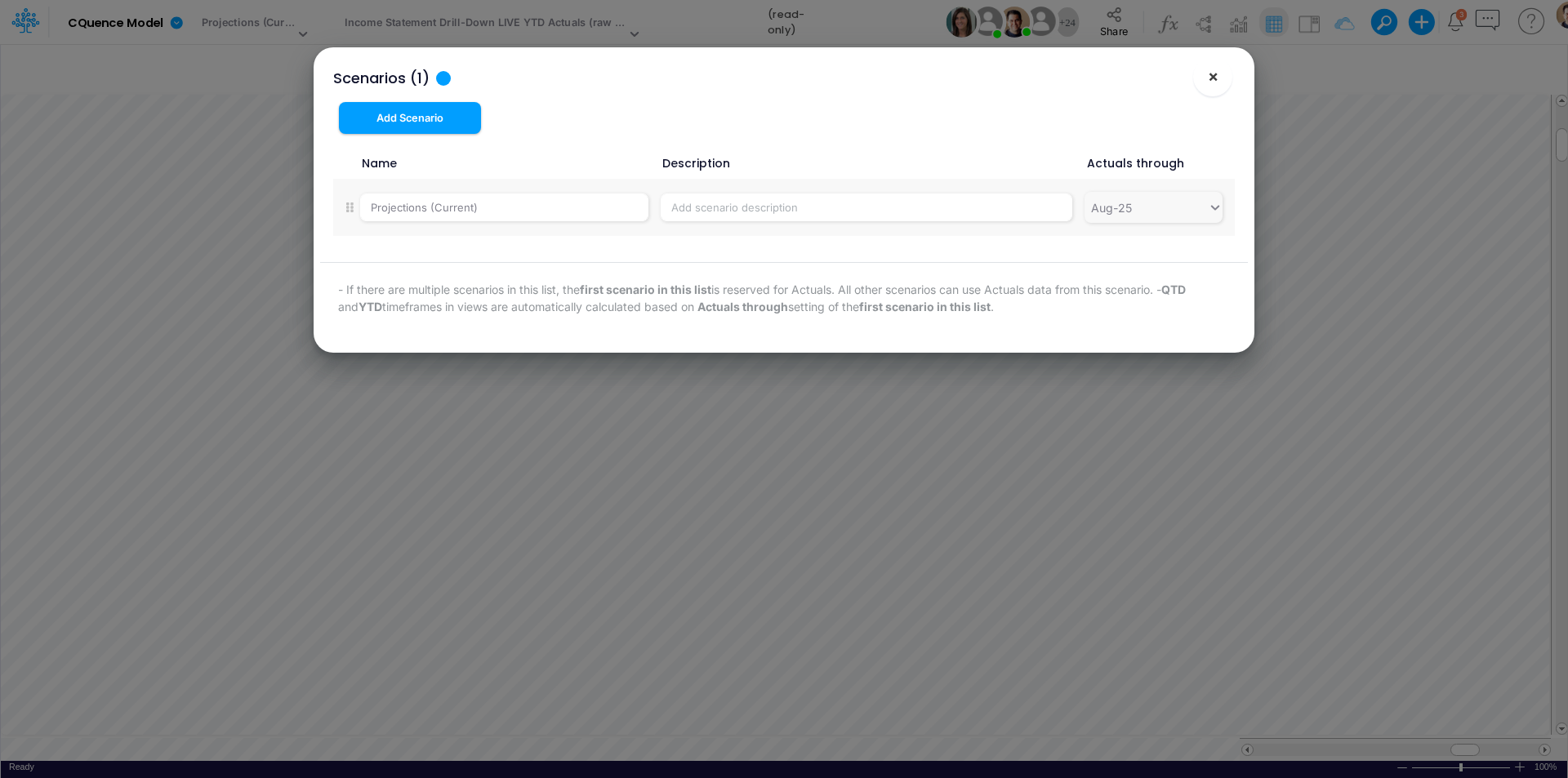
click at [1217, 86] on span "×" at bounding box center [1212, 76] width 11 height 20
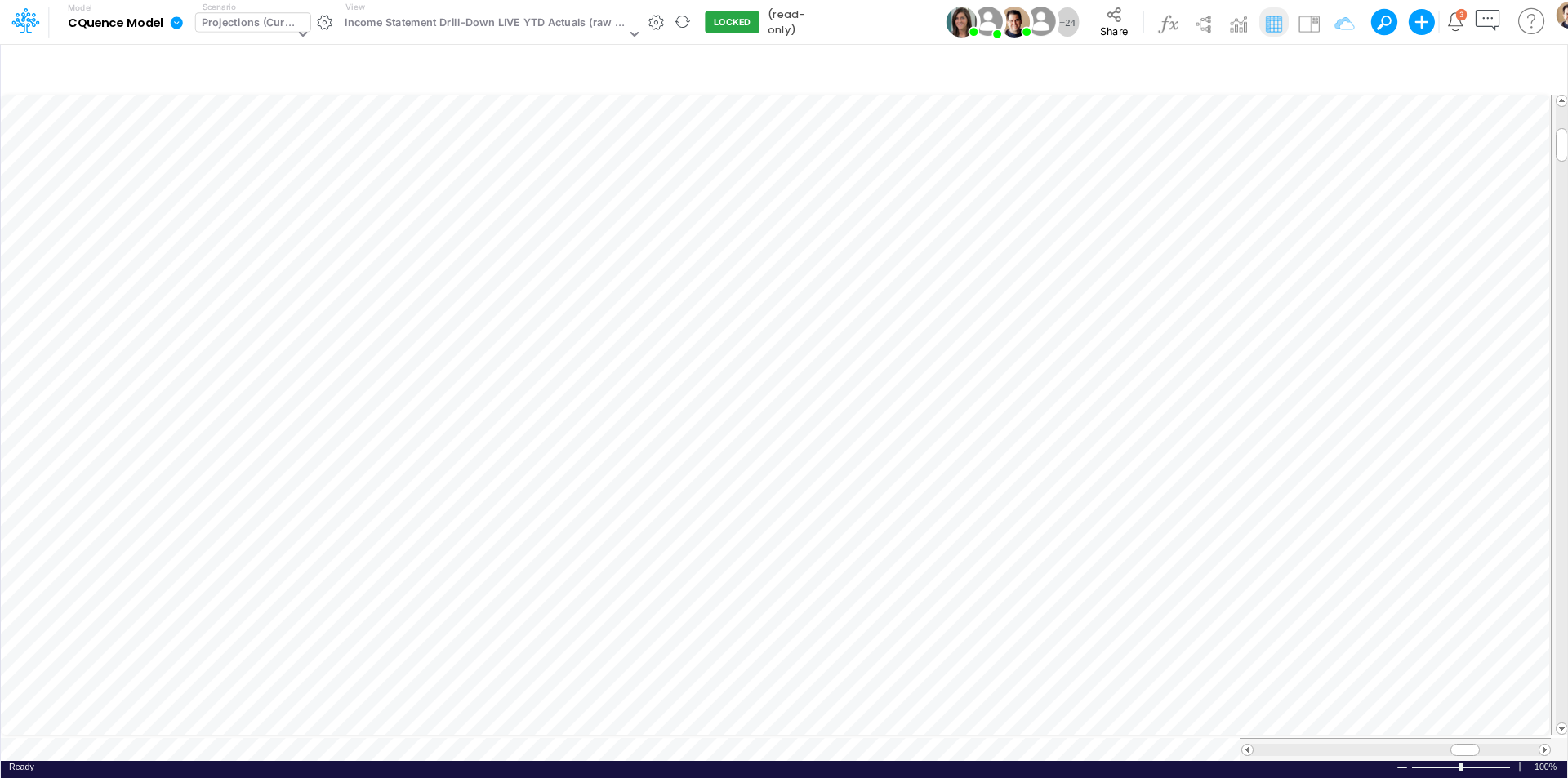
drag, startPoint x: 184, startPoint y: 18, endPoint x: 196, endPoint y: 38, distance: 23.3
click at [184, 18] on icon at bounding box center [176, 23] width 15 height 15
click at [216, 68] on button "Edit model settings" at bounding box center [258, 72] width 175 height 26
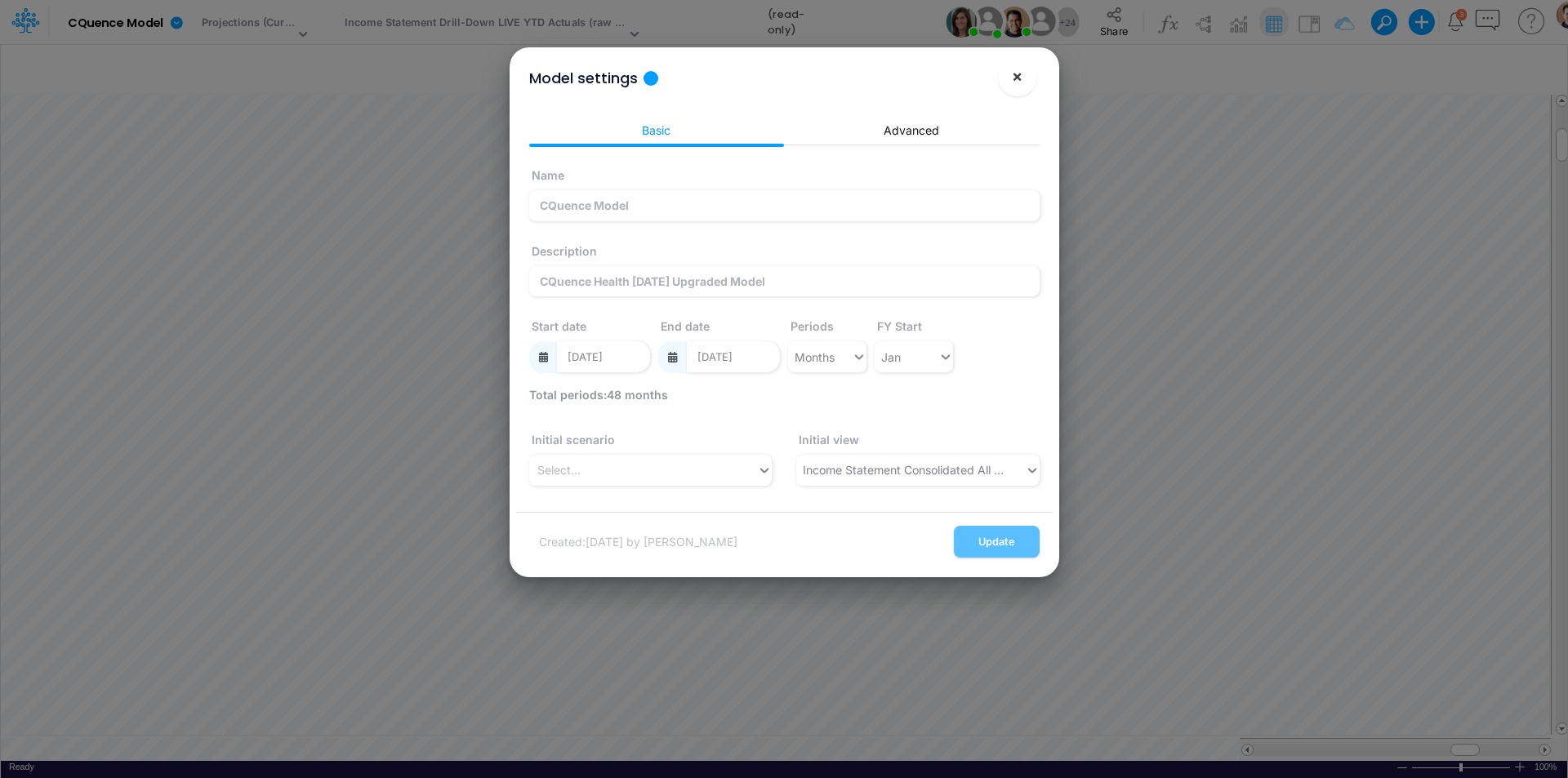
click at [1019, 79] on span "×" at bounding box center [1016, 76] width 11 height 20
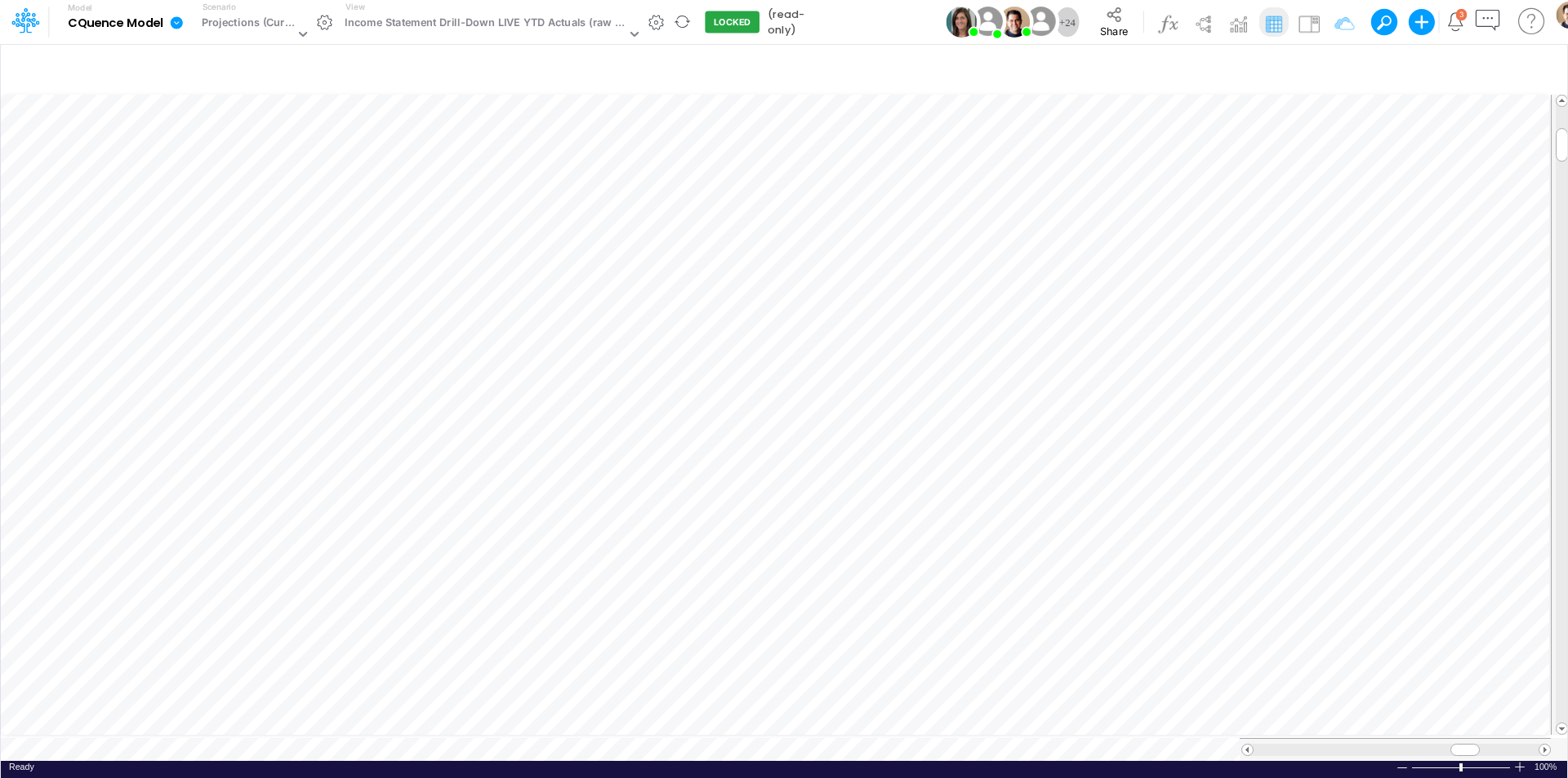
click at [180, 21] on icon at bounding box center [177, 23] width 12 height 12
click at [209, 63] on button "Edit model settings" at bounding box center [258, 72] width 175 height 26
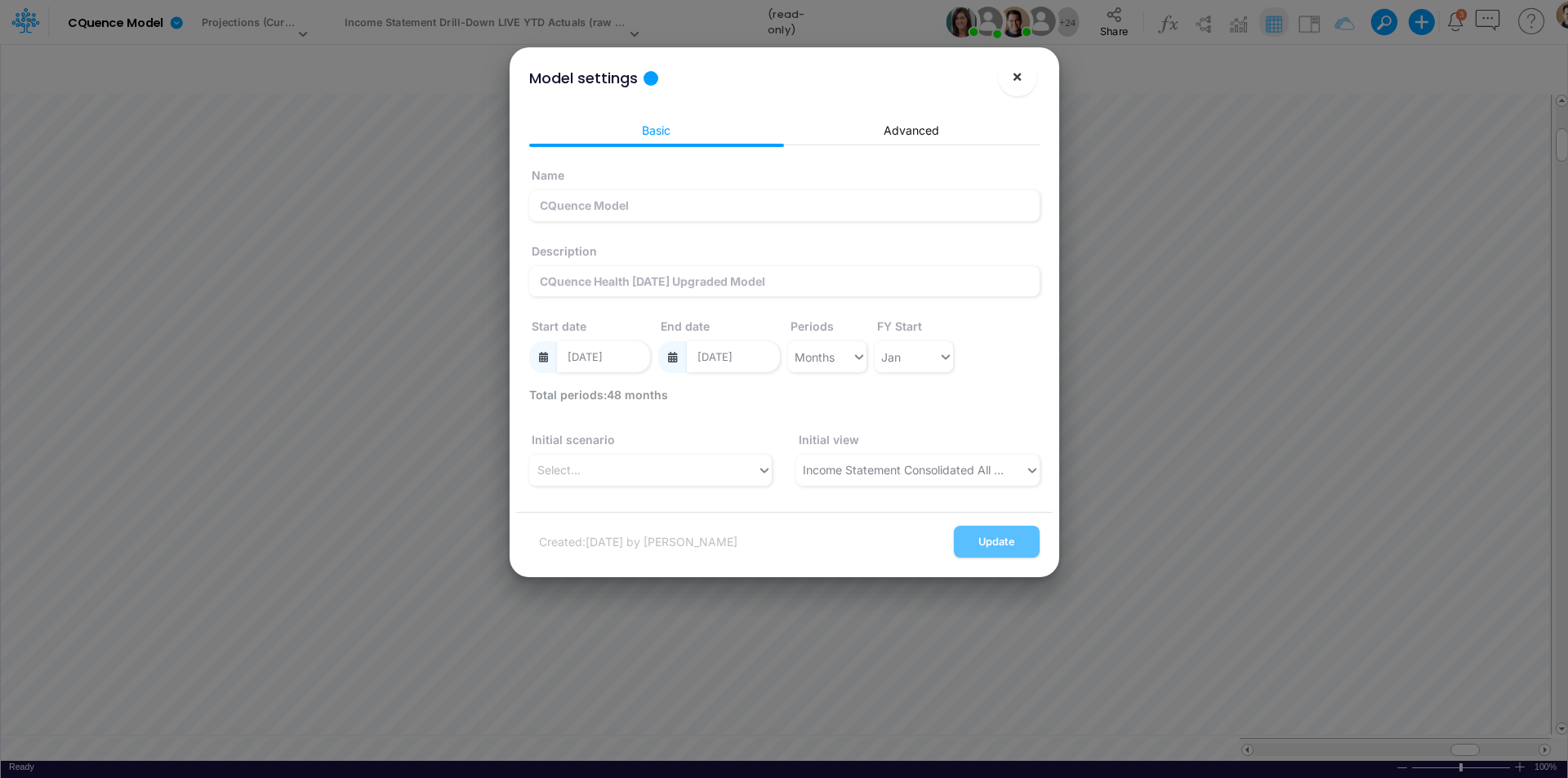
click at [1014, 87] on button "×" at bounding box center [1017, 77] width 40 height 40
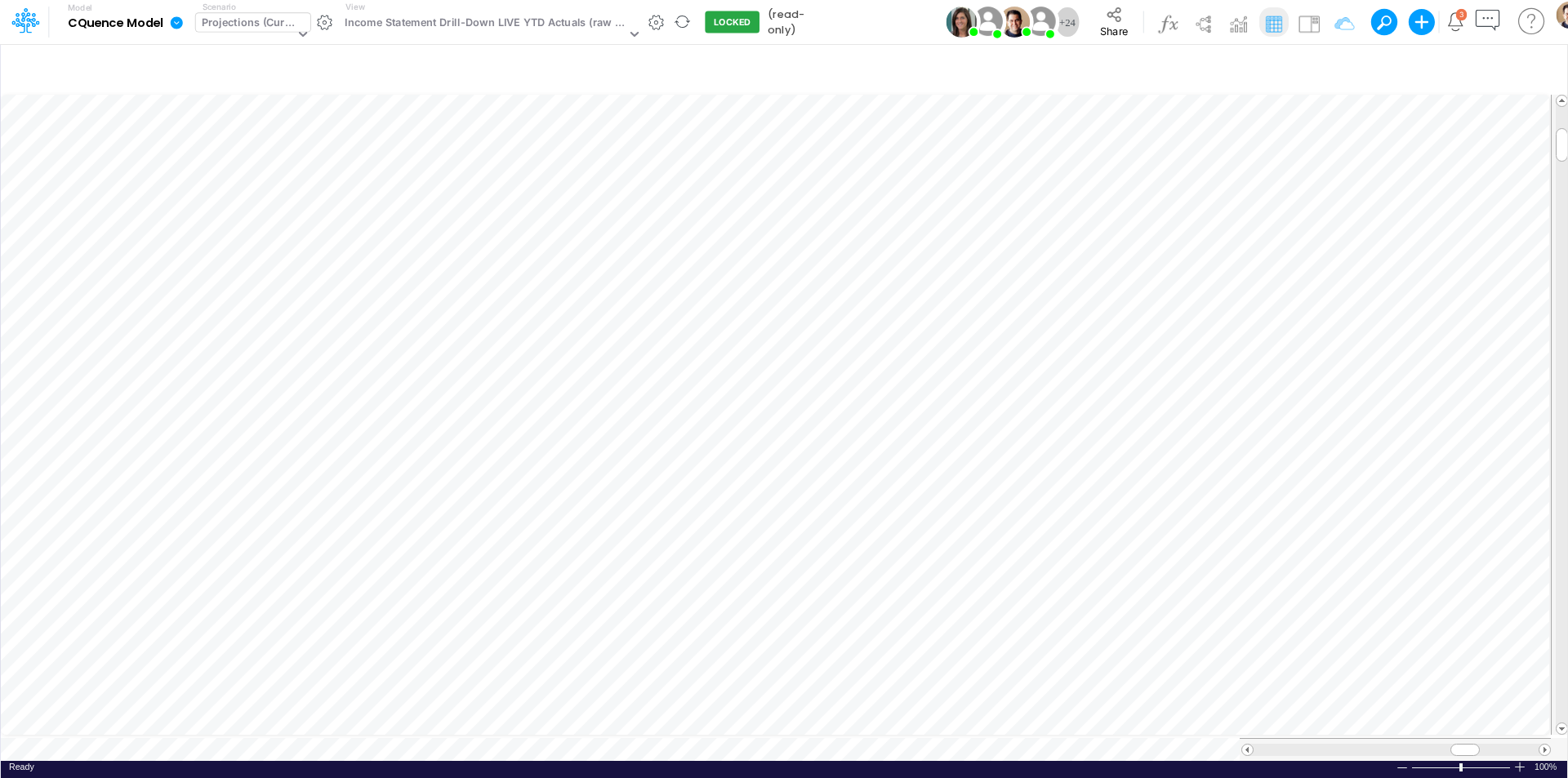
click at [237, 25] on div "Projections (Current)" at bounding box center [247, 24] width 92 height 19
click at [256, 23] on div "Projections (Current)" at bounding box center [247, 24] width 92 height 19
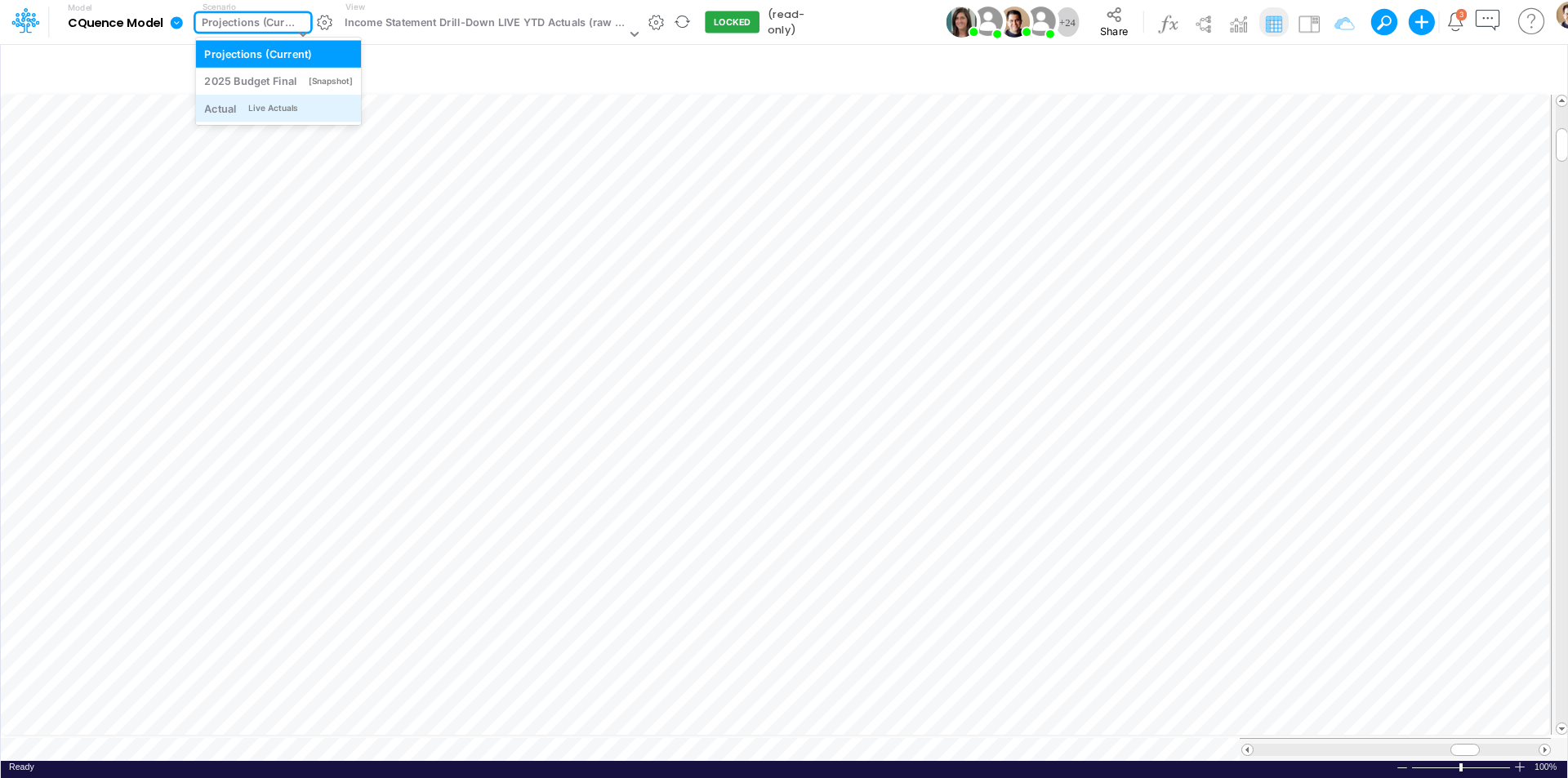
click at [259, 97] on div "Actual Live Actuals" at bounding box center [278, 108] width 165 height 27
